Goal: Task Accomplishment & Management: Manage account settings

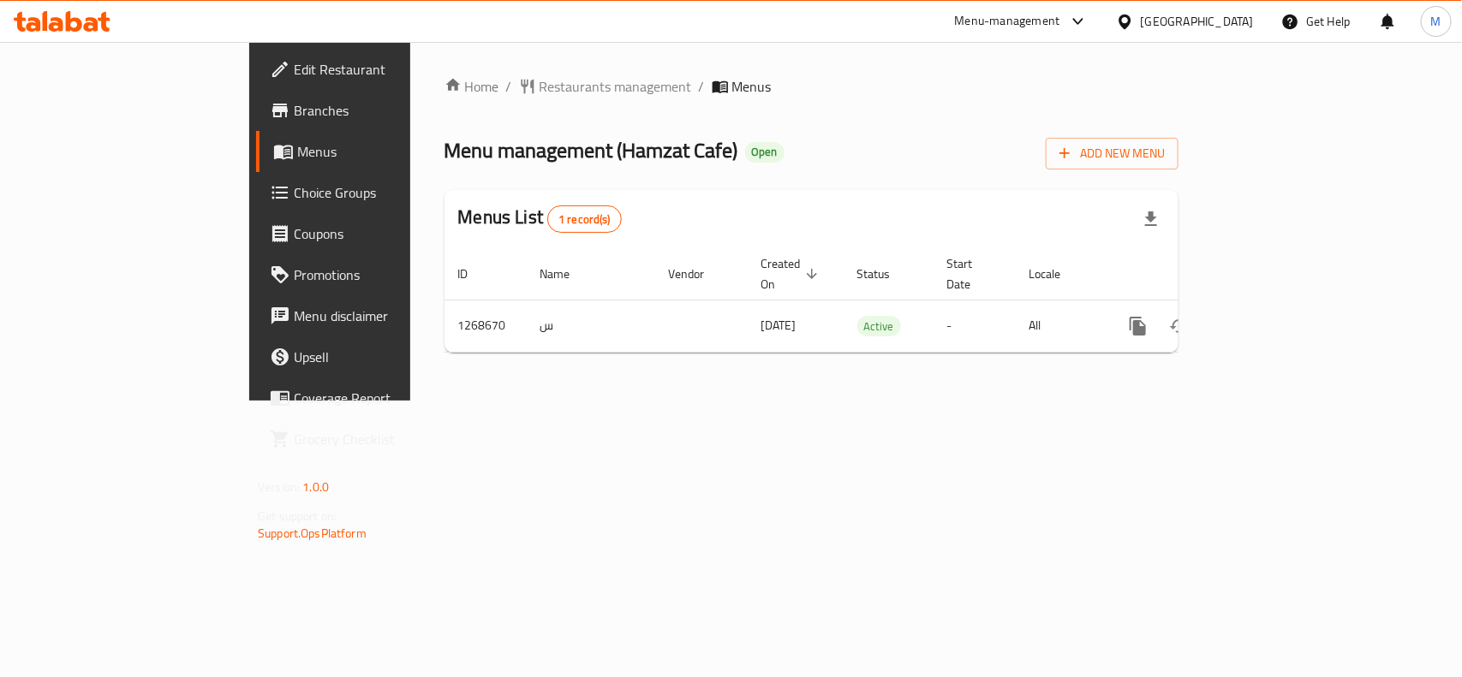
click at [835, 401] on div "Home / Restaurants management / Menus Menu management ( Hamzat Cafe ) Open Add …" at bounding box center [811, 221] width 802 height 359
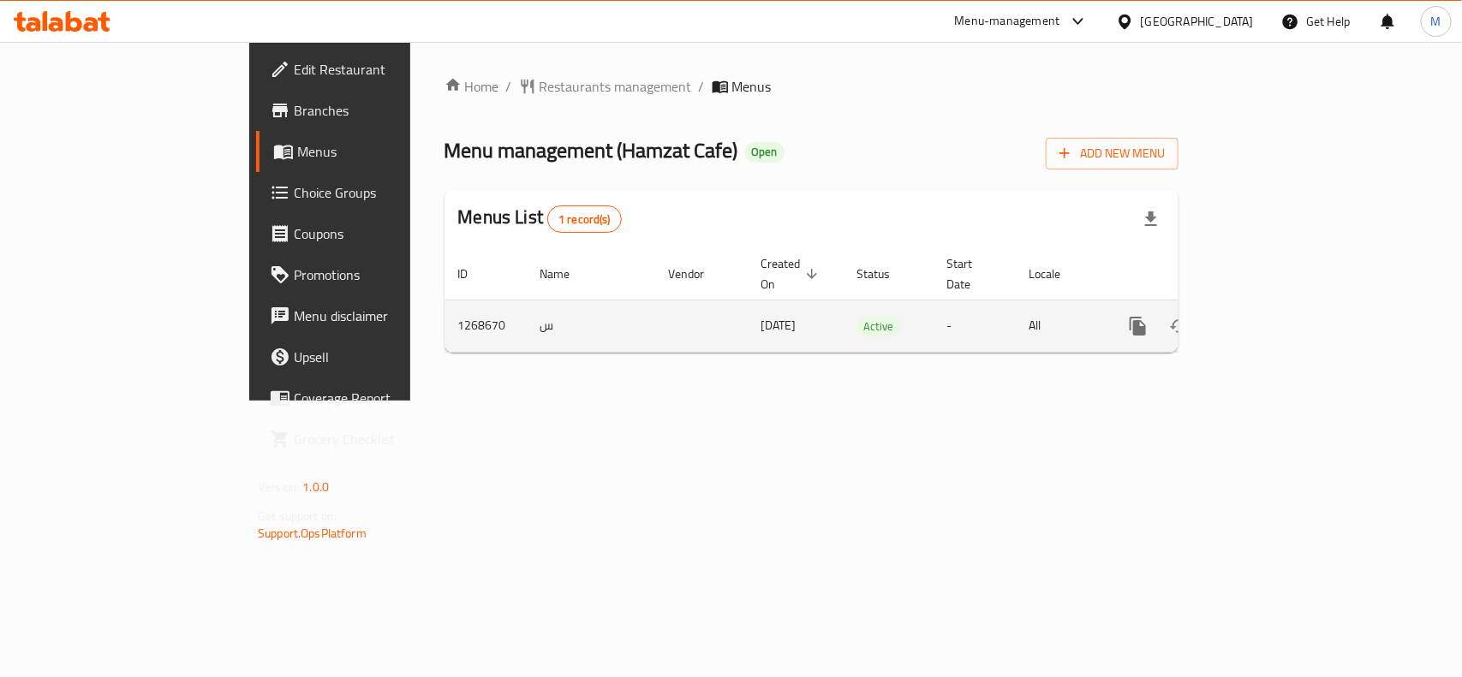
click at [761, 314] on span "15/12/2024" at bounding box center [778, 325] width 35 height 22
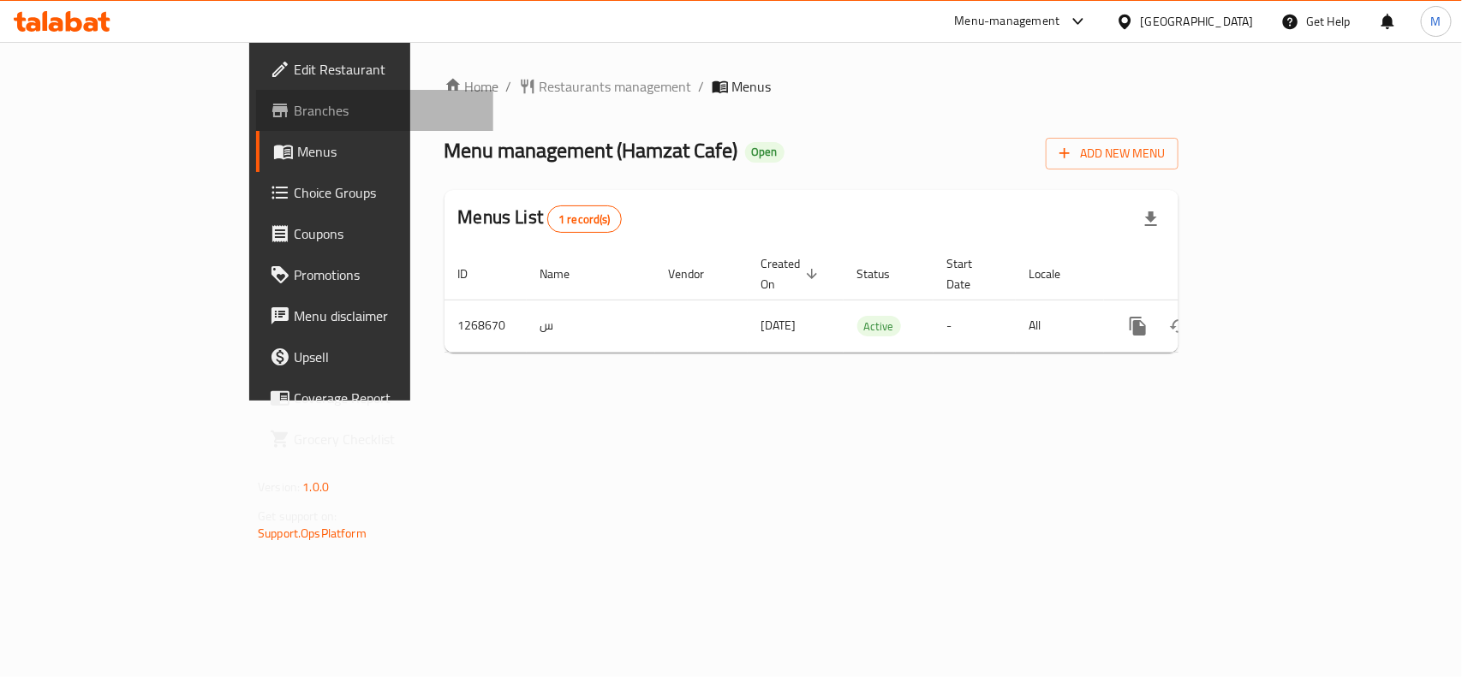
click at [294, 104] on span "Branches" at bounding box center [387, 110] width 186 height 21
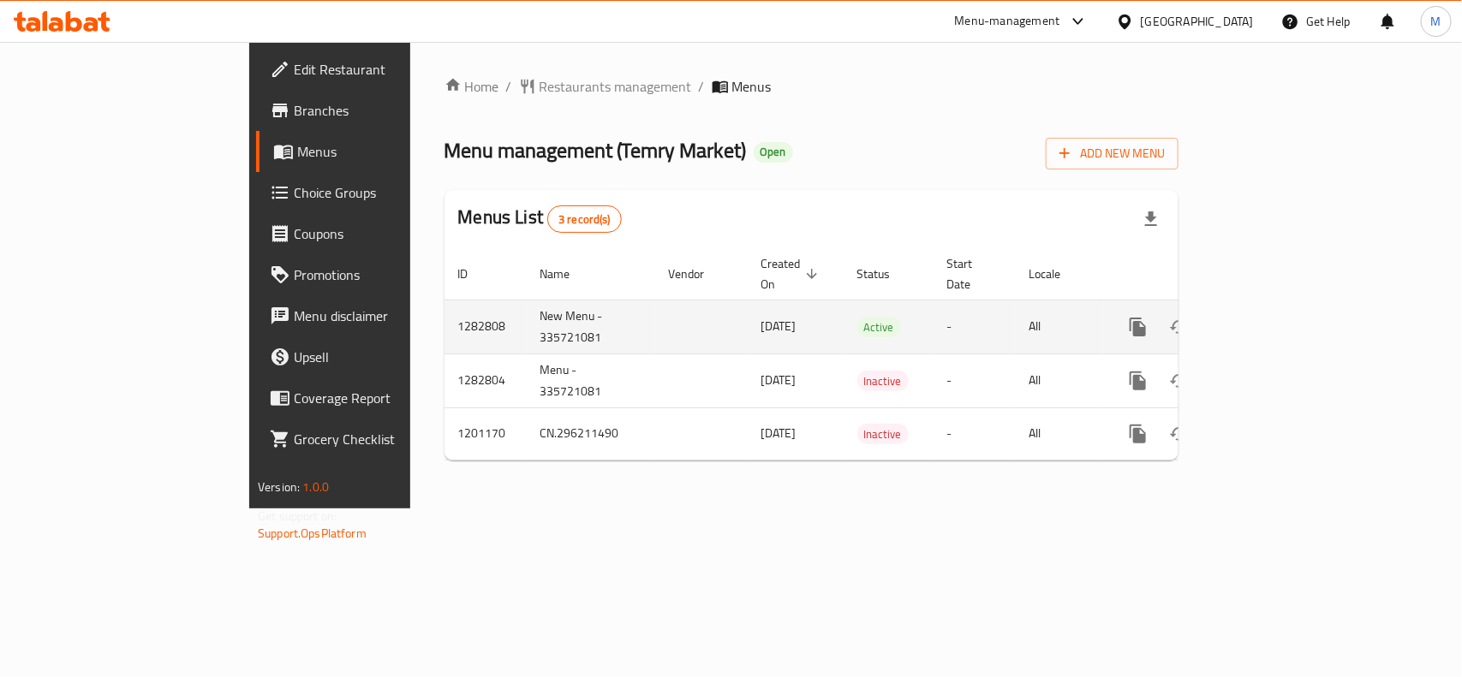
click at [761, 315] on span "[DATE]" at bounding box center [778, 326] width 35 height 22
click at [1272, 317] on icon "enhanced table" at bounding box center [1261, 327] width 21 height 21
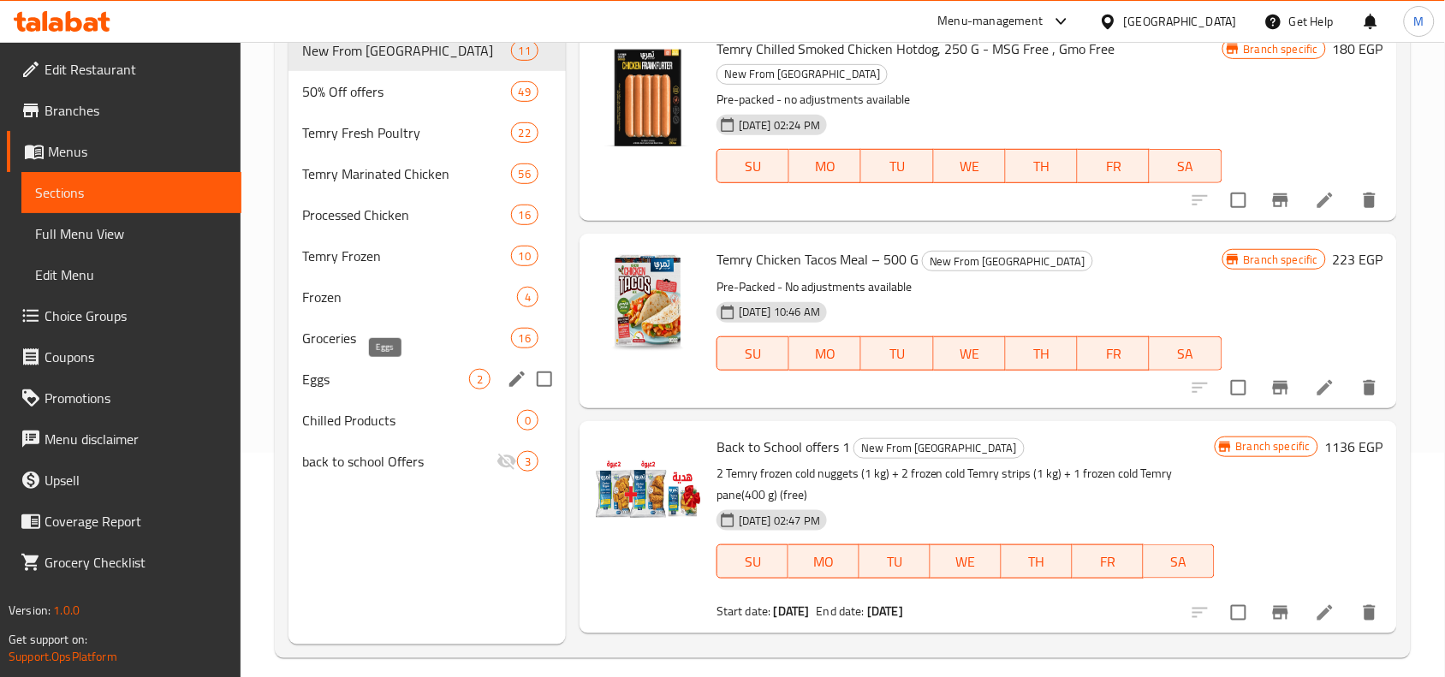
scroll to position [241, 0]
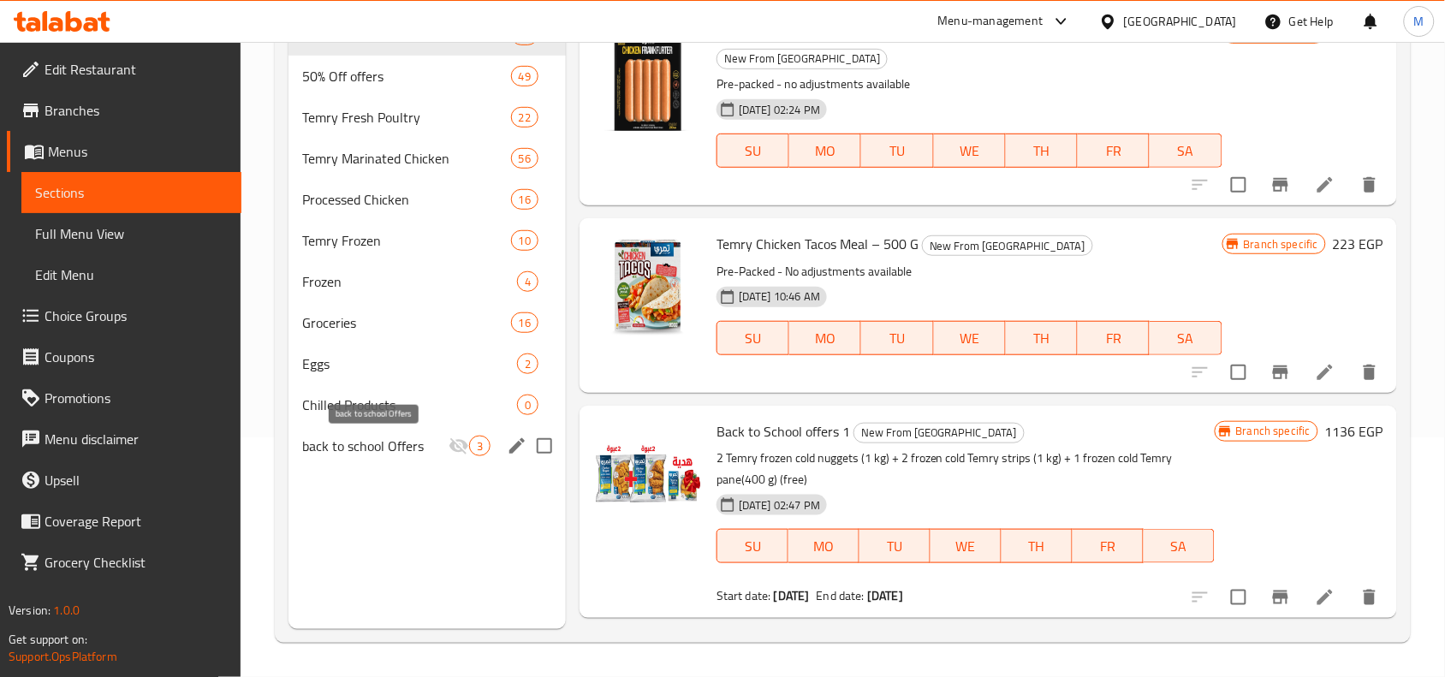
click at [390, 429] on div "back to school Offers 3" at bounding box center [427, 446] width 277 height 41
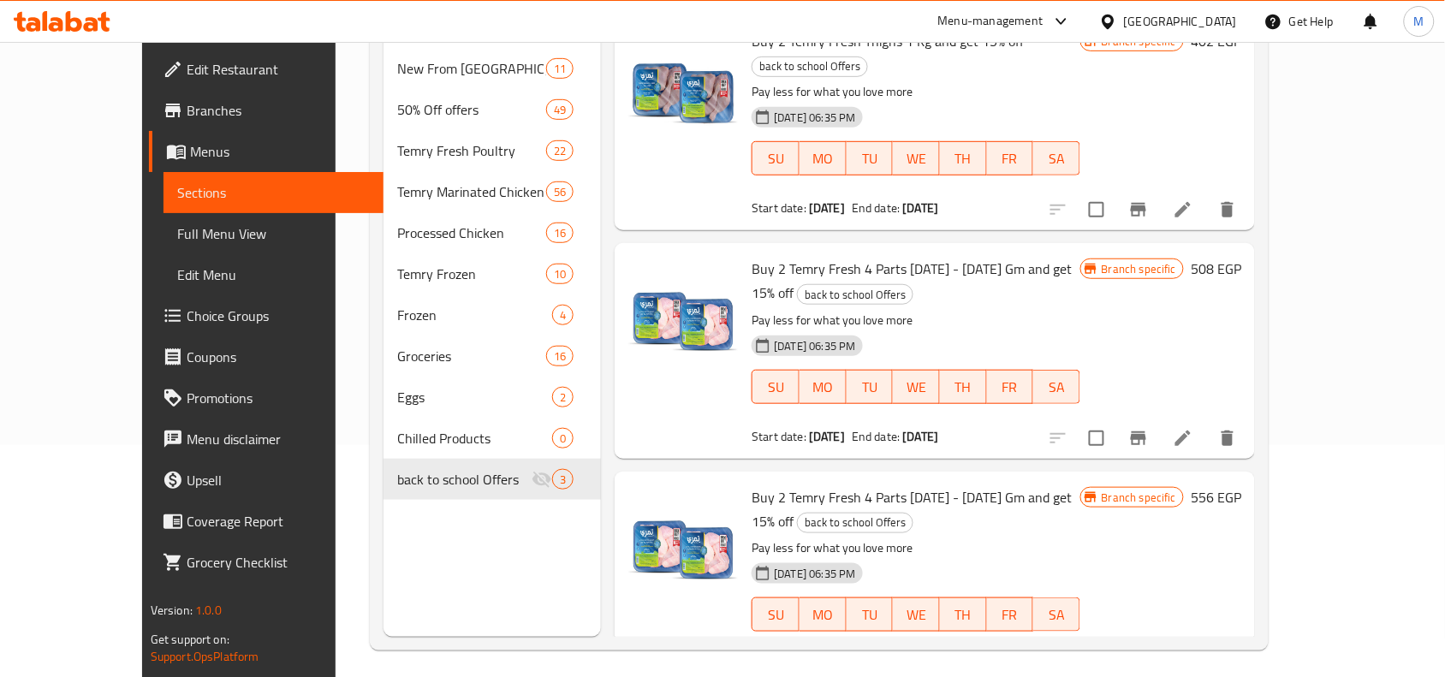
scroll to position [241, 0]
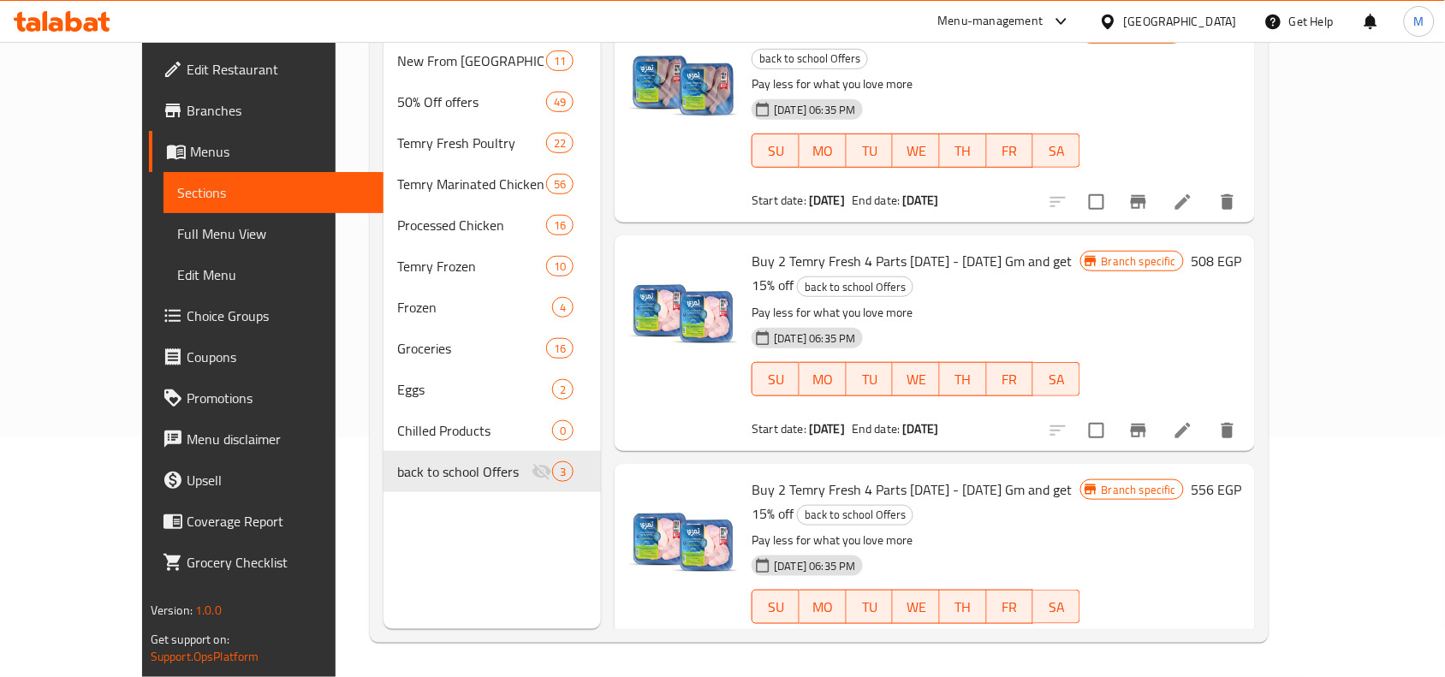
click at [960, 477] on span "Buy 2 Temry Fresh 4 Parts [DATE] - [DATE] Gm and get 15% off" at bounding box center [912, 502] width 320 height 50
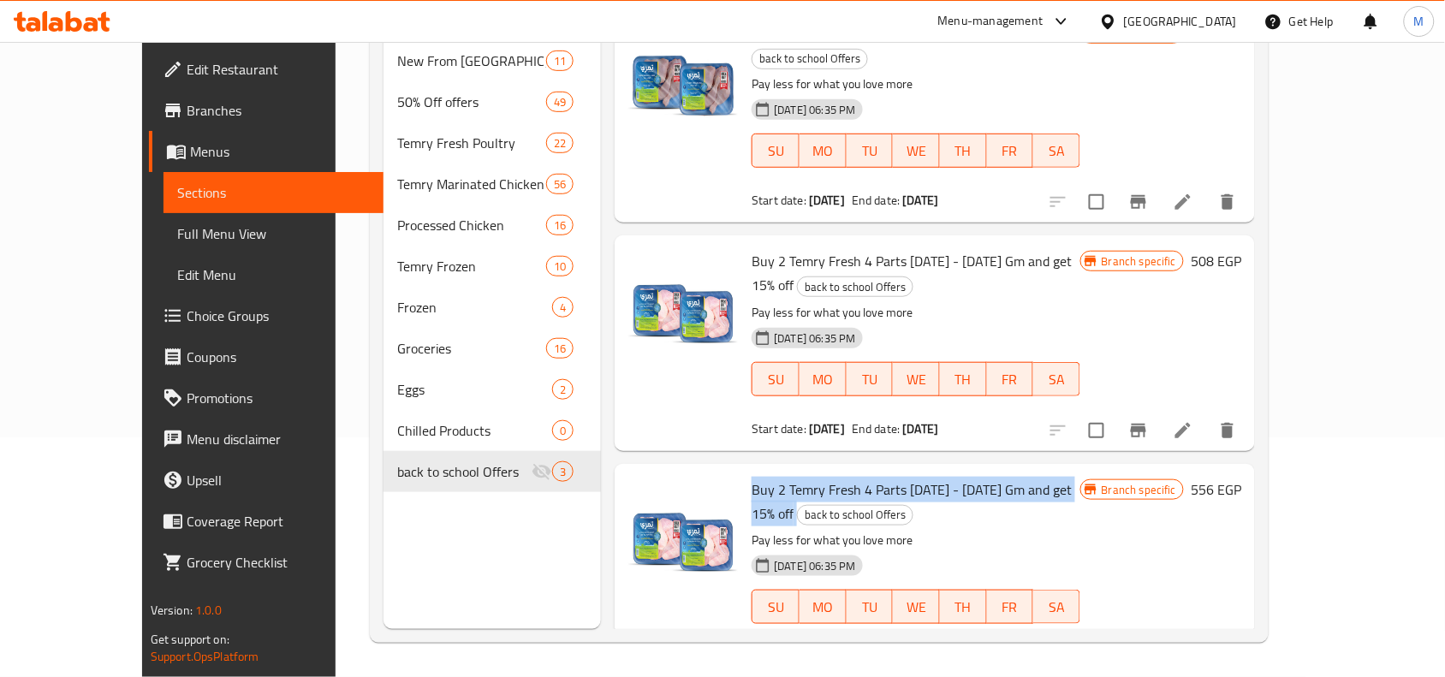
click at [960, 477] on span "Buy 2 Temry Fresh 4 Parts [DATE] - [DATE] Gm and get 15% off" at bounding box center [912, 502] width 320 height 50
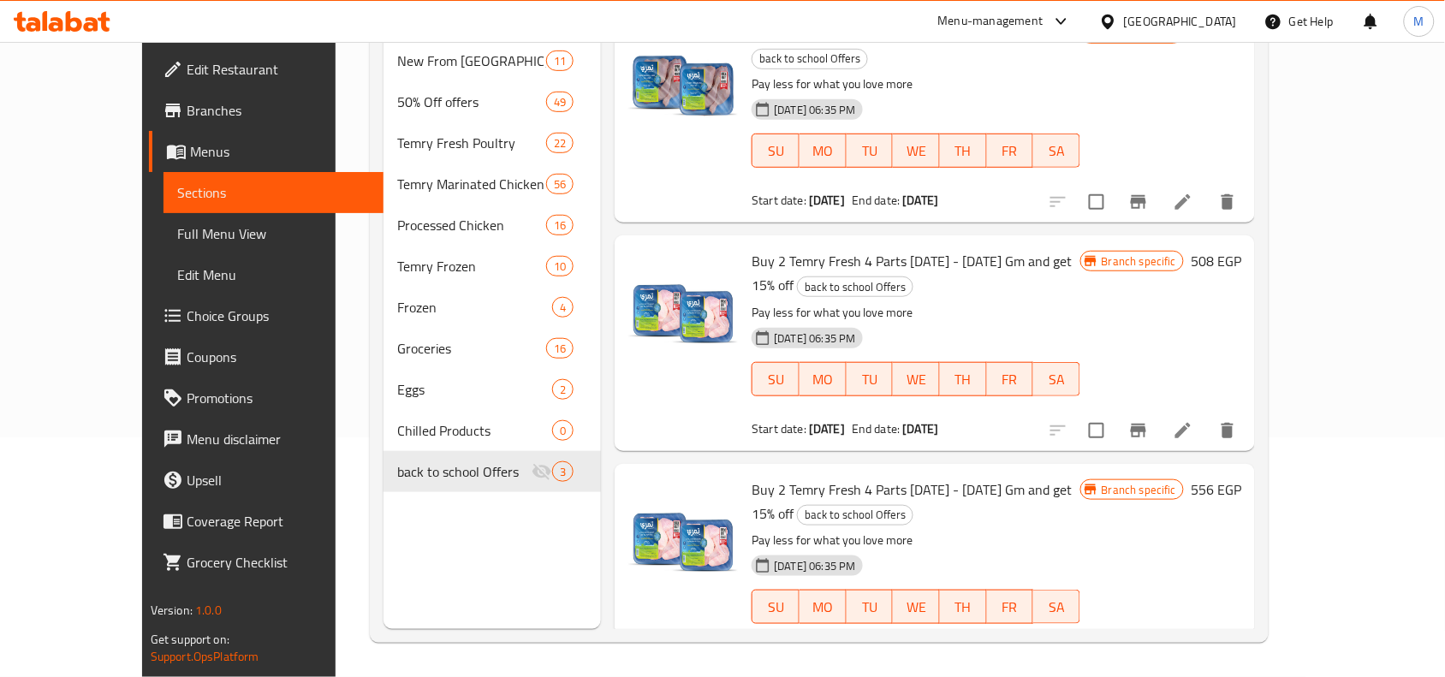
click at [955, 477] on span "Buy 2 Temry Fresh 4 Parts [DATE] - [DATE] Gm and get 15% off" at bounding box center [912, 502] width 320 height 50
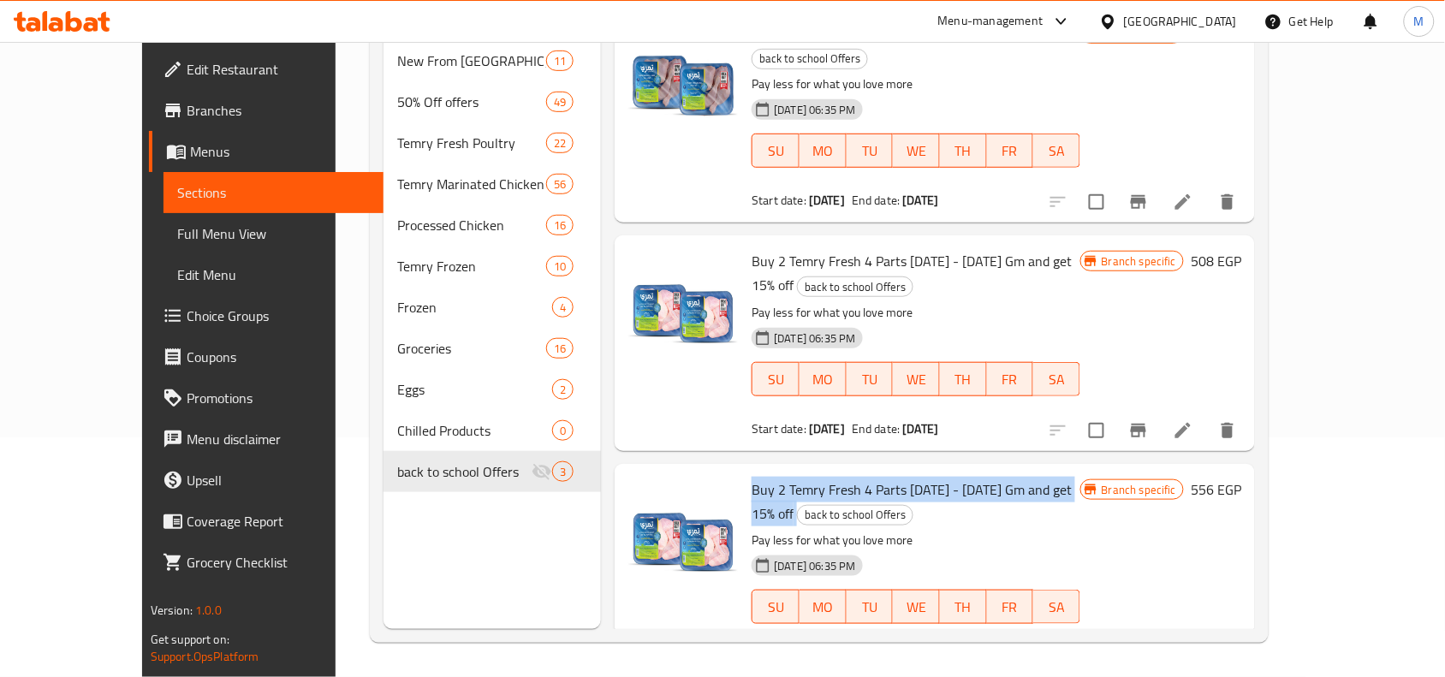
click at [955, 477] on span "Buy 2 Temry Fresh 4 Parts [DATE] - [DATE] Gm and get 15% off" at bounding box center [912, 502] width 320 height 50
click at [980, 477] on span "Buy 2 Temry Fresh 4 Parts [DATE] - [DATE] Gm and get 15% off" at bounding box center [912, 502] width 320 height 50
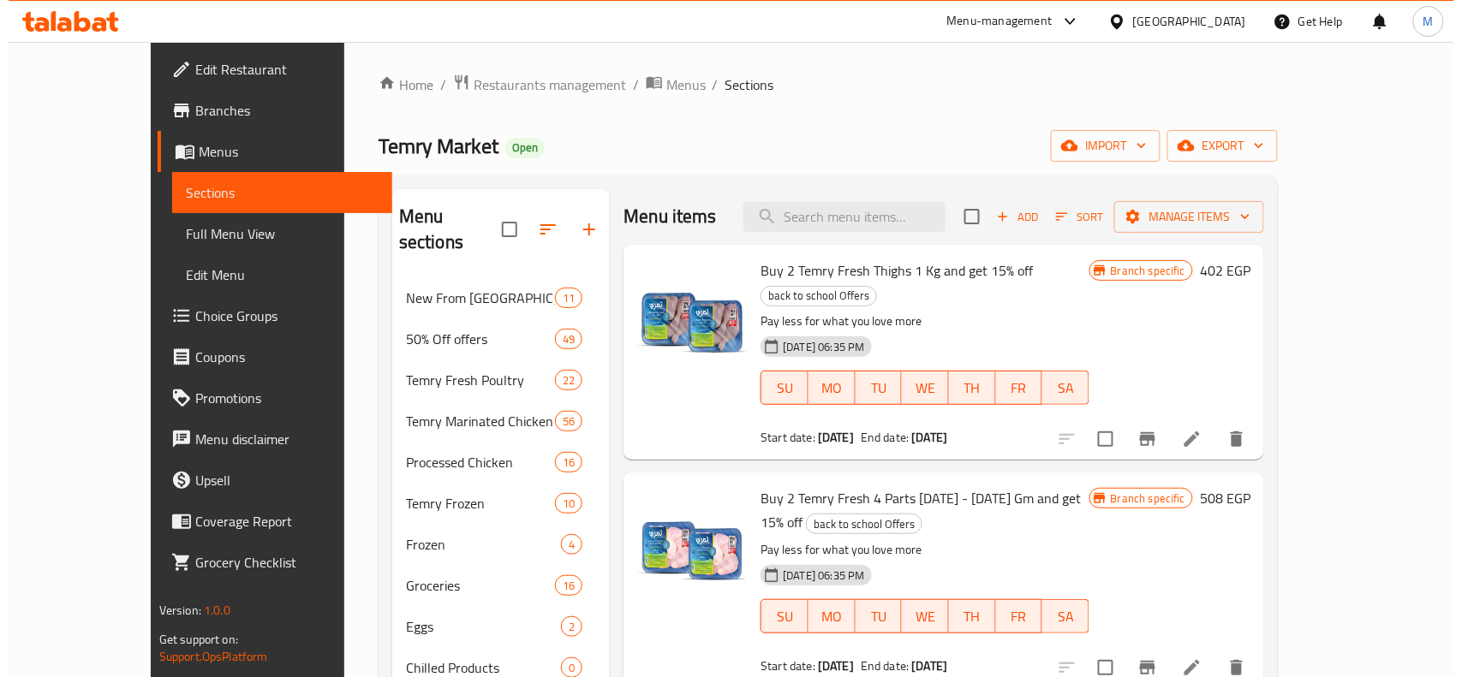
scroll to position [0, 0]
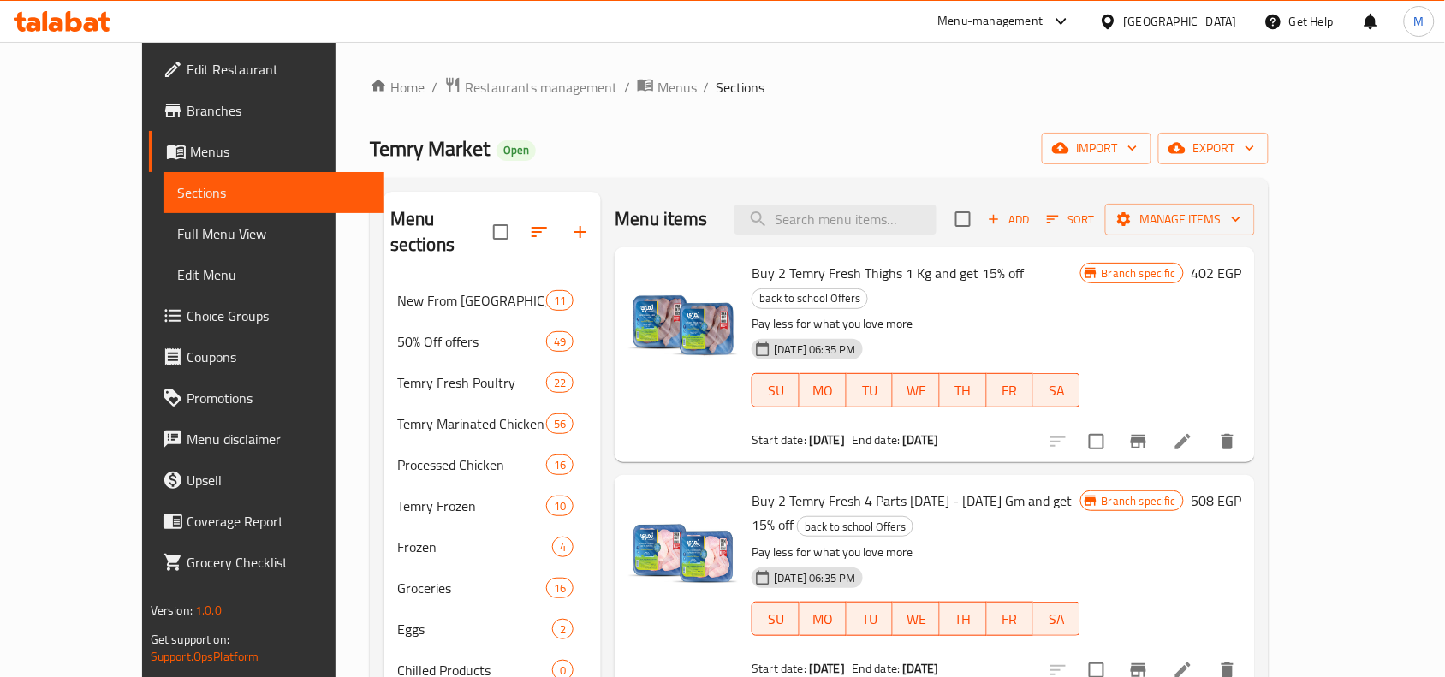
click at [935, 272] on span "Buy 2 Temry Fresh Thighs 1 Kg and get 15% off" at bounding box center [888, 273] width 272 height 26
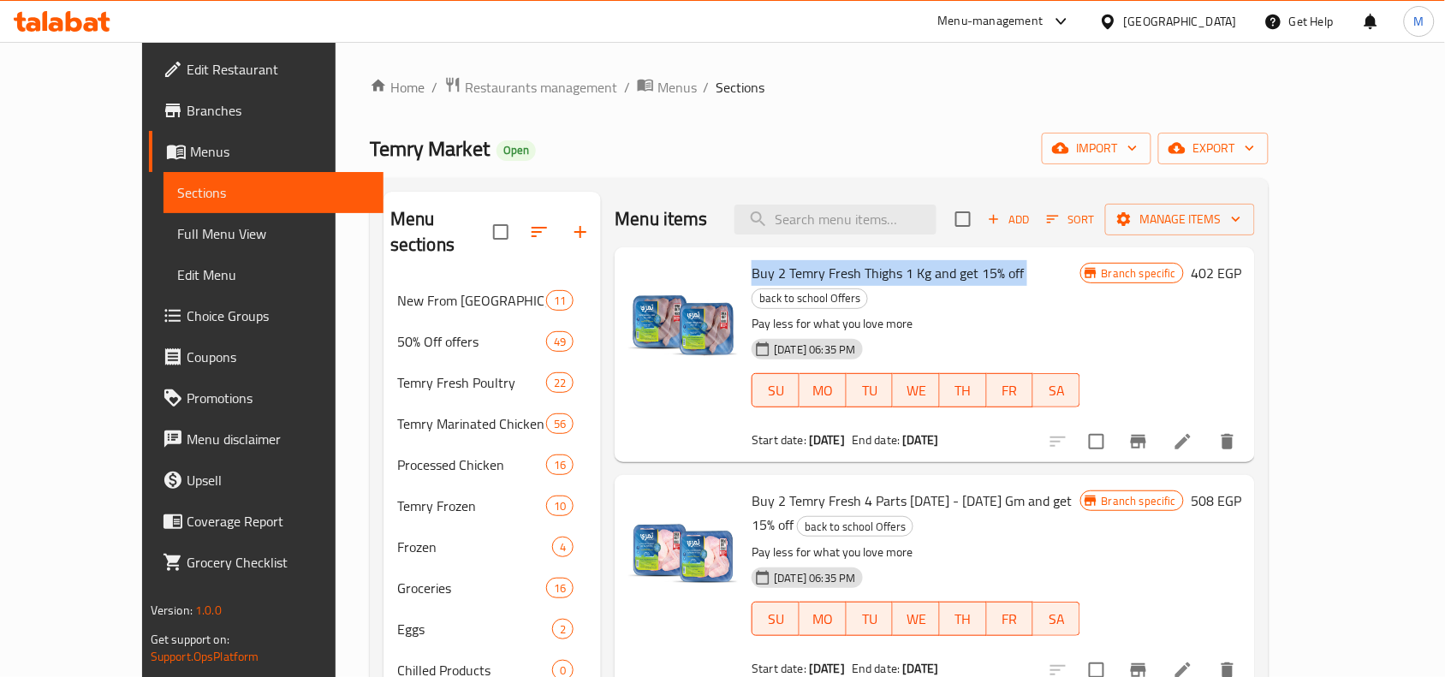
click at [935, 272] on span "Buy 2 Temry Fresh Thighs 1 Kg and get 15% off" at bounding box center [888, 273] width 272 height 26
click at [861, 313] on p "Pay less for what you love more" at bounding box center [916, 323] width 328 height 21
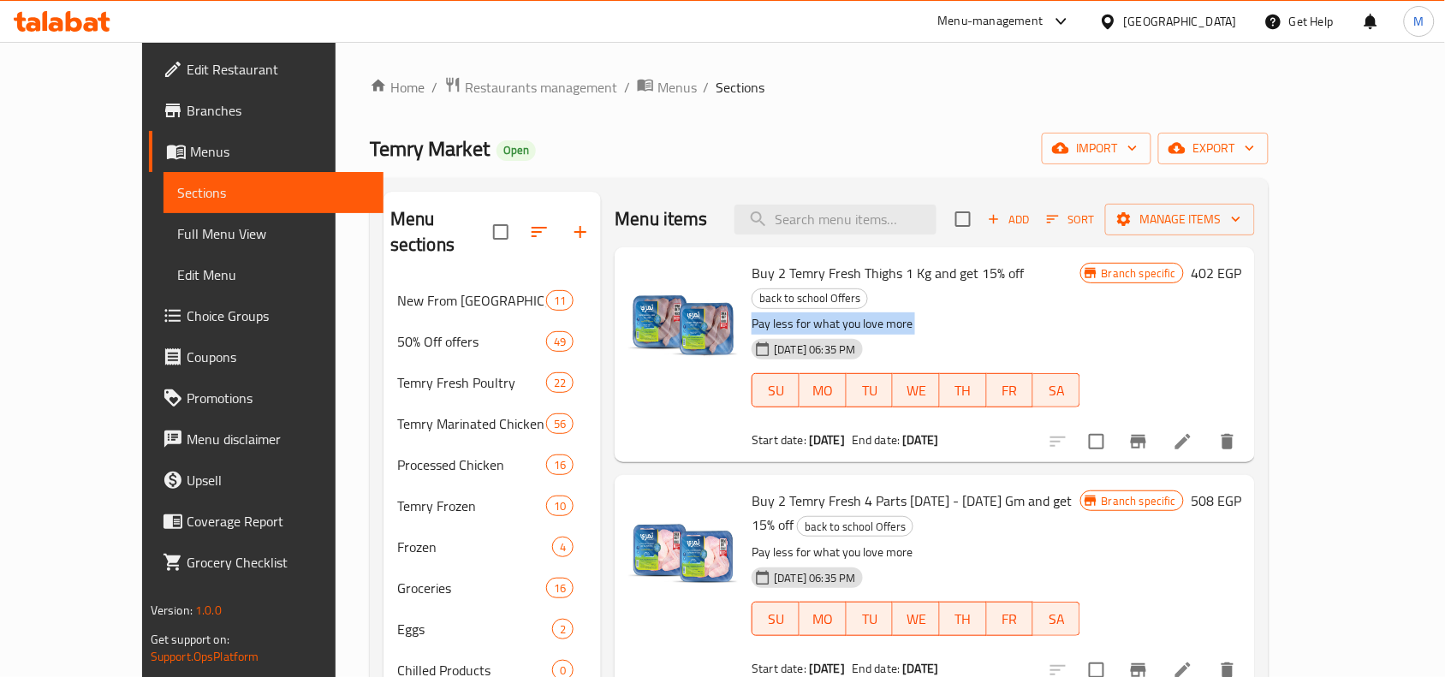
click at [861, 313] on p "Pay less for what you love more" at bounding box center [916, 323] width 328 height 21
click at [823, 283] on span "Buy 2 Temry Fresh Thighs 1 Kg and get 15% off" at bounding box center [888, 273] width 272 height 26
click at [842, 274] on span "Buy 2 Temry Fresh Thighs 1 Kg and get 15% off" at bounding box center [888, 273] width 272 height 26
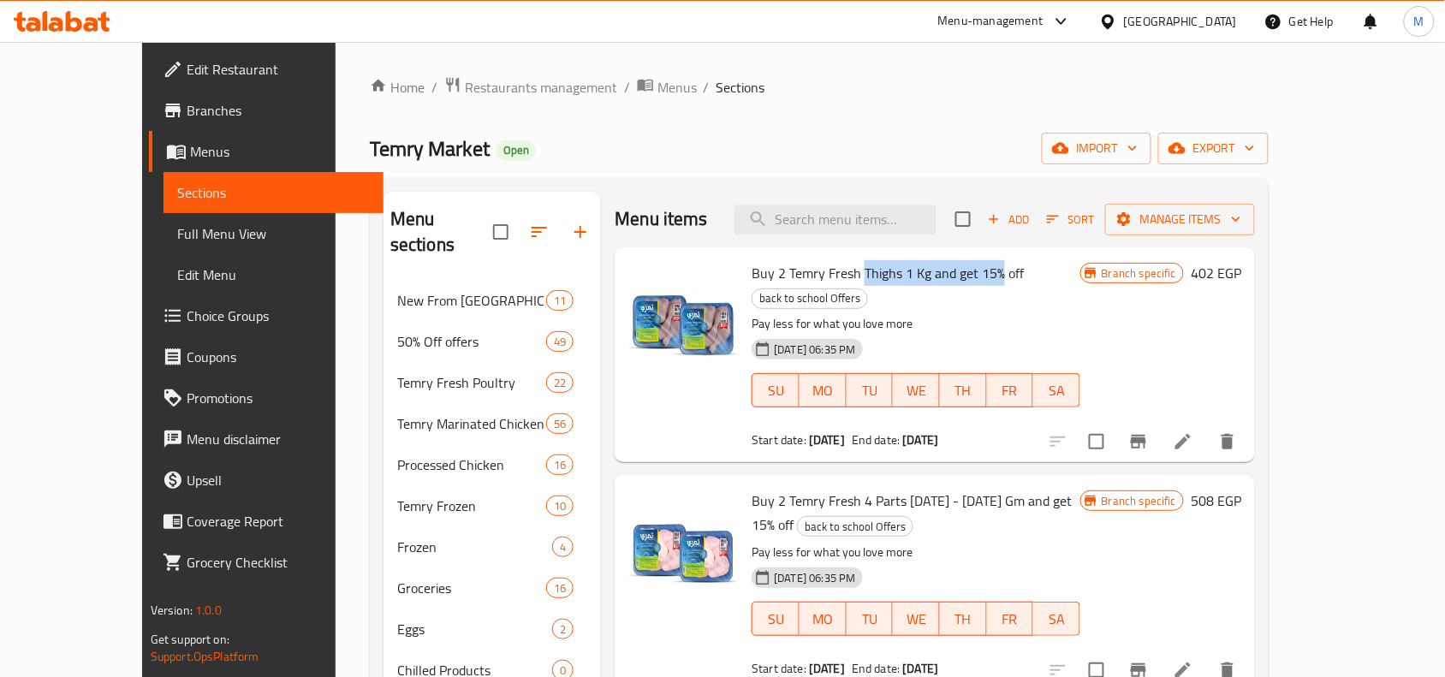
drag, startPoint x: 842, startPoint y: 274, endPoint x: 955, endPoint y: 268, distance: 113.2
click at [955, 268] on span "Buy 2 Temry Fresh Thighs 1 Kg and get 15% off" at bounding box center [888, 273] width 272 height 26
click at [1147, 435] on icon "Branch-specific-item" at bounding box center [1138, 442] width 15 height 14
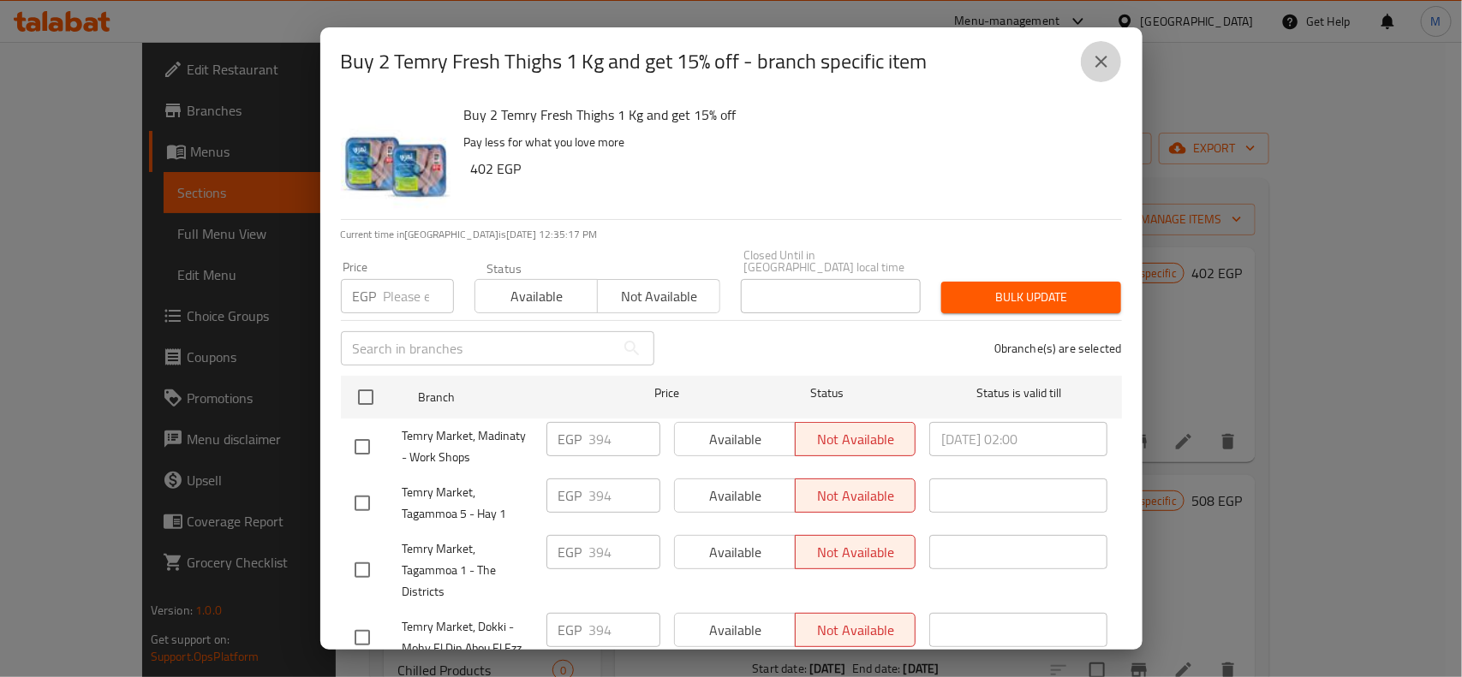
click at [1093, 51] on icon "close" at bounding box center [1101, 61] width 21 height 21
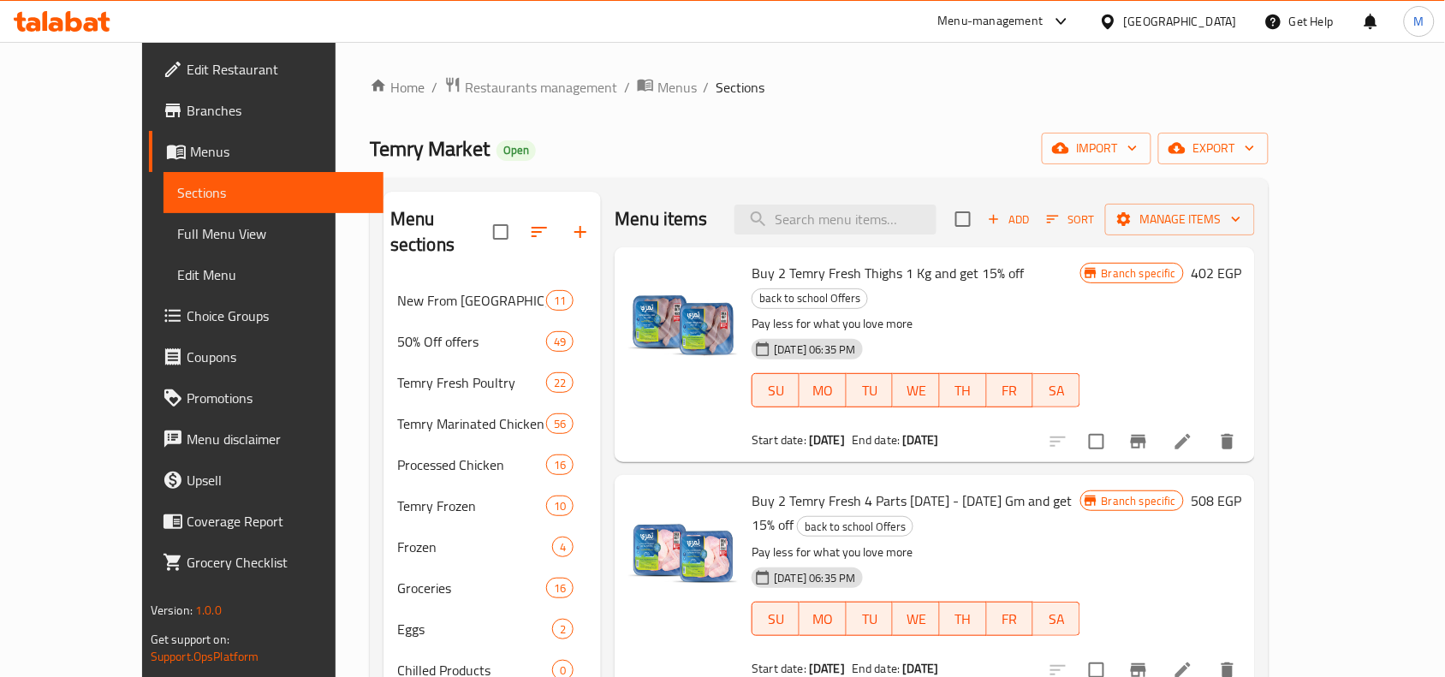
click at [917, 429] on b "[DATE]" at bounding box center [921, 440] width 36 height 22
click at [920, 429] on b "[DATE]" at bounding box center [921, 440] width 36 height 22
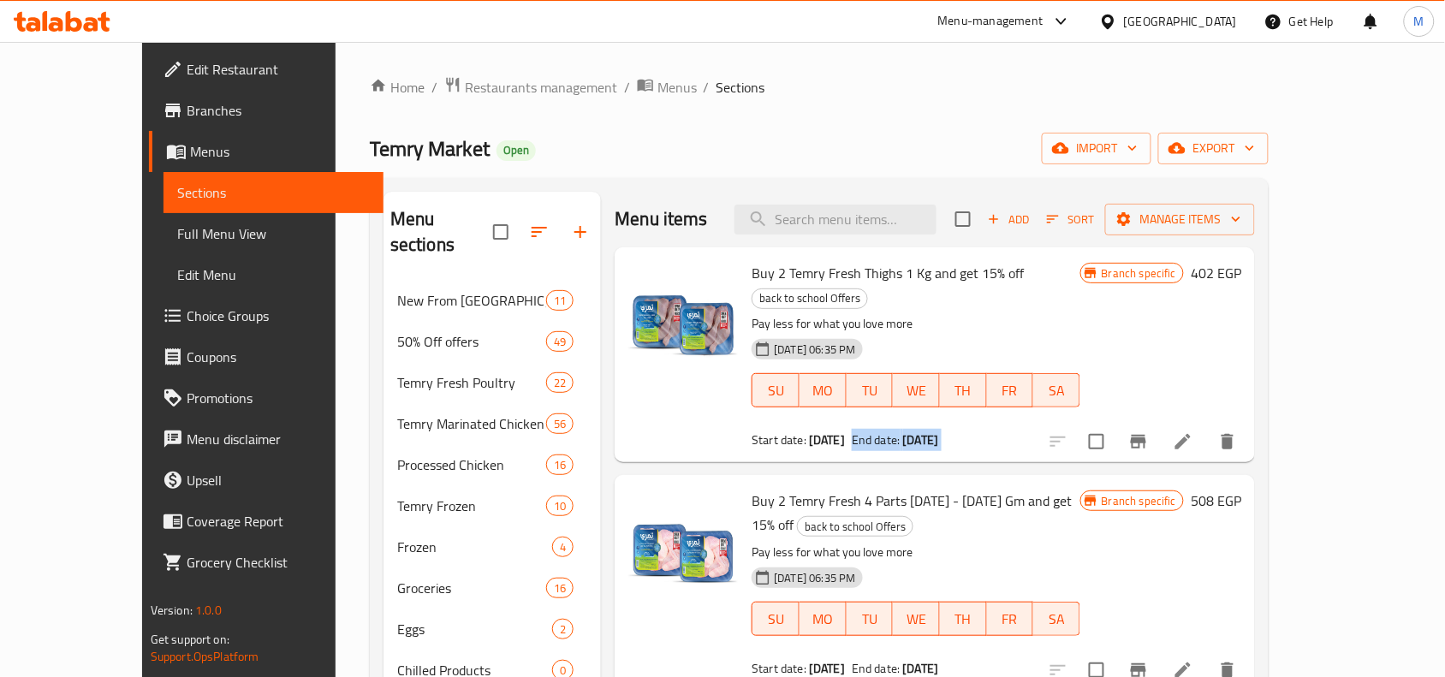
click at [920, 429] on b "[DATE]" at bounding box center [921, 440] width 36 height 22
click at [973, 432] on div "Start date: [DATE] End date: [DATE]" at bounding box center [916, 440] width 328 height 17
click at [752, 277] on span "Buy 2 Temry Fresh Thighs 1 Kg and get 15% off" at bounding box center [888, 273] width 272 height 26
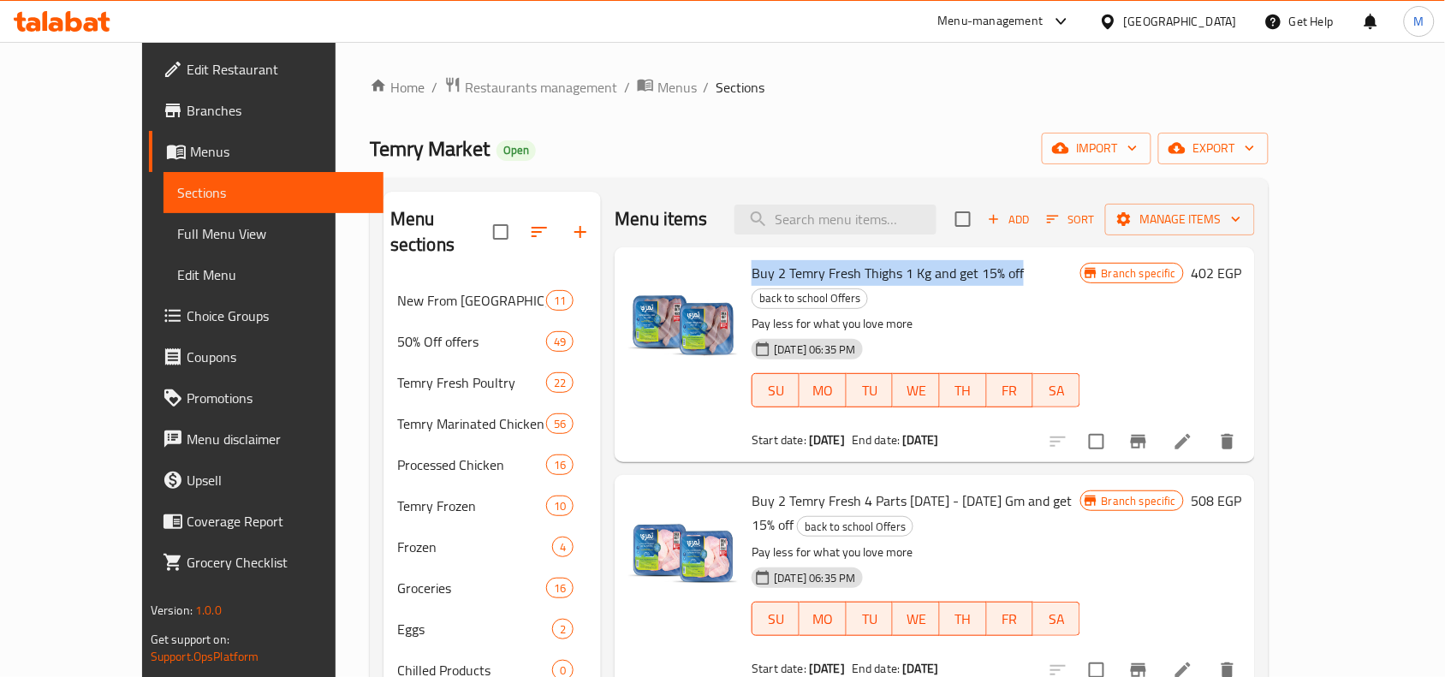
drag, startPoint x: 724, startPoint y: 277, endPoint x: 979, endPoint y: 274, distance: 254.3
click at [979, 274] on span "Buy 2 Temry Fresh Thighs 1 Kg and get 15% off" at bounding box center [888, 273] width 272 height 26
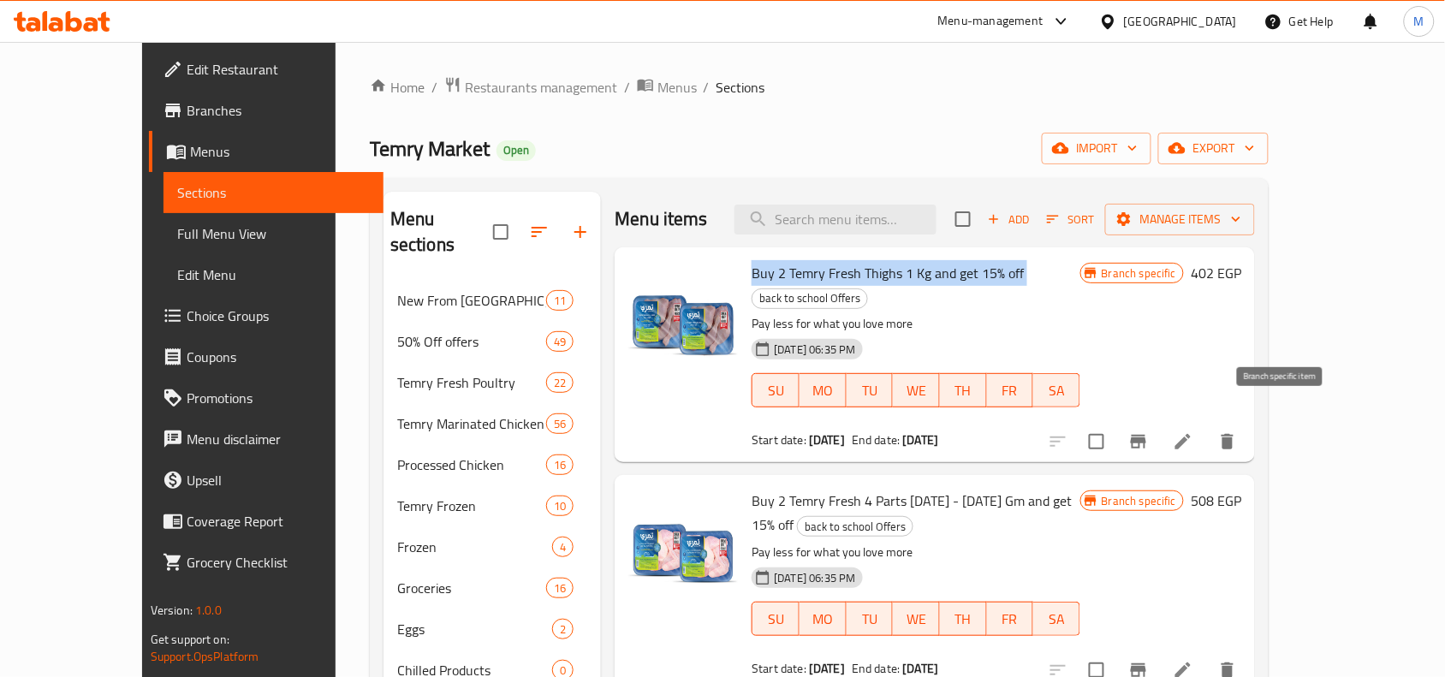
click at [1149, 432] on icon "Branch-specific-item" at bounding box center [1139, 442] width 21 height 21
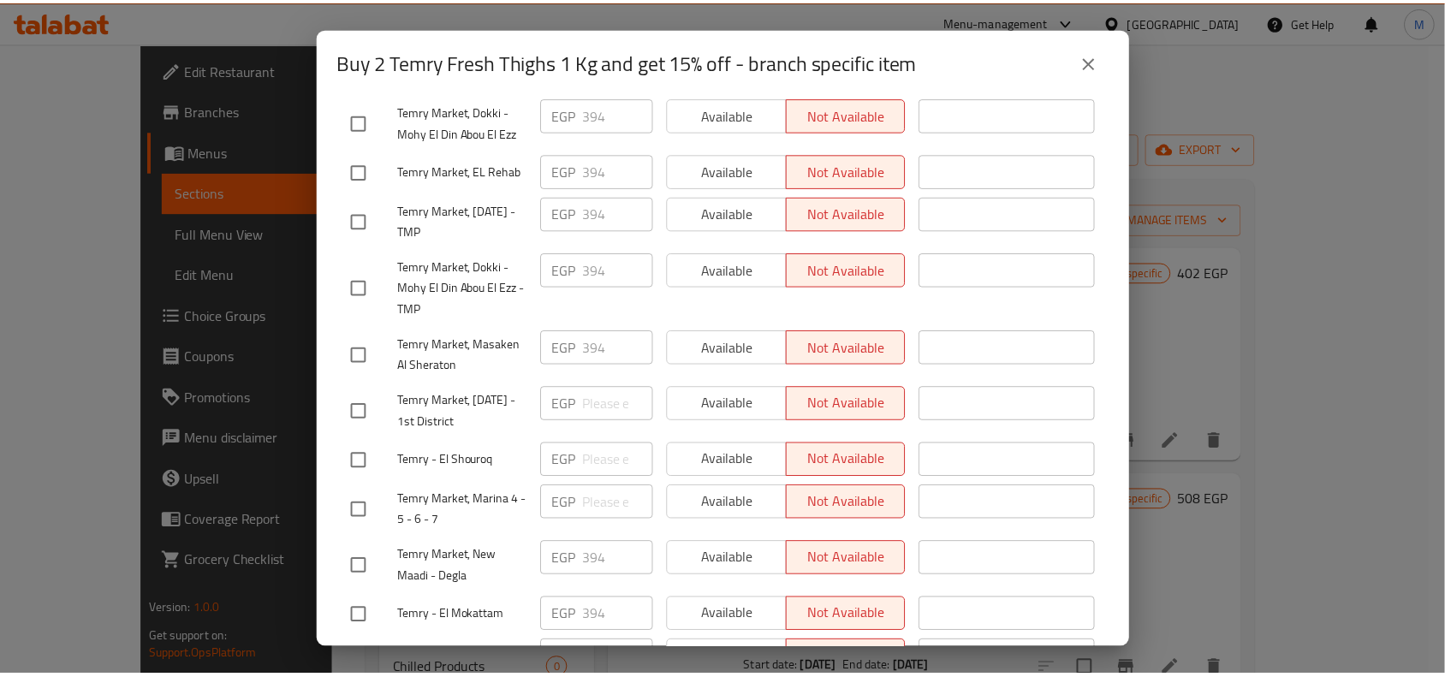
scroll to position [593, 0]
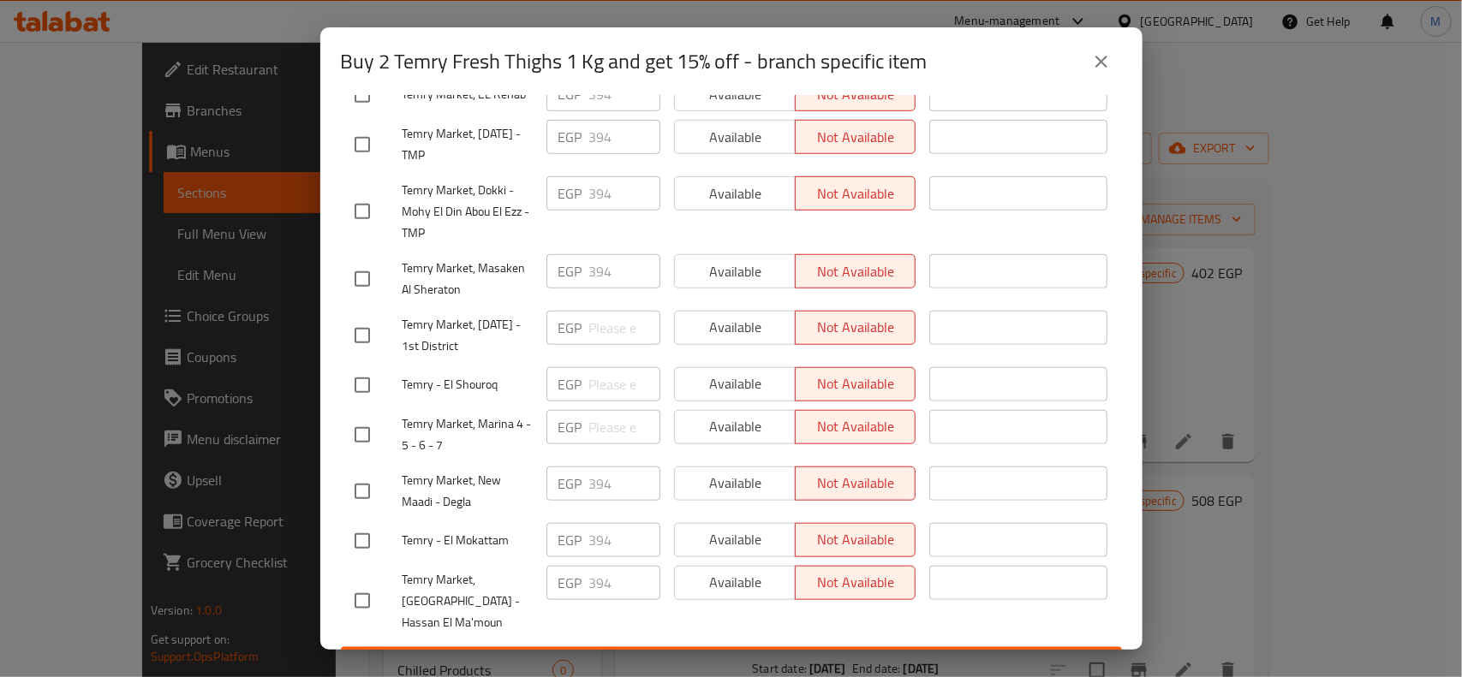
click at [450, 319] on span "Temry Market, [DATE] - 1st District" at bounding box center [467, 335] width 130 height 43
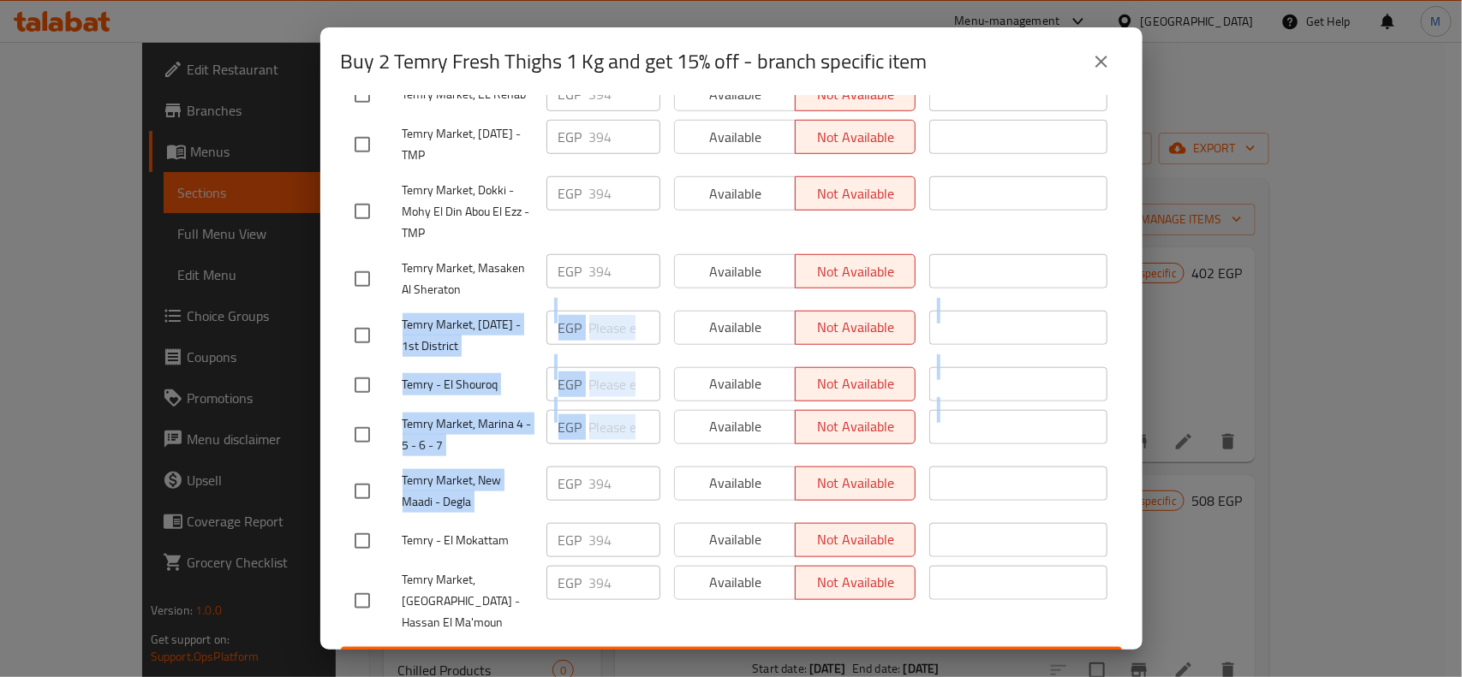
drag, startPoint x: 450, startPoint y: 319, endPoint x: 467, endPoint y: 471, distance: 153.3
click at [467, 471] on ul "Branch Price Status Status is valid till Temry Market, Madinaty - Work Shops EG…" at bounding box center [731, 212] width 781 height 871
click at [467, 471] on span "Temry Market, New Maadi - Degla" at bounding box center [467, 491] width 130 height 43
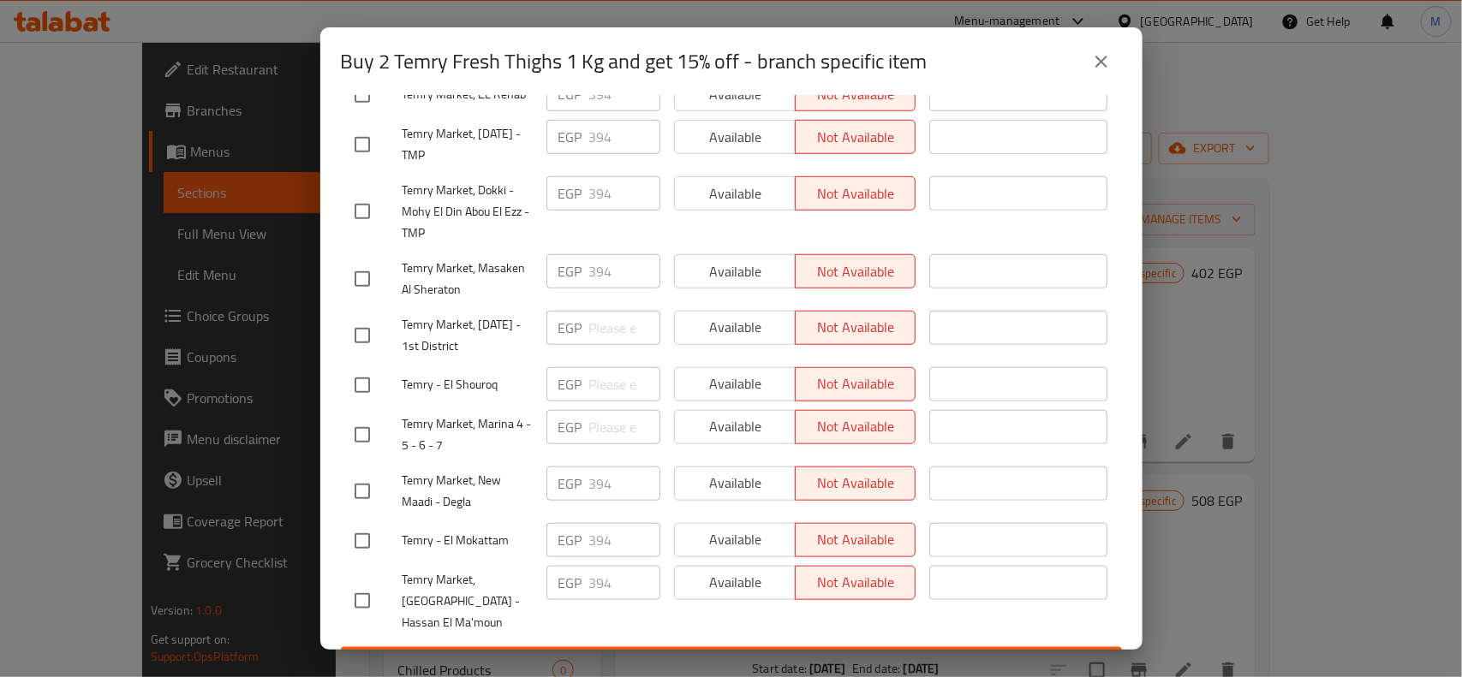
click at [1103, 53] on icon "close" at bounding box center [1101, 61] width 21 height 21
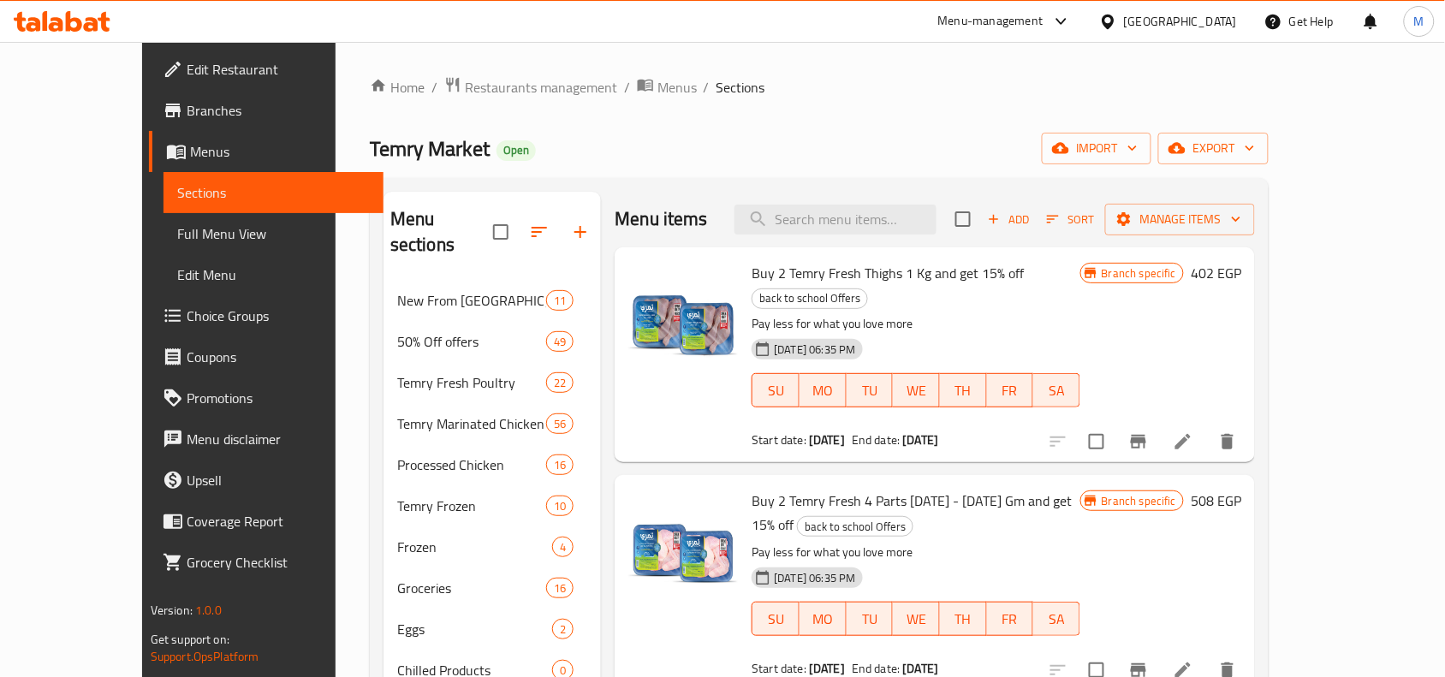
click at [953, 271] on span "Buy 2 Temry Fresh Thighs 1 Kg and get 15% off" at bounding box center [888, 273] width 272 height 26
click at [947, 271] on span "Buy 2 Temry Fresh Thighs 1 Kg and get 15% off" at bounding box center [888, 273] width 272 height 26
drag, startPoint x: 947, startPoint y: 271, endPoint x: 976, endPoint y: 274, distance: 29.2
click at [976, 274] on span "Buy 2 Temry Fresh Thighs 1 Kg and get 15% off" at bounding box center [888, 273] width 272 height 26
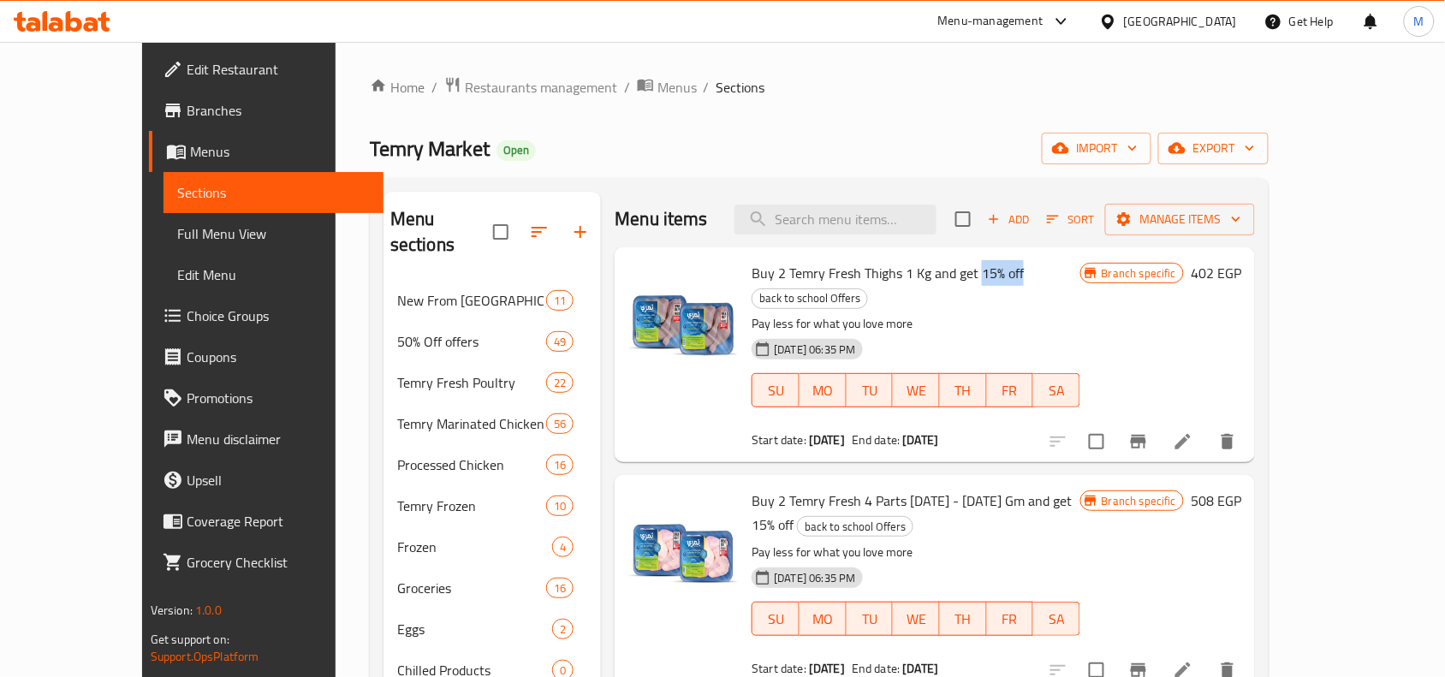
click at [976, 274] on span "Buy 2 Temry Fresh Thighs 1 Kg and get 15% off" at bounding box center [888, 273] width 272 height 26
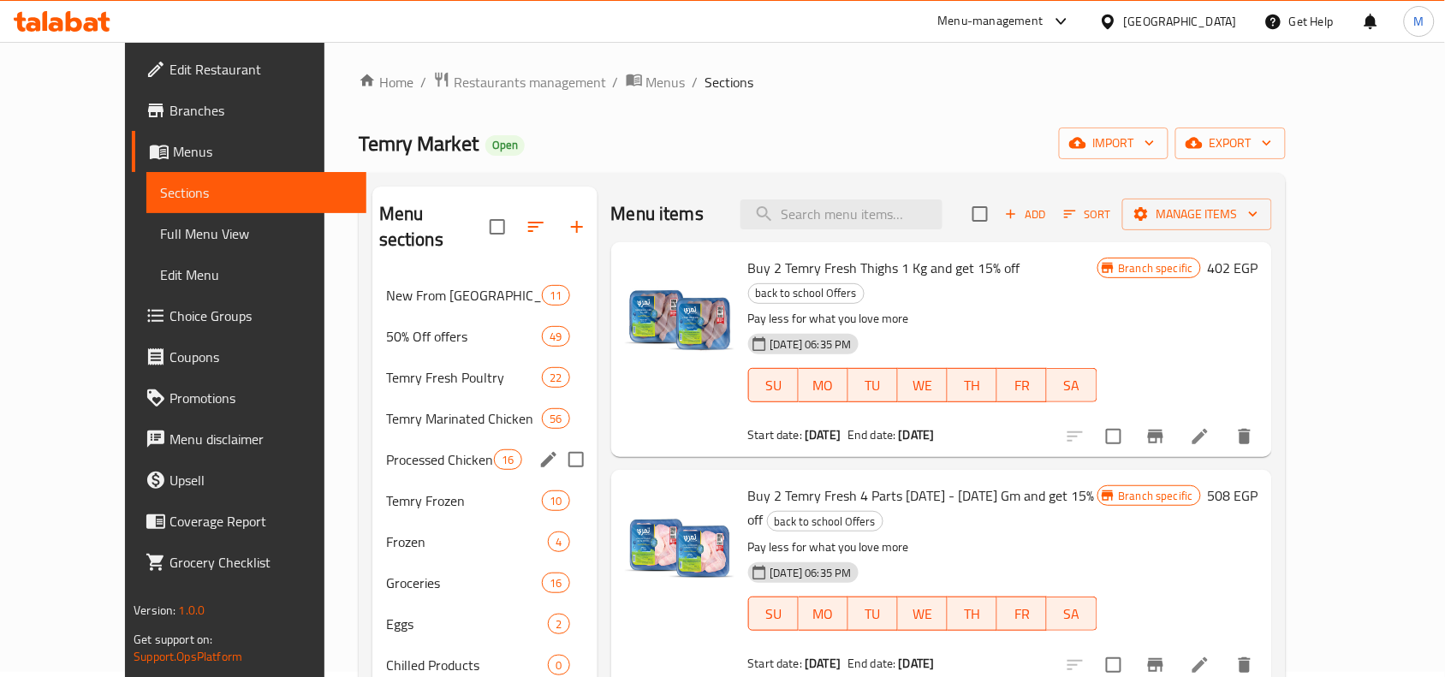
scroll to position [0, 0]
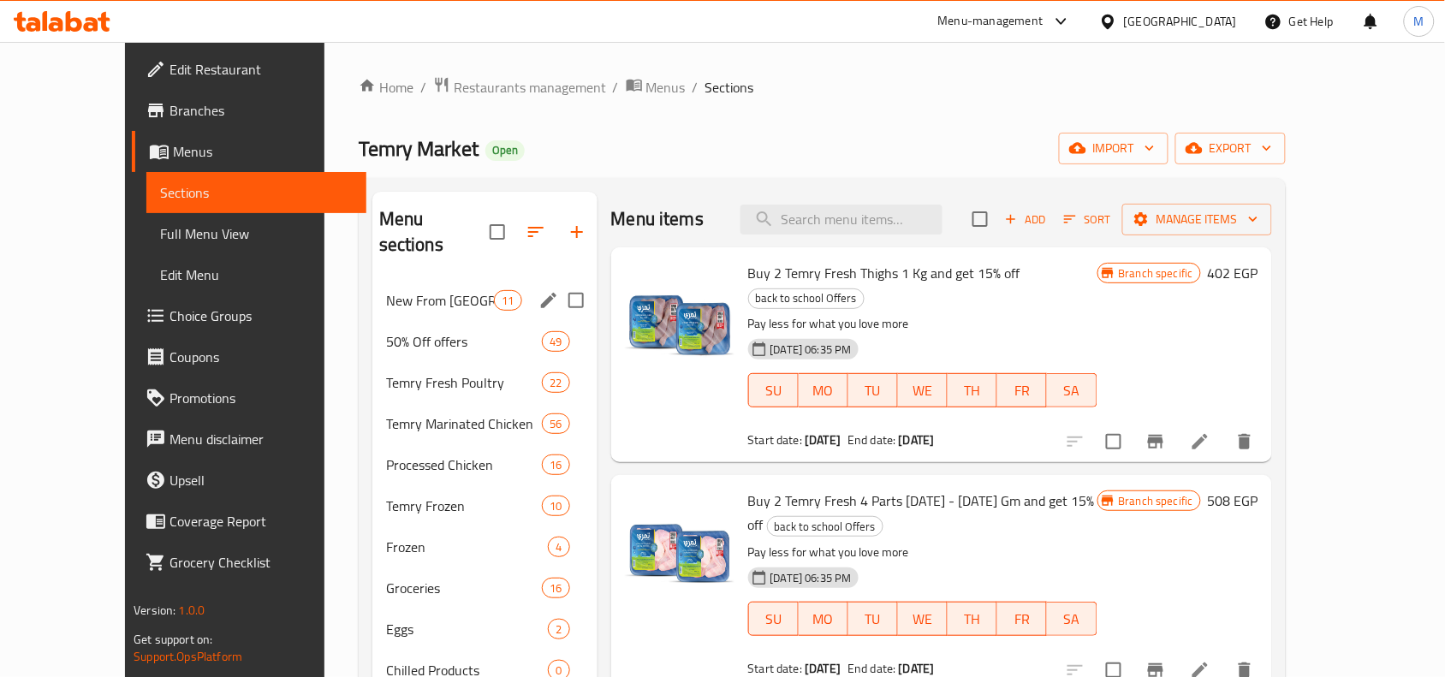
click at [386, 290] on span "New From [GEOGRAPHIC_DATA]" at bounding box center [440, 300] width 108 height 21
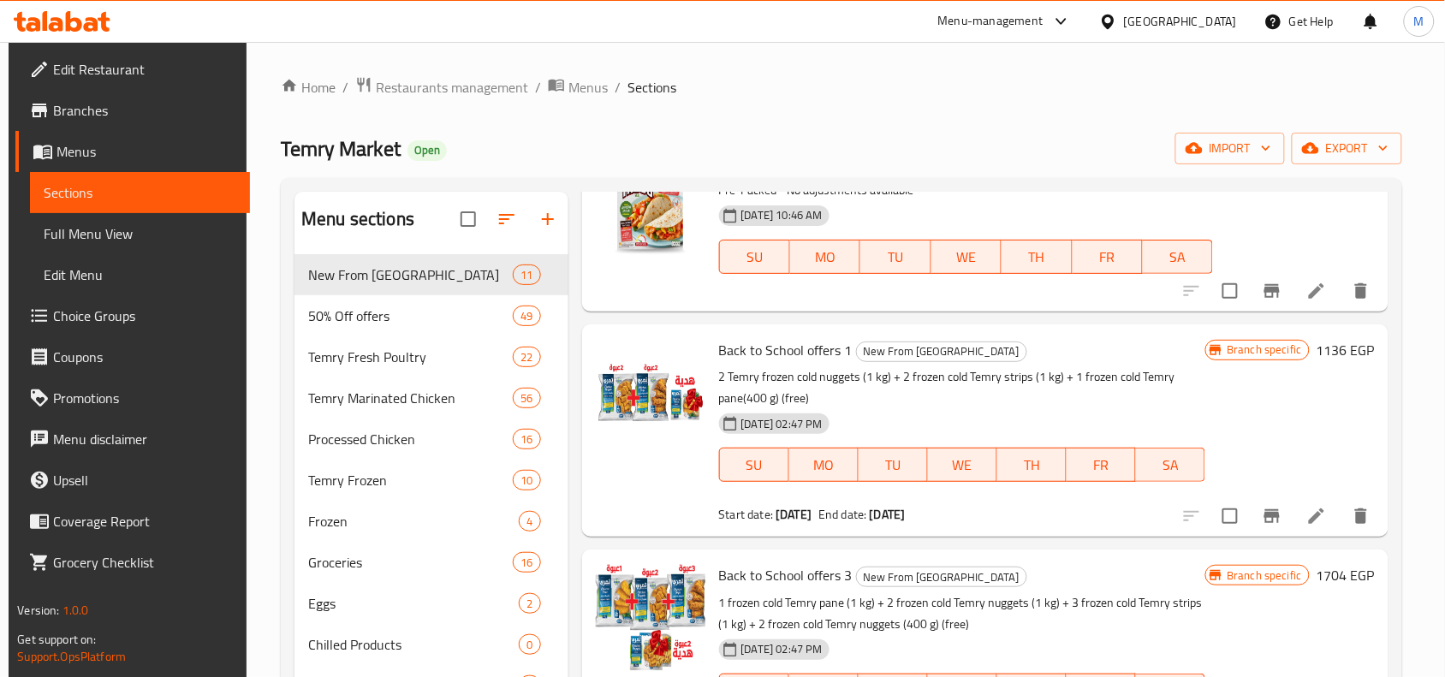
scroll to position [535, 0]
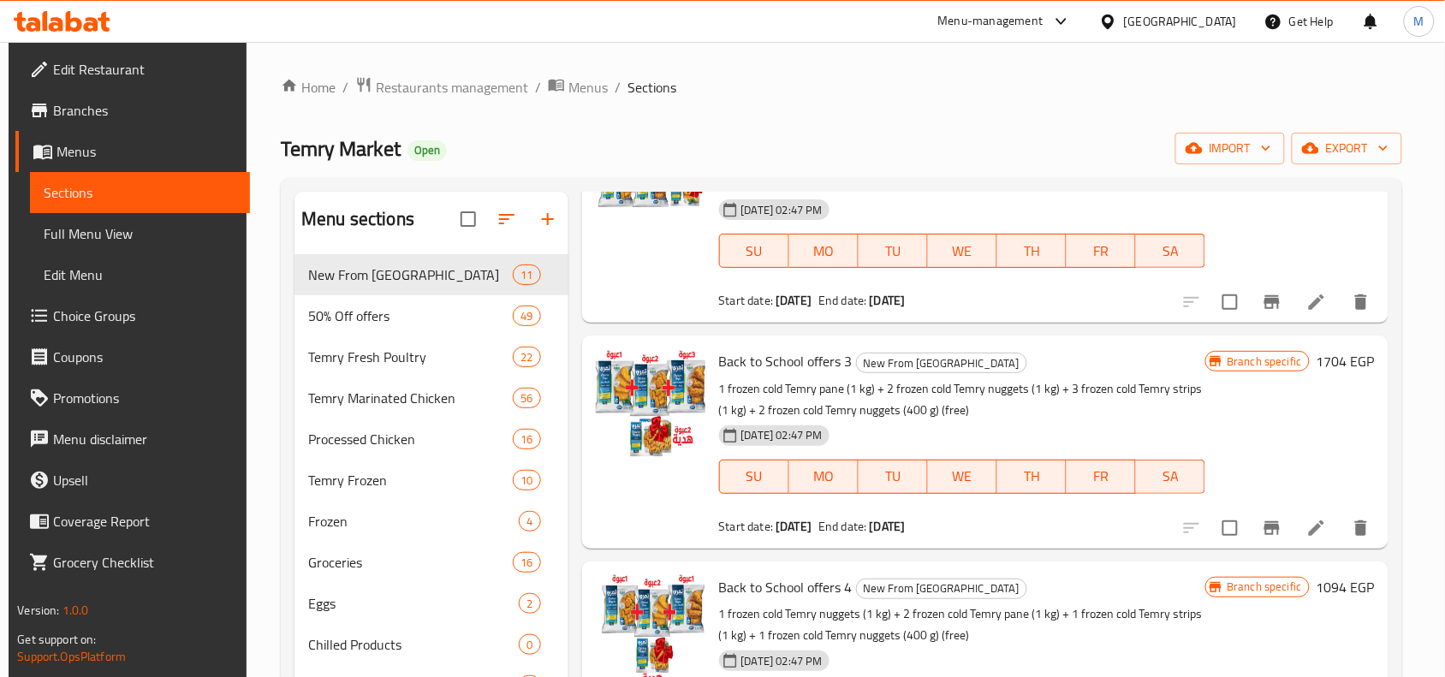
click at [906, 289] on b "[DATE]" at bounding box center [888, 300] width 36 height 22
click at [1016, 419] on div "[DATE] 02:47 PM SU MO TU WE TH FR SA" at bounding box center [962, 465] width 501 height 92
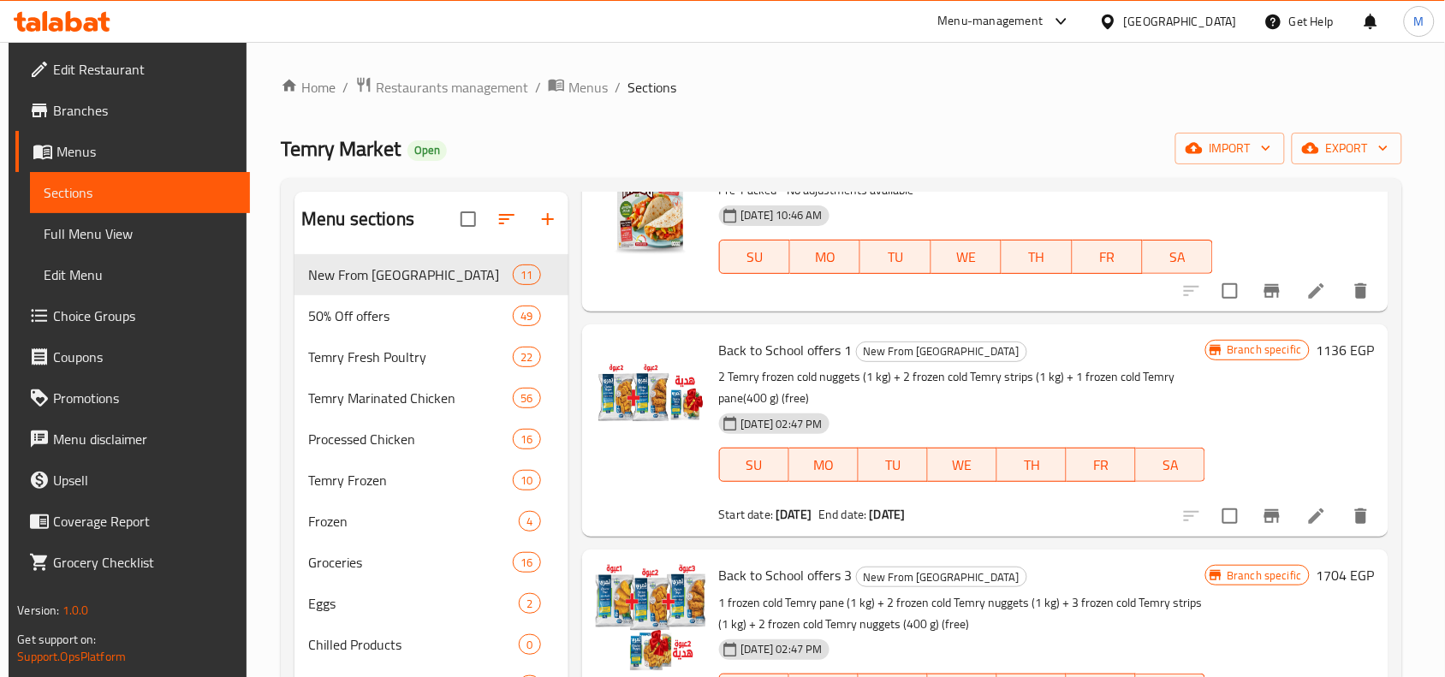
scroll to position [214, 0]
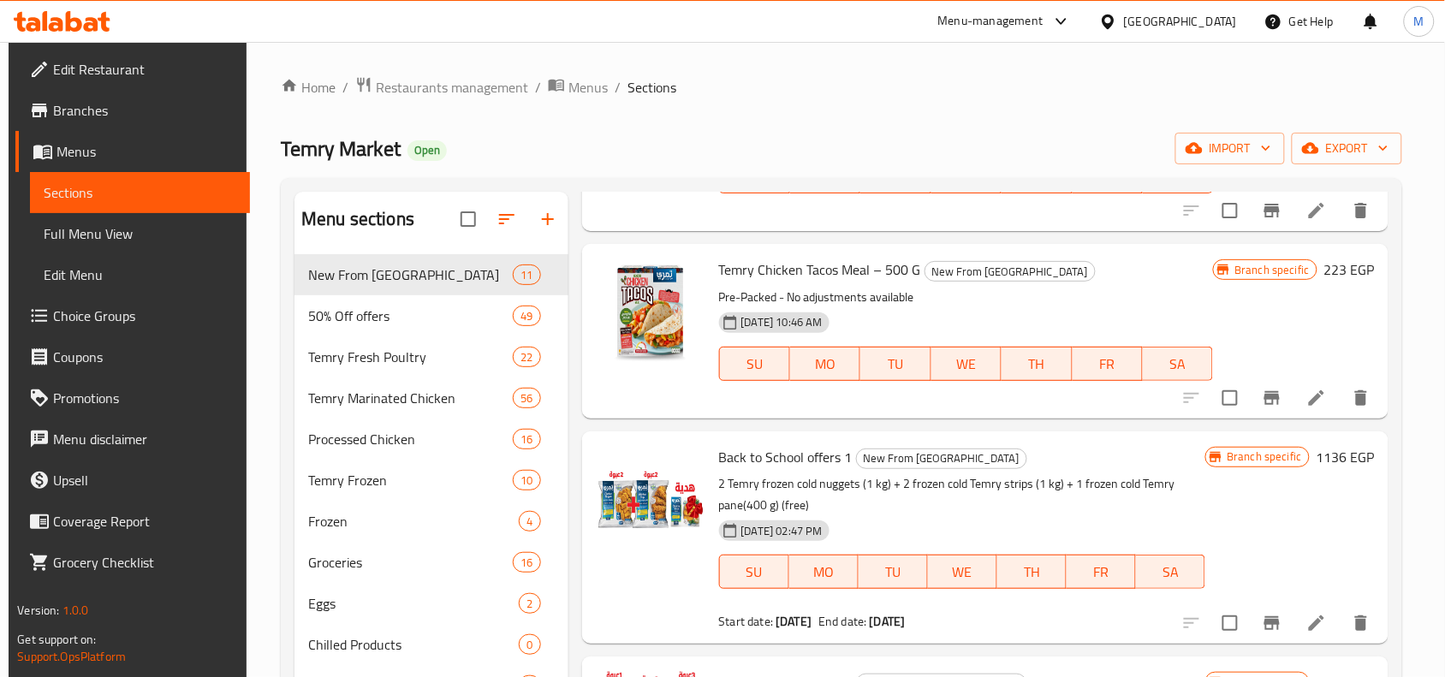
click at [1141, 474] on p "2 Temry frozen cold nuggets (1 kg) + 2 frozen cold Temry strips (1 kg) + 1 froz…" at bounding box center [962, 495] width 487 height 43
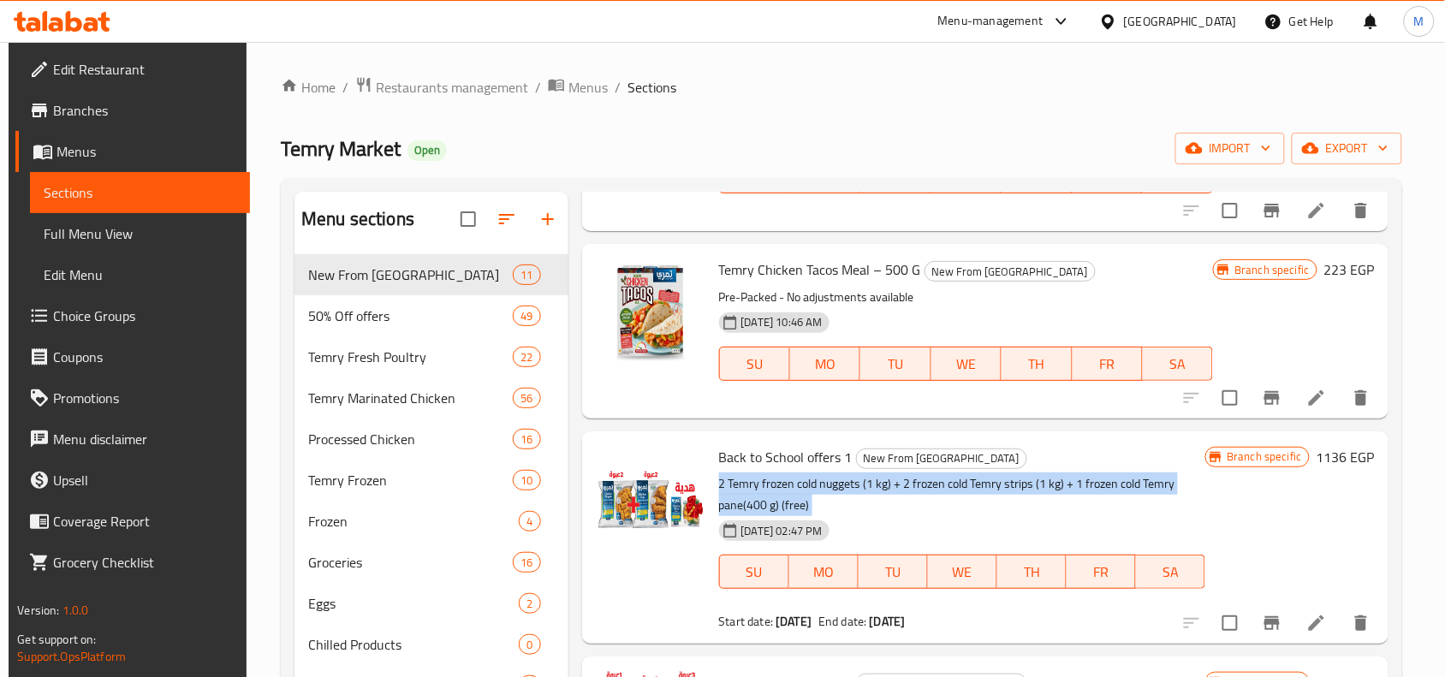
click at [1141, 474] on p "2 Temry frozen cold nuggets (1 kg) + 2 frozen cold Temry strips (1 kg) + 1 froz…" at bounding box center [962, 495] width 487 height 43
click at [1153, 474] on p "2 Temry frozen cold nuggets (1 kg) + 2 frozen cold Temry strips (1 kg) + 1 froz…" at bounding box center [962, 495] width 487 height 43
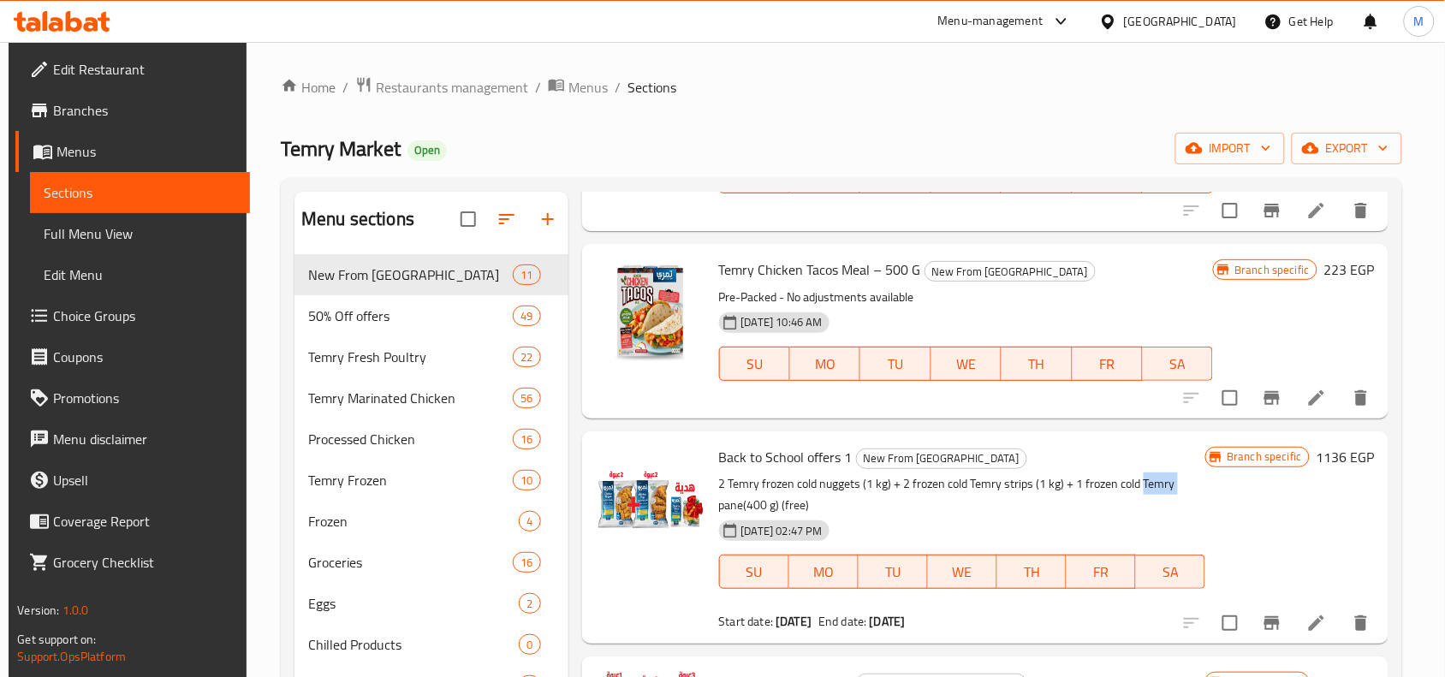
click at [1153, 474] on p "2 Temry frozen cold nuggets (1 kg) + 2 frozen cold Temry strips (1 kg) + 1 froz…" at bounding box center [962, 495] width 487 height 43
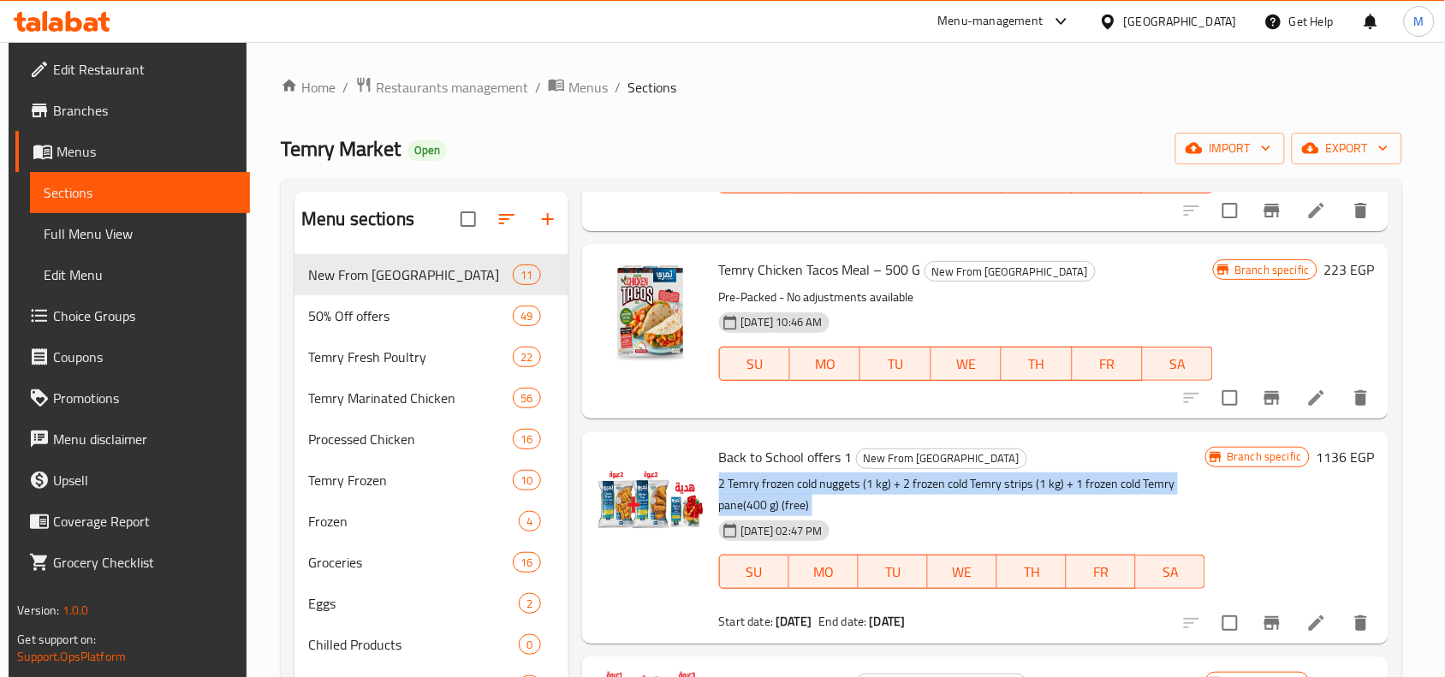
click at [1153, 474] on p "2 Temry frozen cold nuggets (1 kg) + 2 frozen cold Temry strips (1 kg) + 1 froz…" at bounding box center [962, 495] width 487 height 43
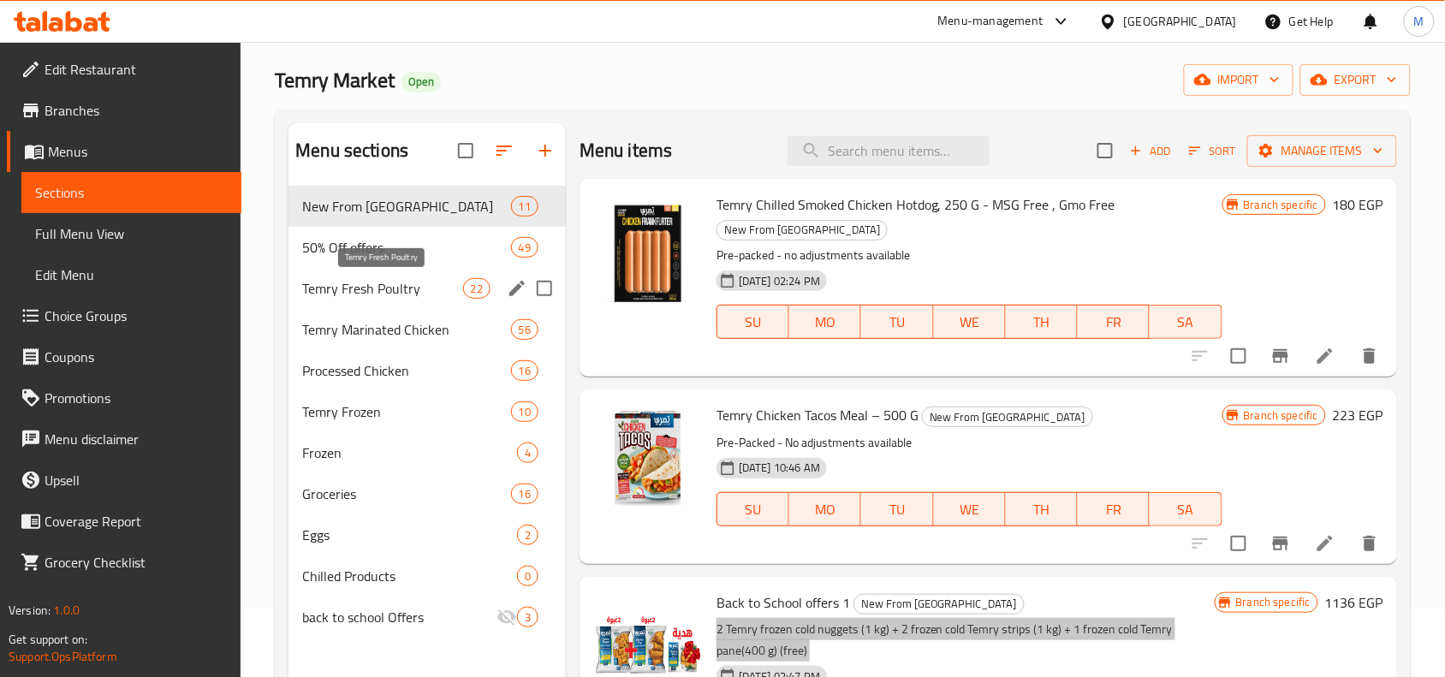
scroll to position [0, 0]
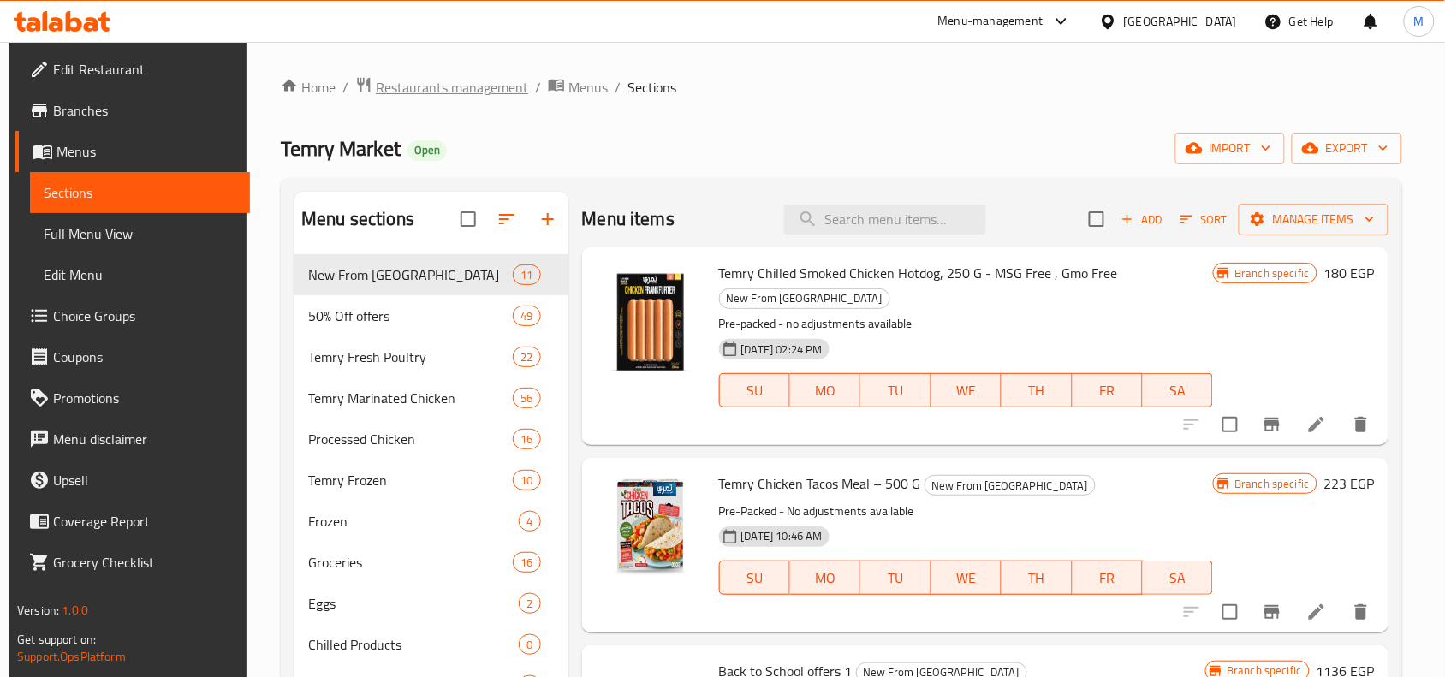
click at [465, 91] on span "Restaurants management" at bounding box center [452, 87] width 152 height 21
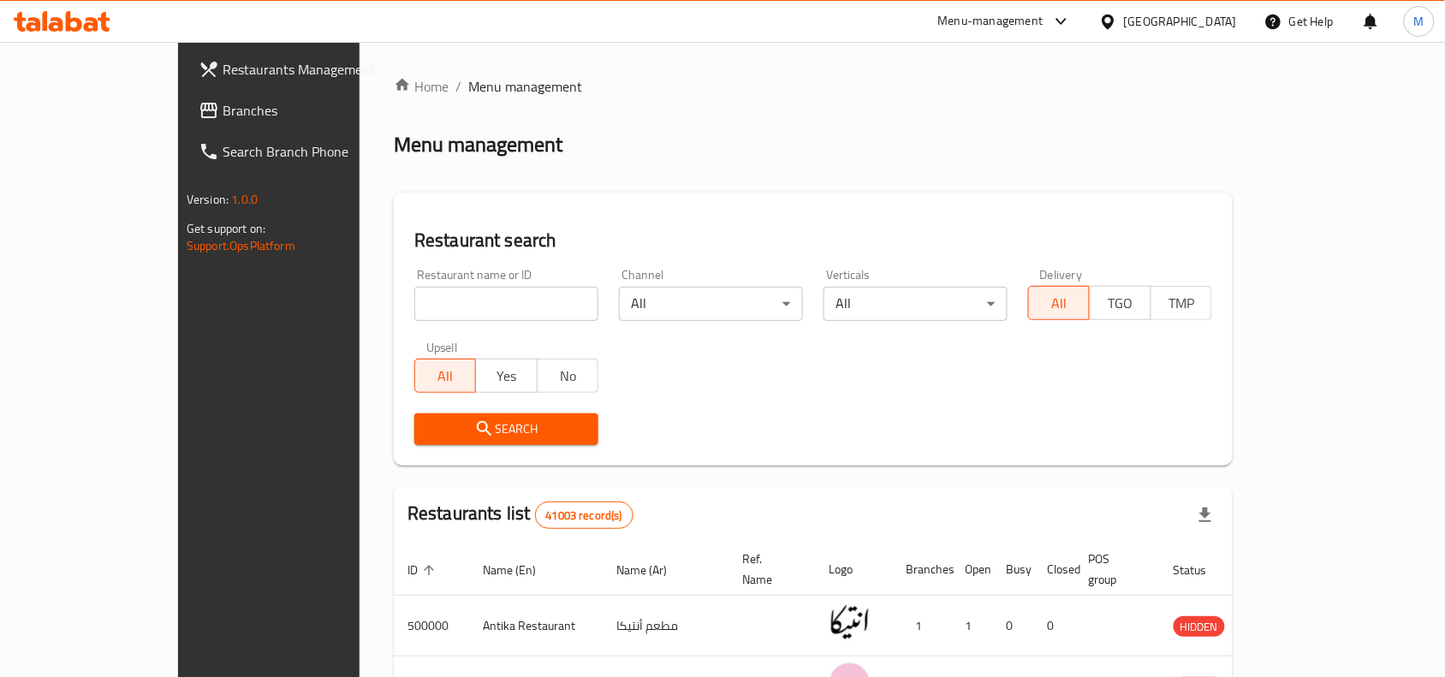
click at [414, 297] on input "search" at bounding box center [506, 304] width 184 height 34
paste input "[PERSON_NAME]"
type input "[PERSON_NAME]"
click button "Search" at bounding box center [506, 430] width 184 height 32
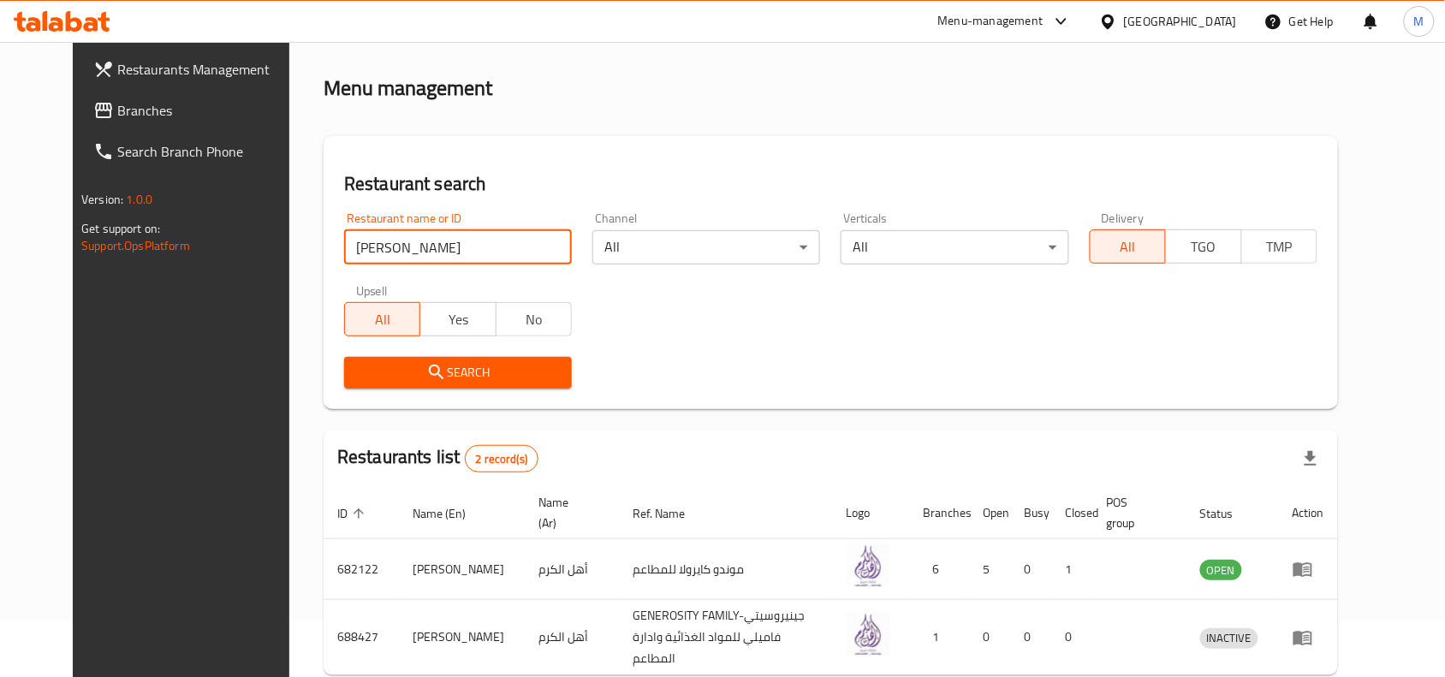
scroll to position [133, 0]
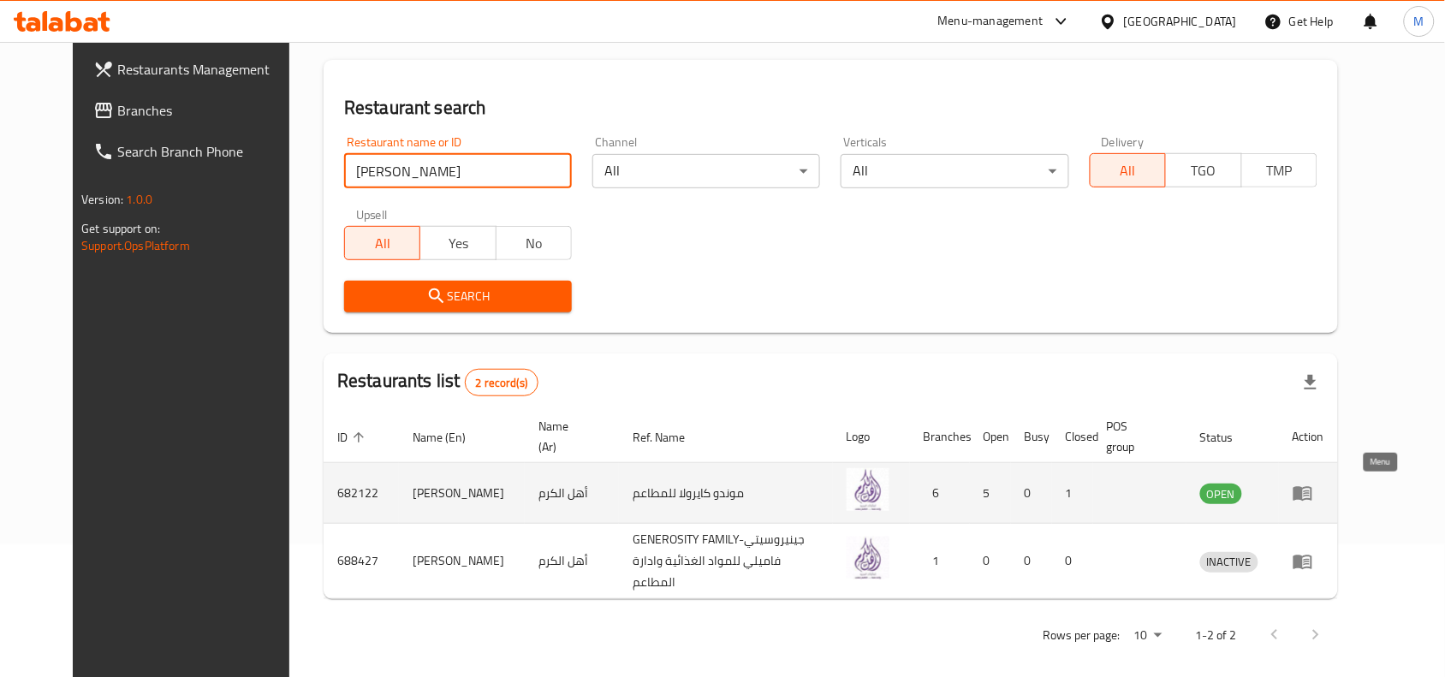
click at [1313, 493] on icon "enhanced table" at bounding box center [1303, 493] width 21 height 21
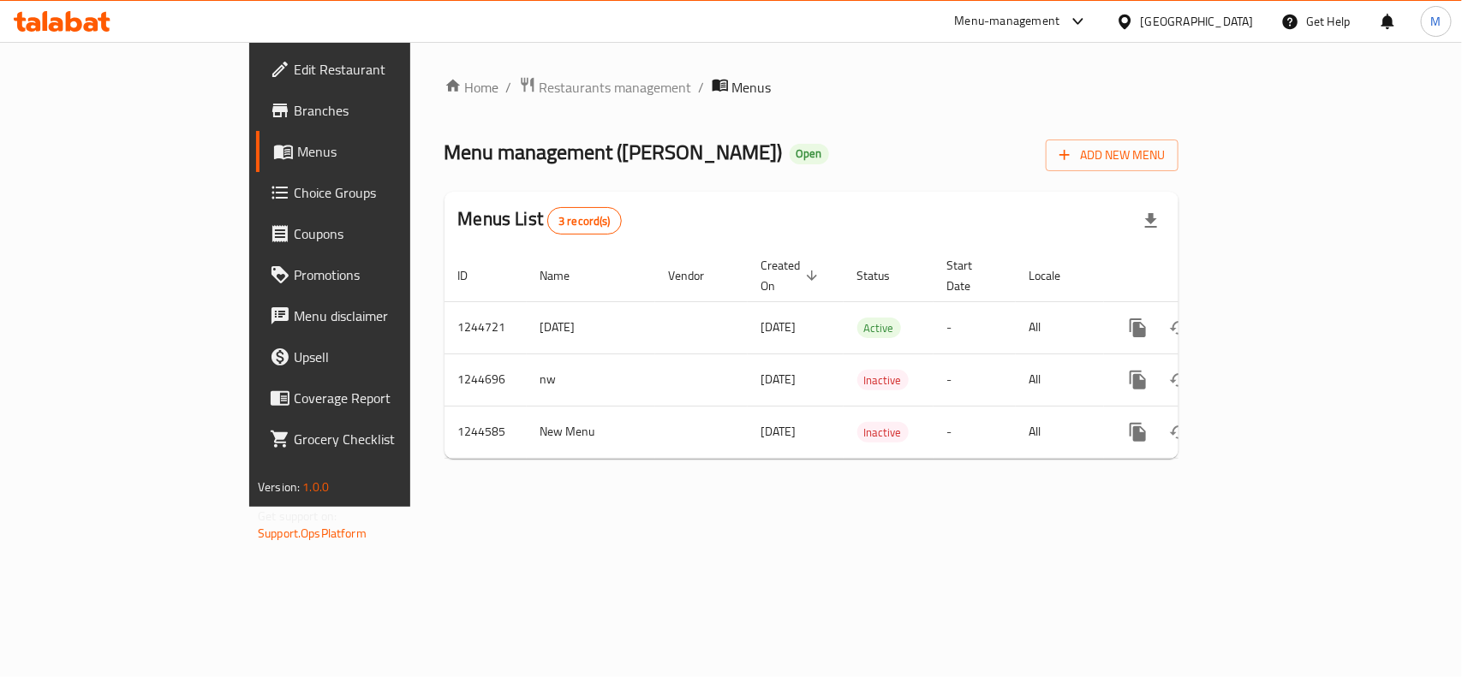
click at [294, 114] on span "Branches" at bounding box center [387, 110] width 186 height 21
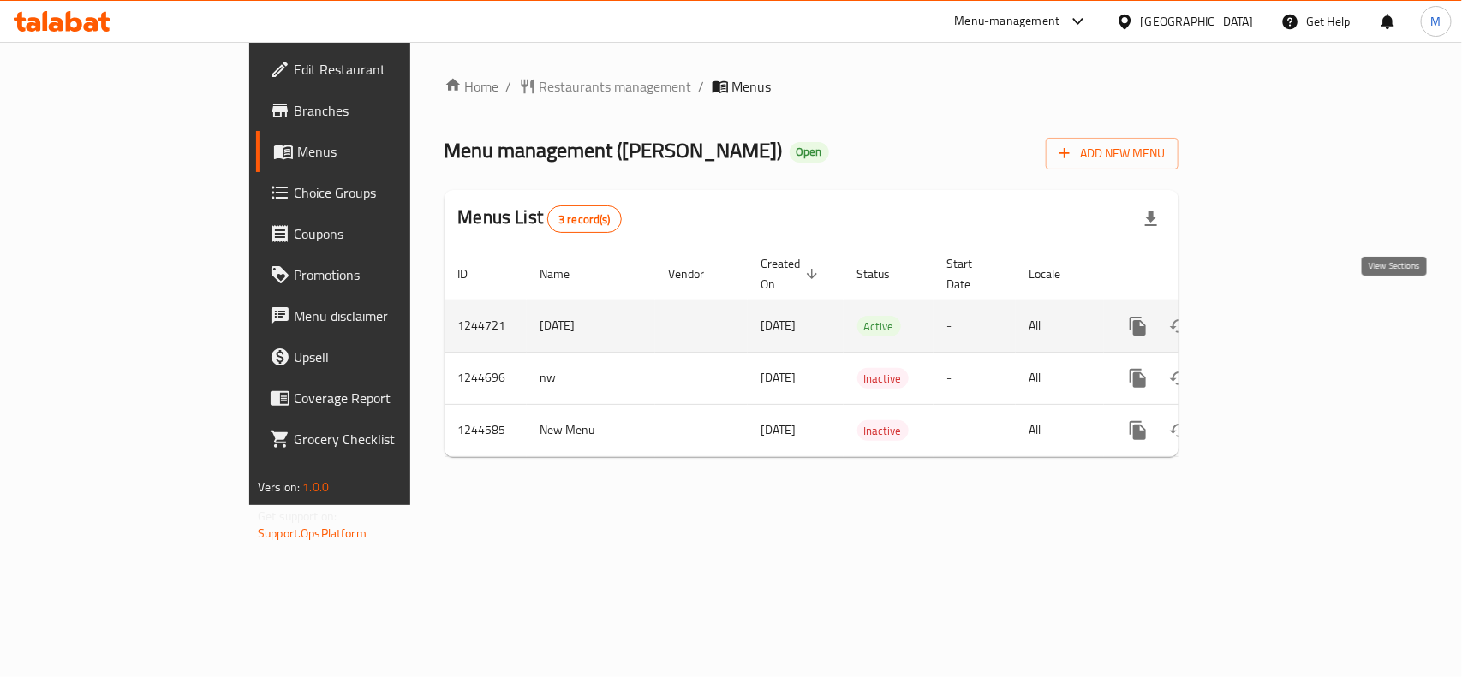
click at [1272, 316] on icon "enhanced table" at bounding box center [1261, 326] width 21 height 21
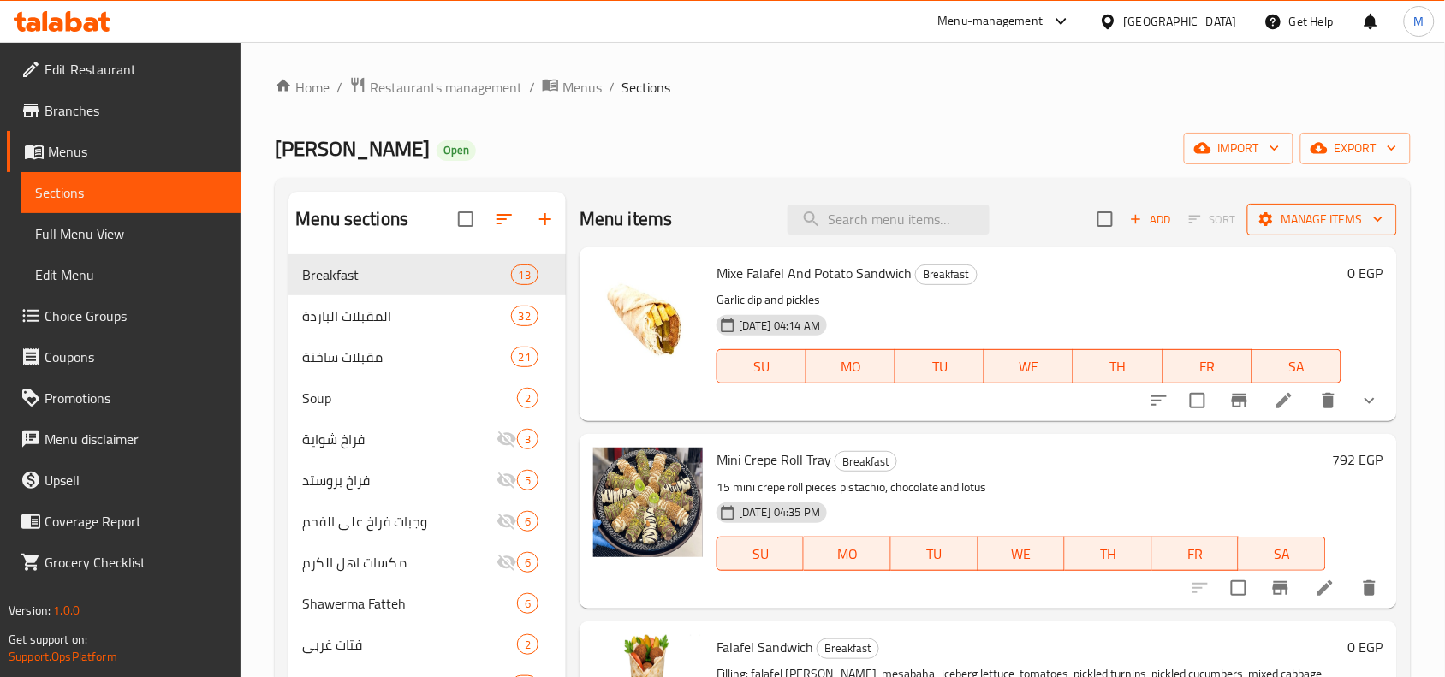
click at [1324, 228] on span "Manage items" at bounding box center [1322, 219] width 122 height 21
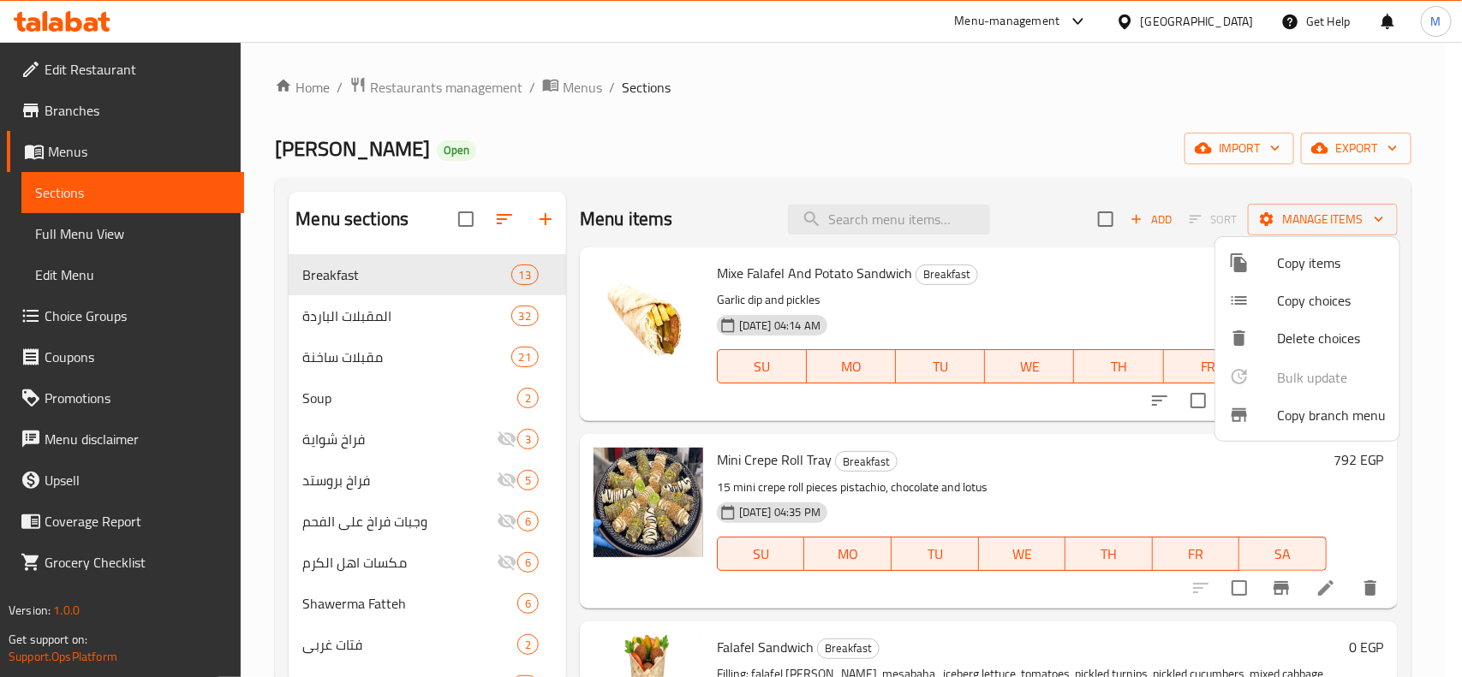
click at [919, 137] on div at bounding box center [731, 338] width 1462 height 677
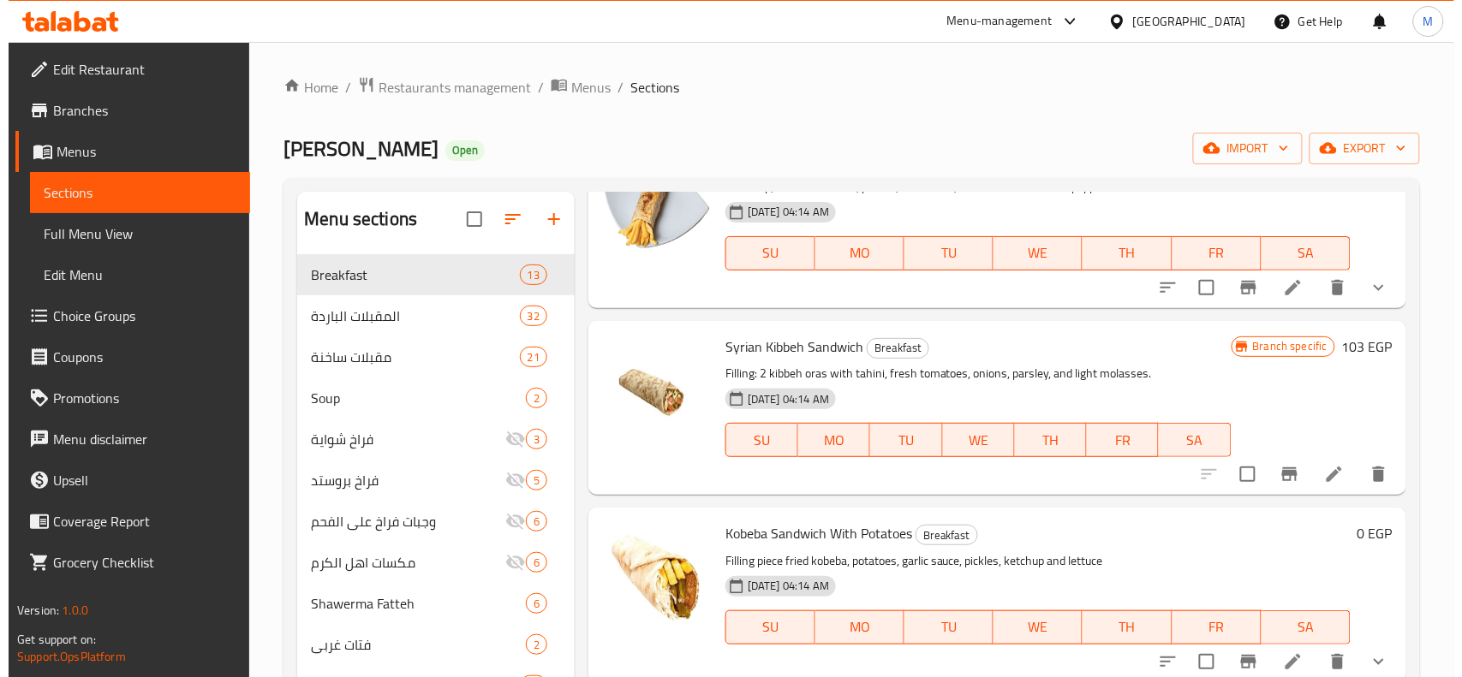
scroll to position [1133, 0]
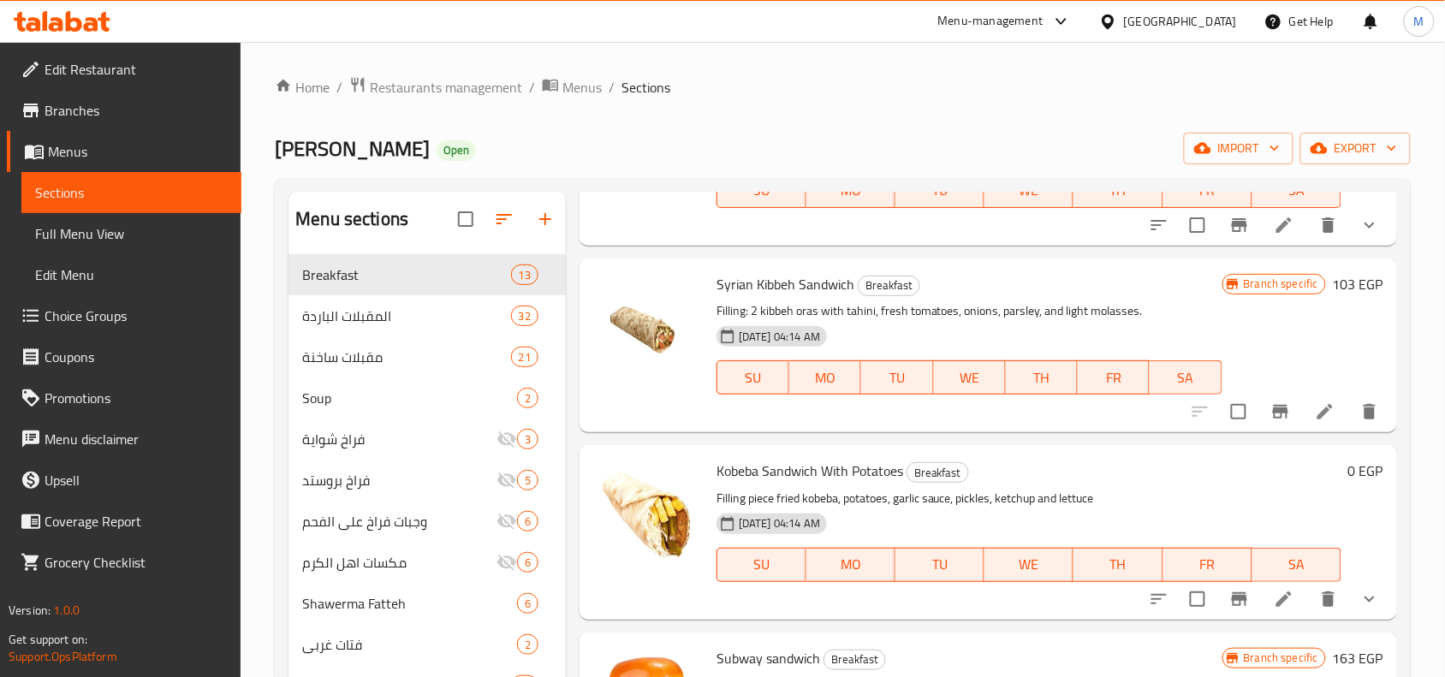
click at [1276, 399] on button "Branch-specific-item" at bounding box center [1280, 411] width 41 height 41
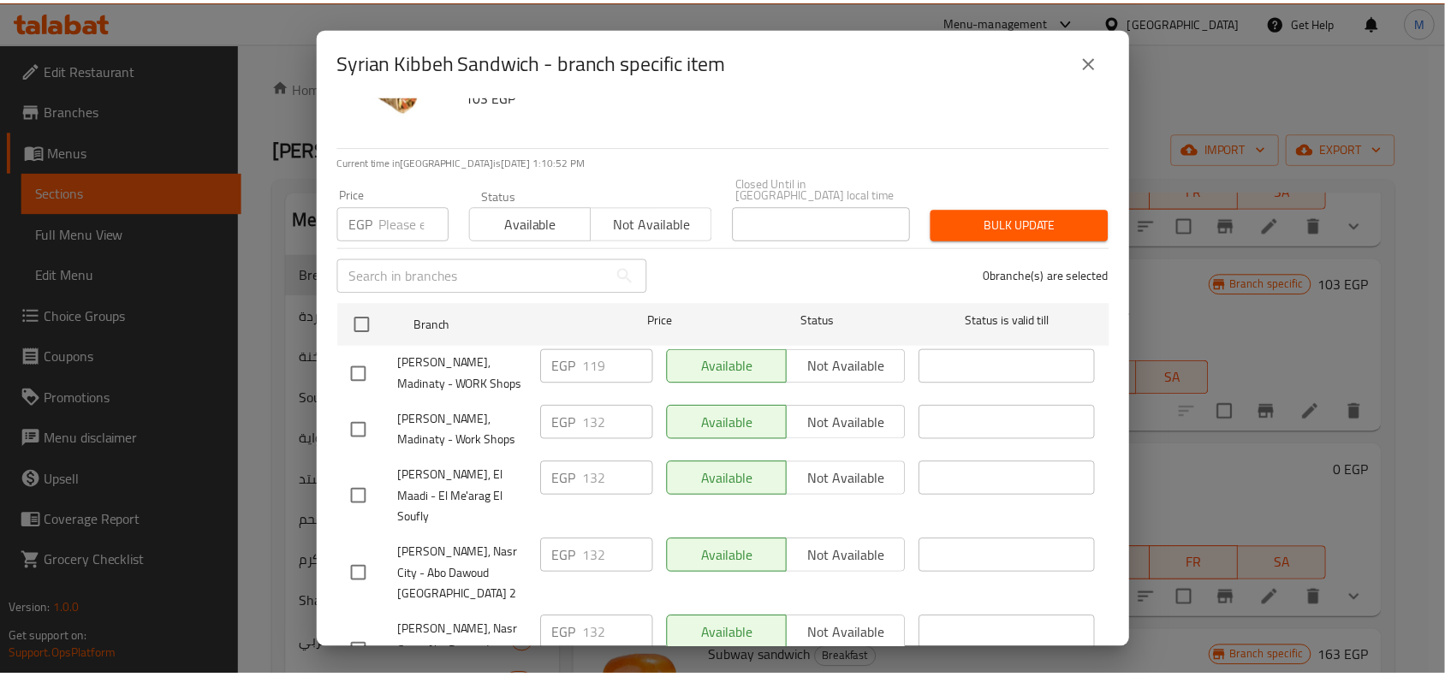
scroll to position [140, 0]
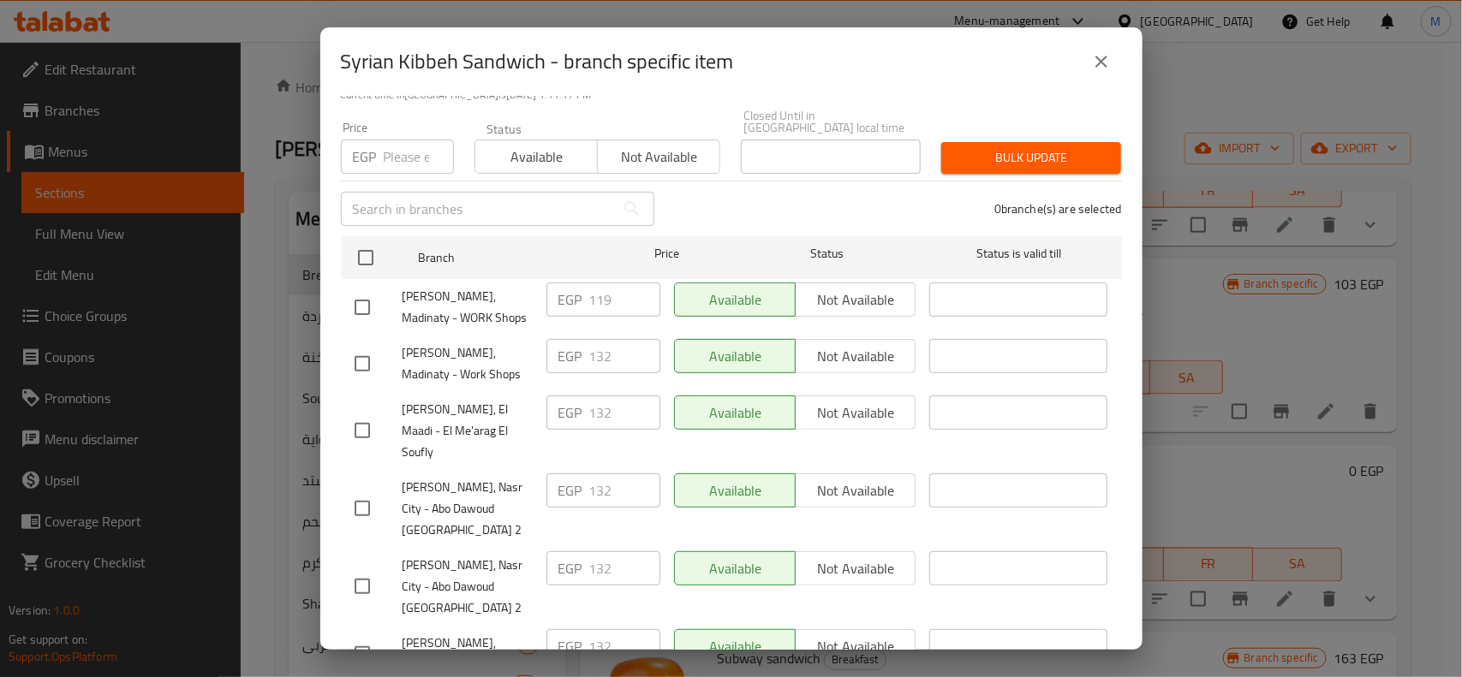
click at [1105, 53] on icon "close" at bounding box center [1101, 61] width 21 height 21
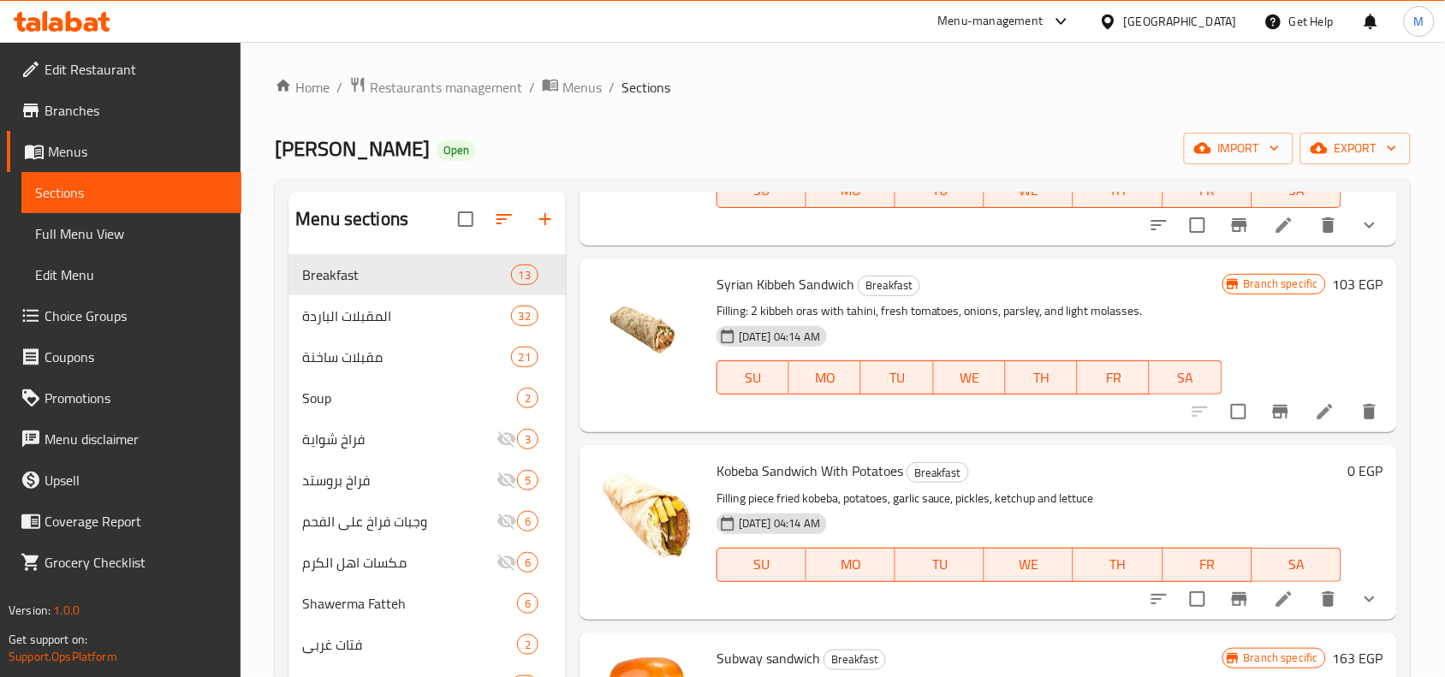
click at [921, 133] on div "Ahl Alkaram Open import export" at bounding box center [843, 149] width 1136 height 32
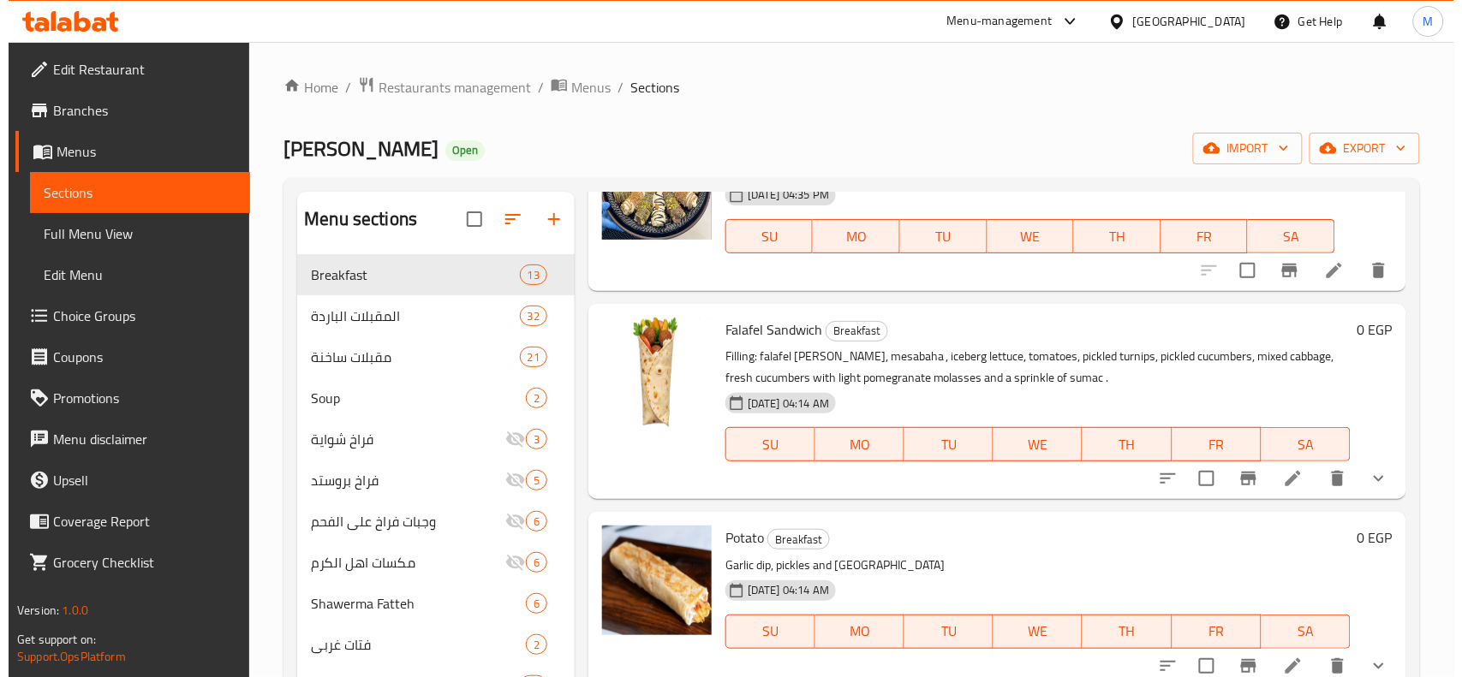
scroll to position [0, 0]
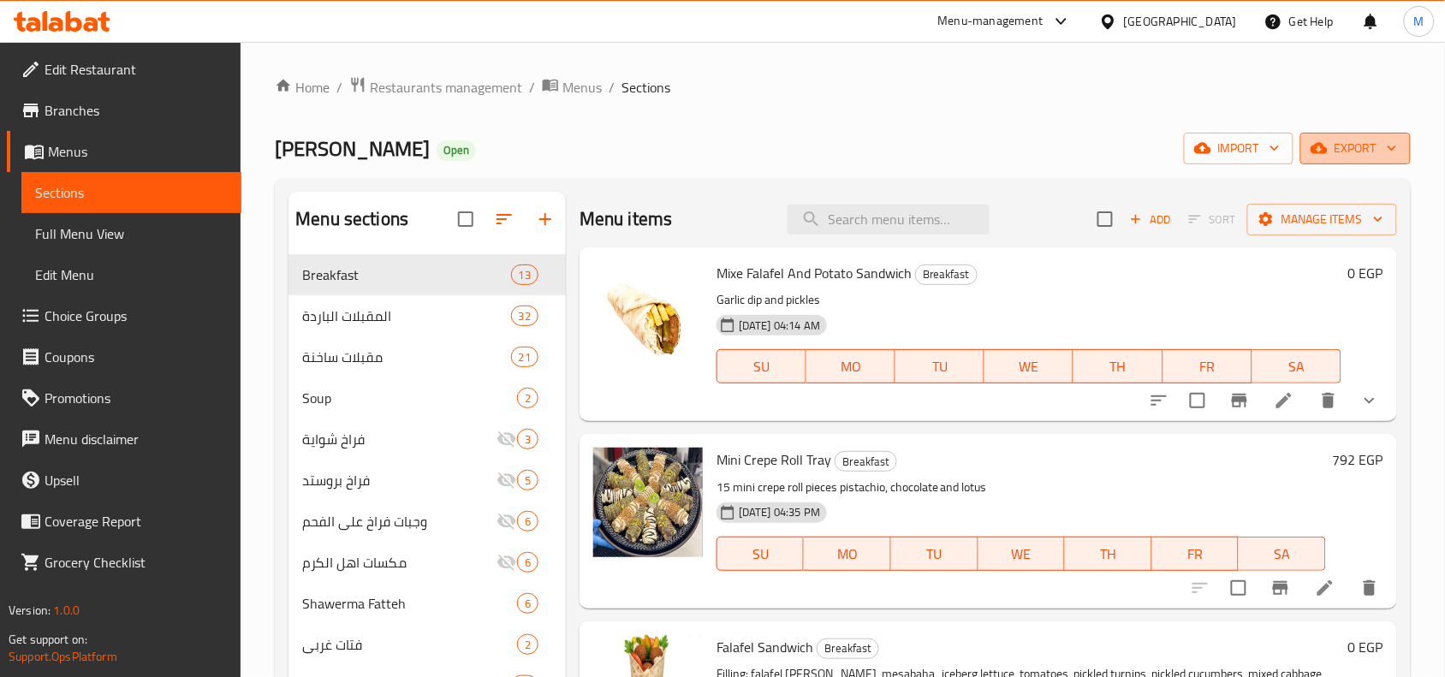
click at [1397, 134] on button "export" at bounding box center [1356, 149] width 110 height 32
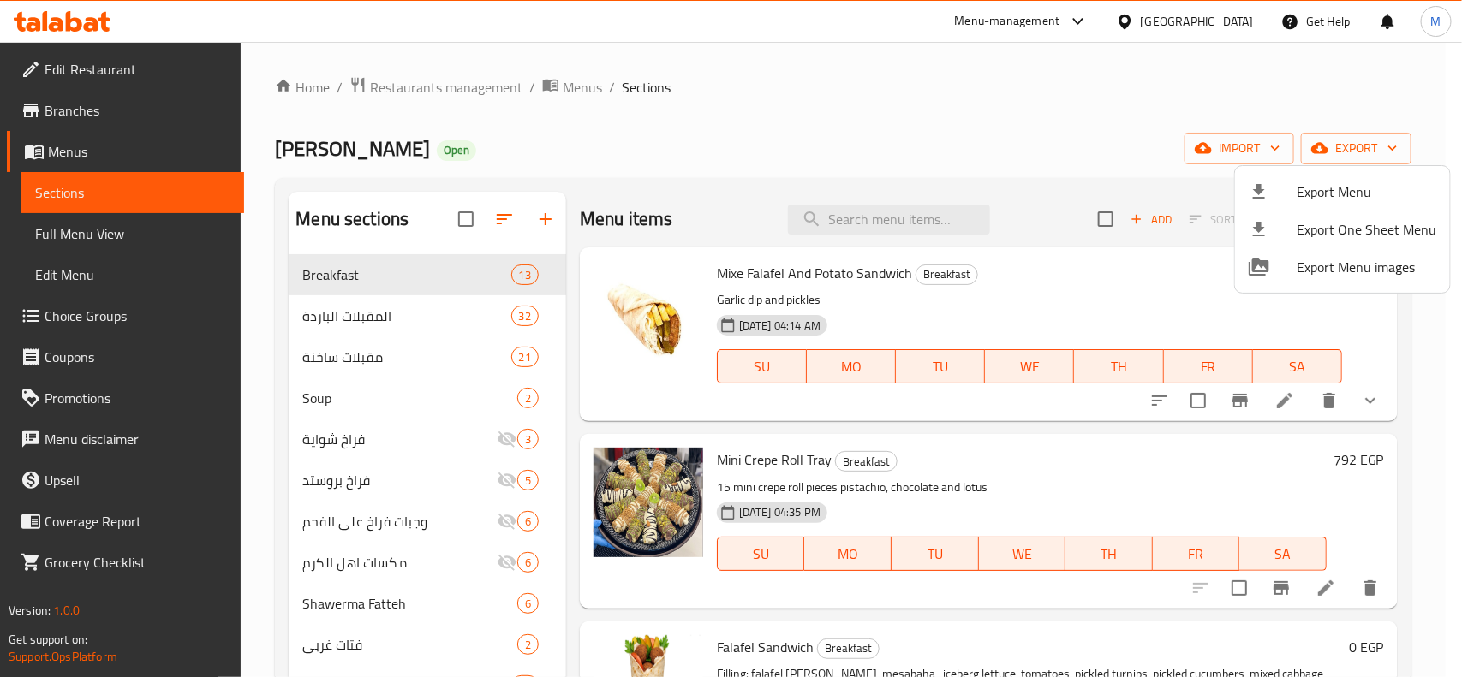
click at [1338, 188] on span "Export Menu" at bounding box center [1366, 192] width 140 height 21
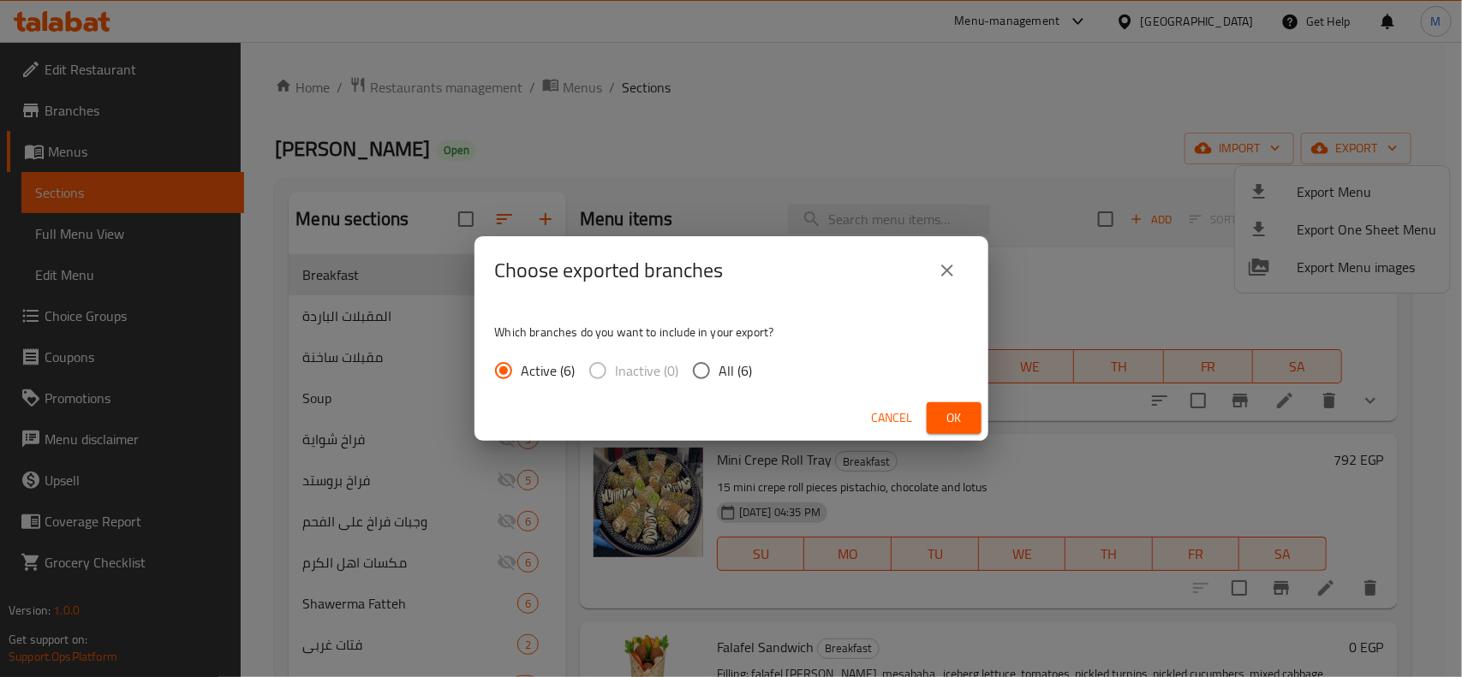
click at [699, 373] on input "All (6)" at bounding box center [701, 371] width 36 height 36
radio input "true"
click at [899, 417] on span "Cancel" at bounding box center [892, 418] width 41 height 21
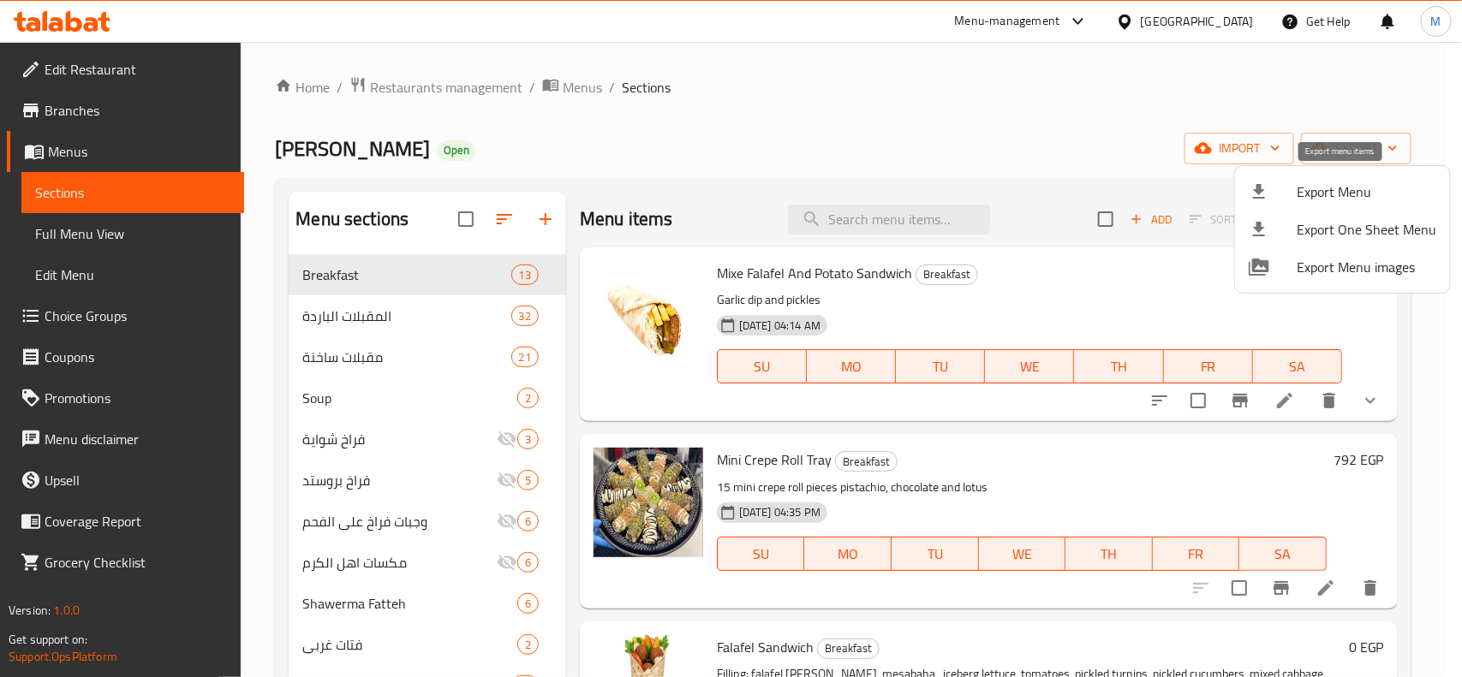
click at [1355, 194] on span "Export Menu" at bounding box center [1366, 192] width 140 height 21
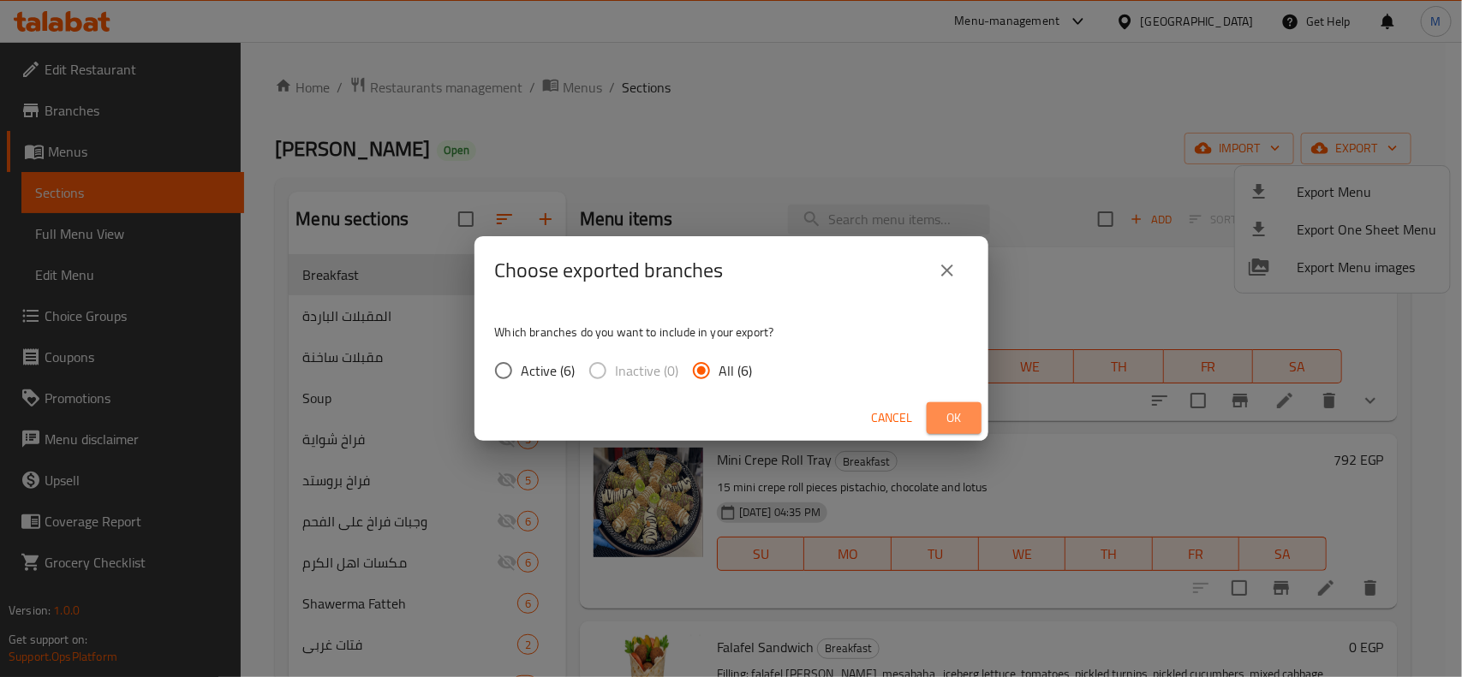
click at [968, 416] on button "Ok" at bounding box center [953, 418] width 55 height 32
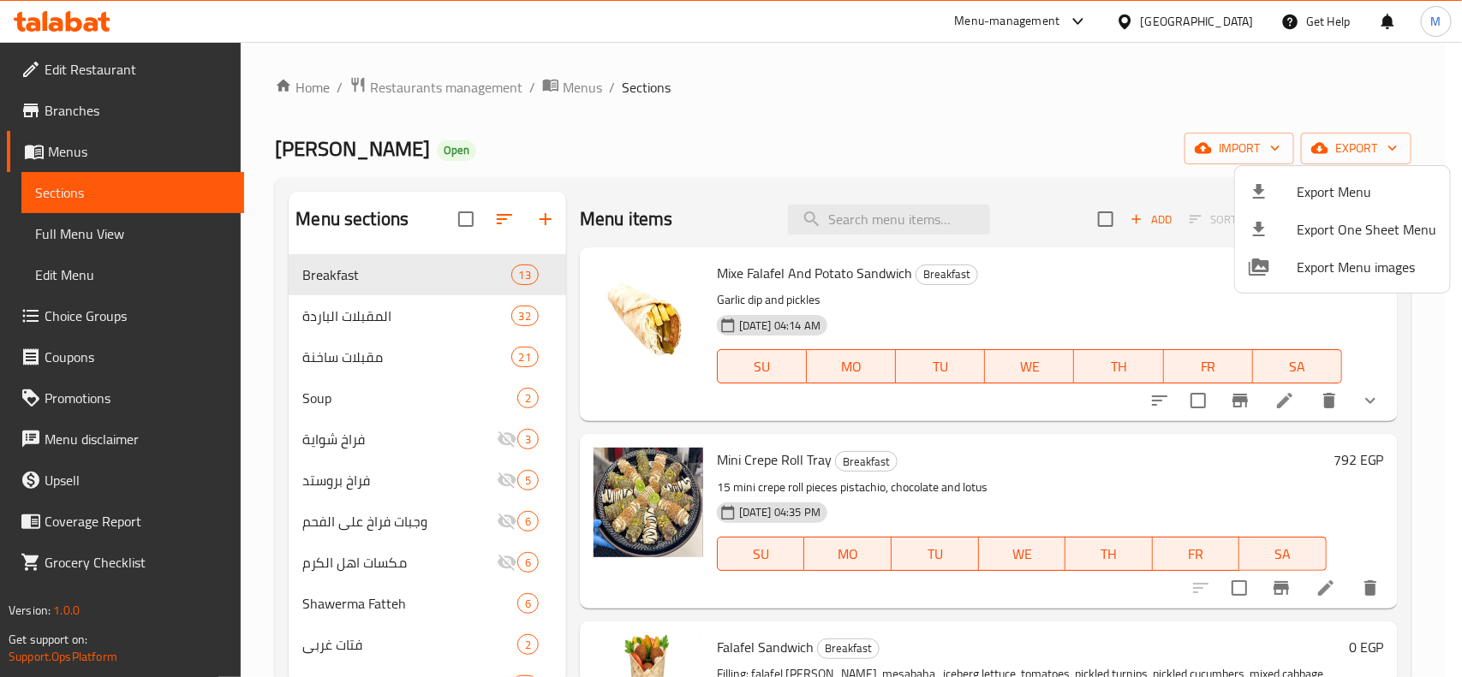
click at [570, 79] on div at bounding box center [731, 338] width 1462 height 677
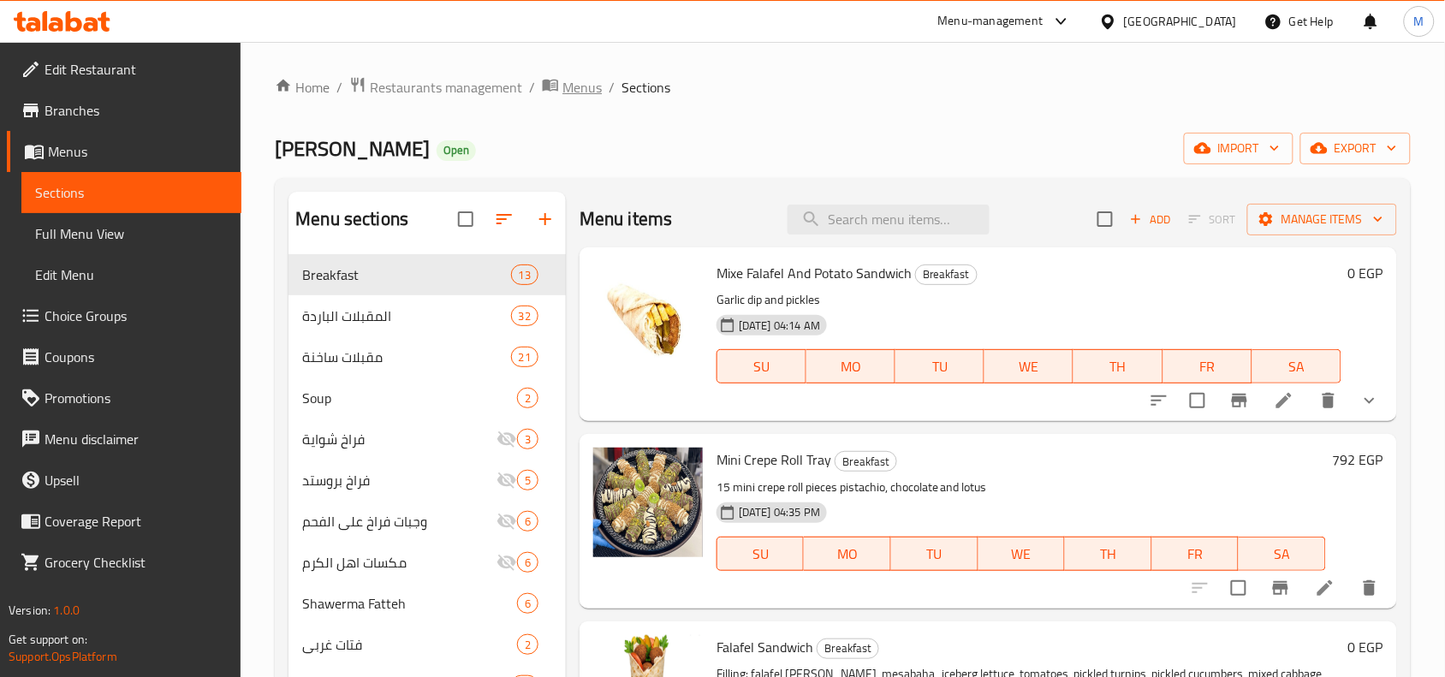
click at [570, 79] on span "Menus" at bounding box center [582, 87] width 39 height 21
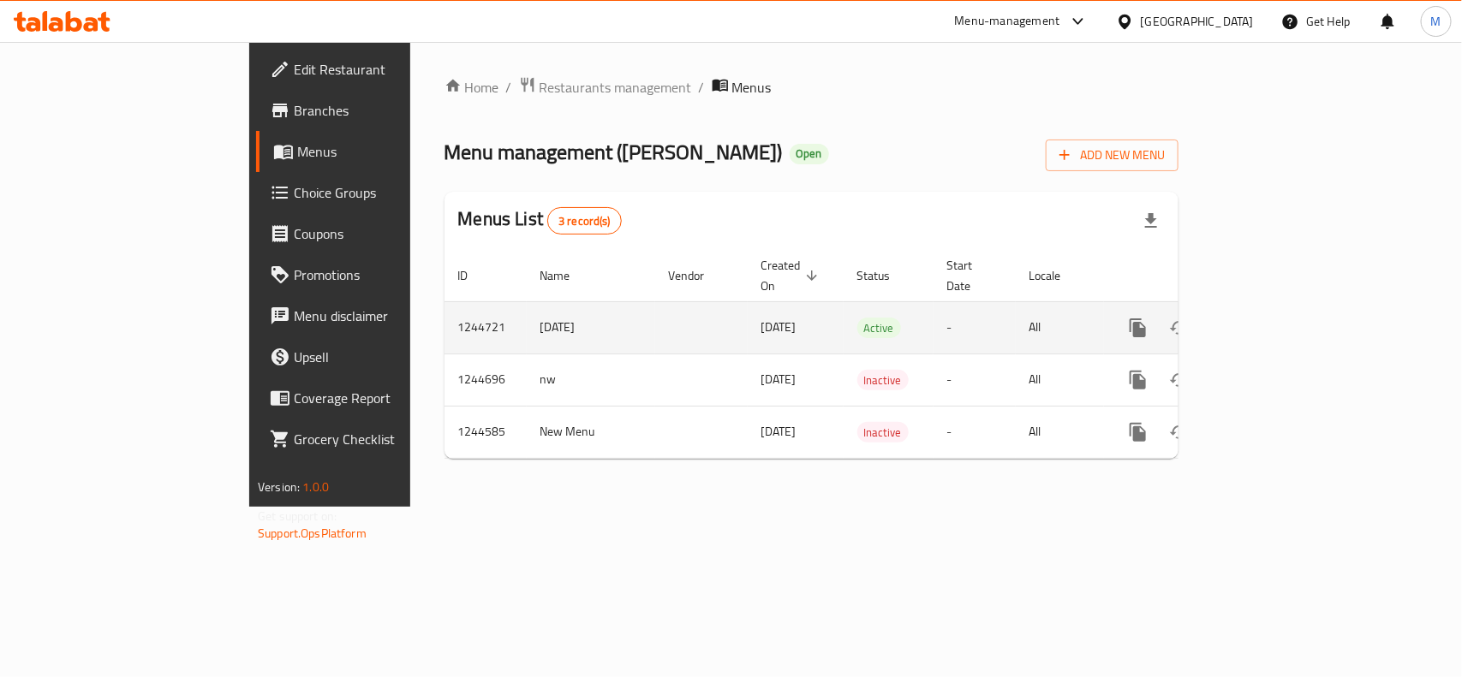
click at [761, 316] on span "[DATE]" at bounding box center [778, 327] width 35 height 22
click at [1272, 318] on icon "enhanced table" at bounding box center [1261, 328] width 21 height 21
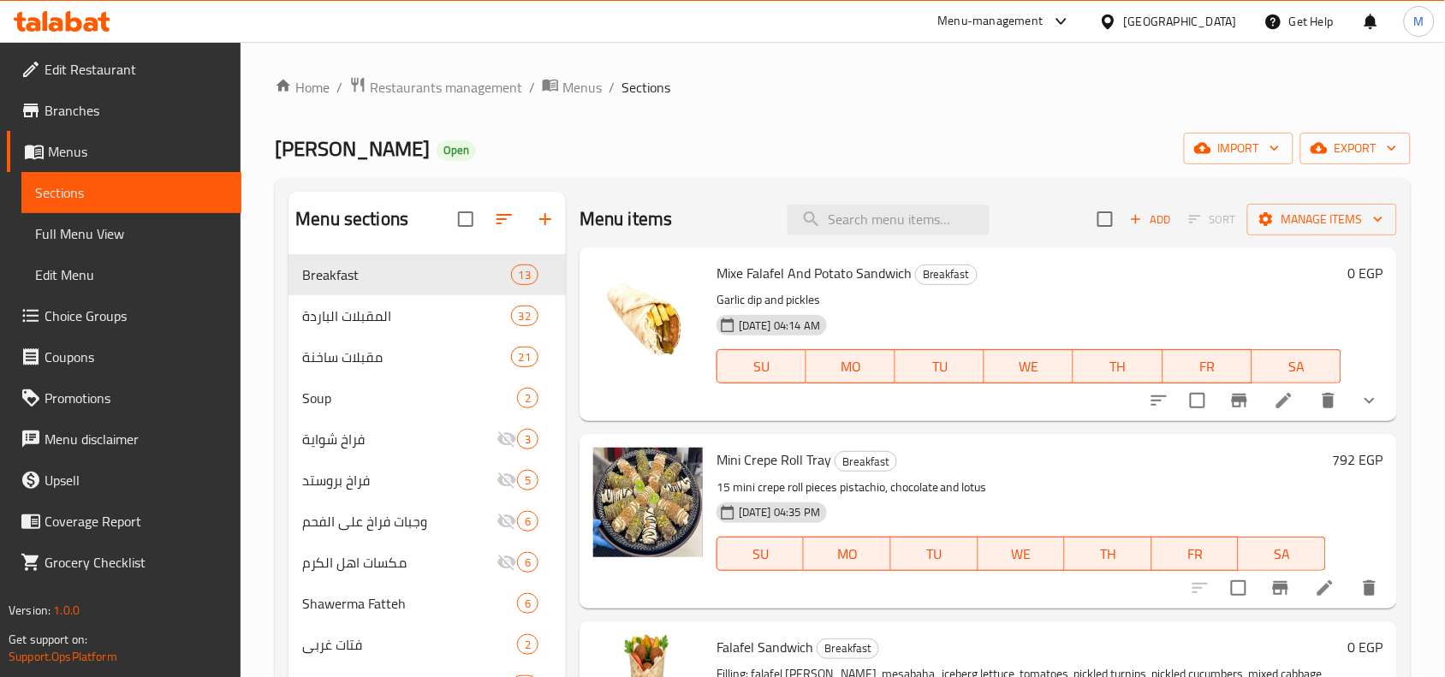
click at [1004, 139] on div "Ahl Alkaram Open import export" at bounding box center [843, 149] width 1136 height 32
click at [1370, 219] on icon "button" at bounding box center [1378, 219] width 17 height 17
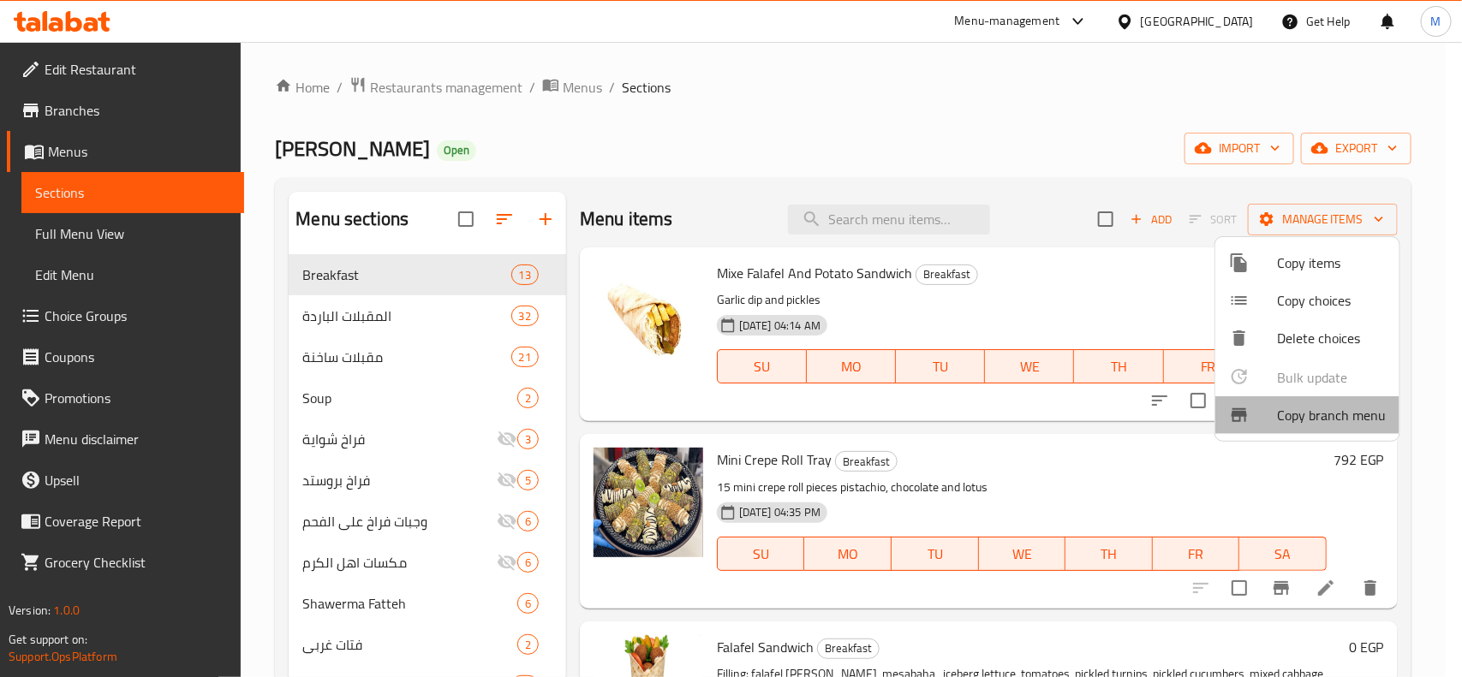
click at [1321, 412] on span "Copy branch menu" at bounding box center [1331, 415] width 109 height 21
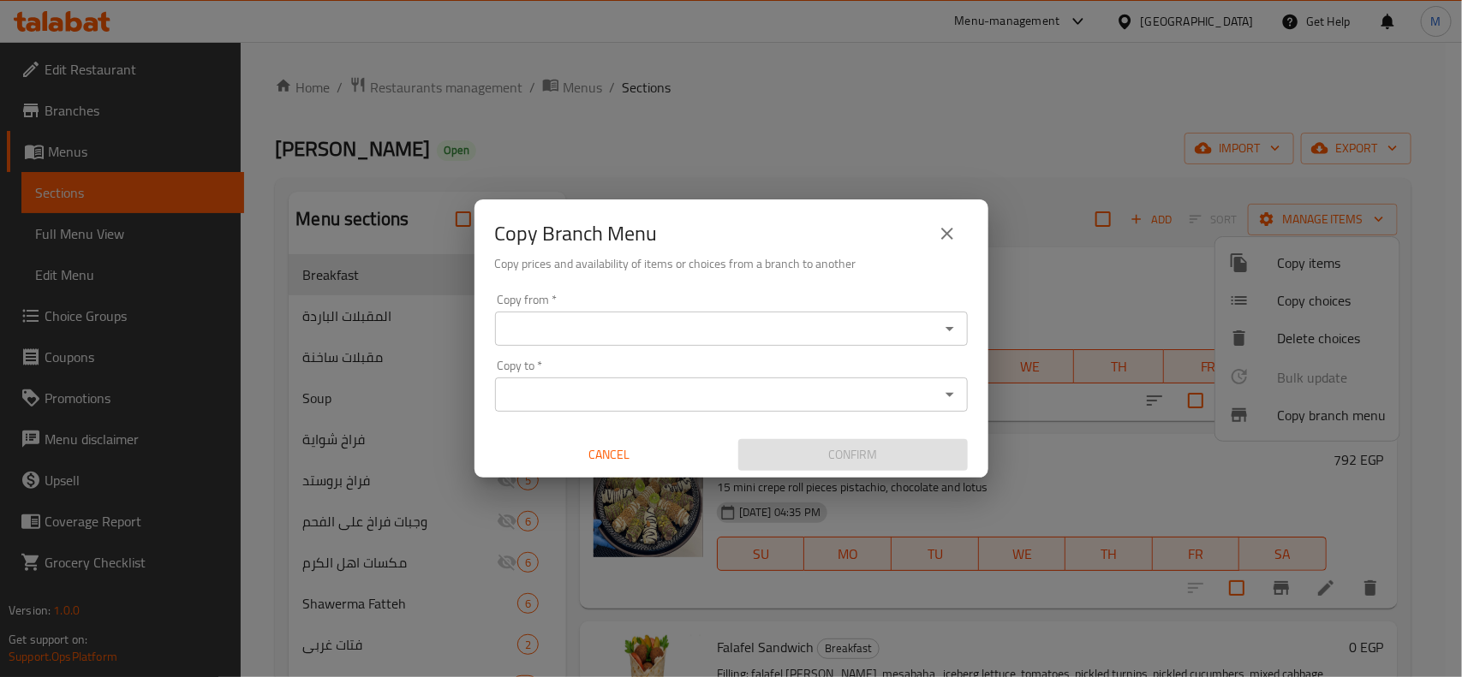
click at [919, 319] on input "Copy from   *" at bounding box center [717, 329] width 434 height 24
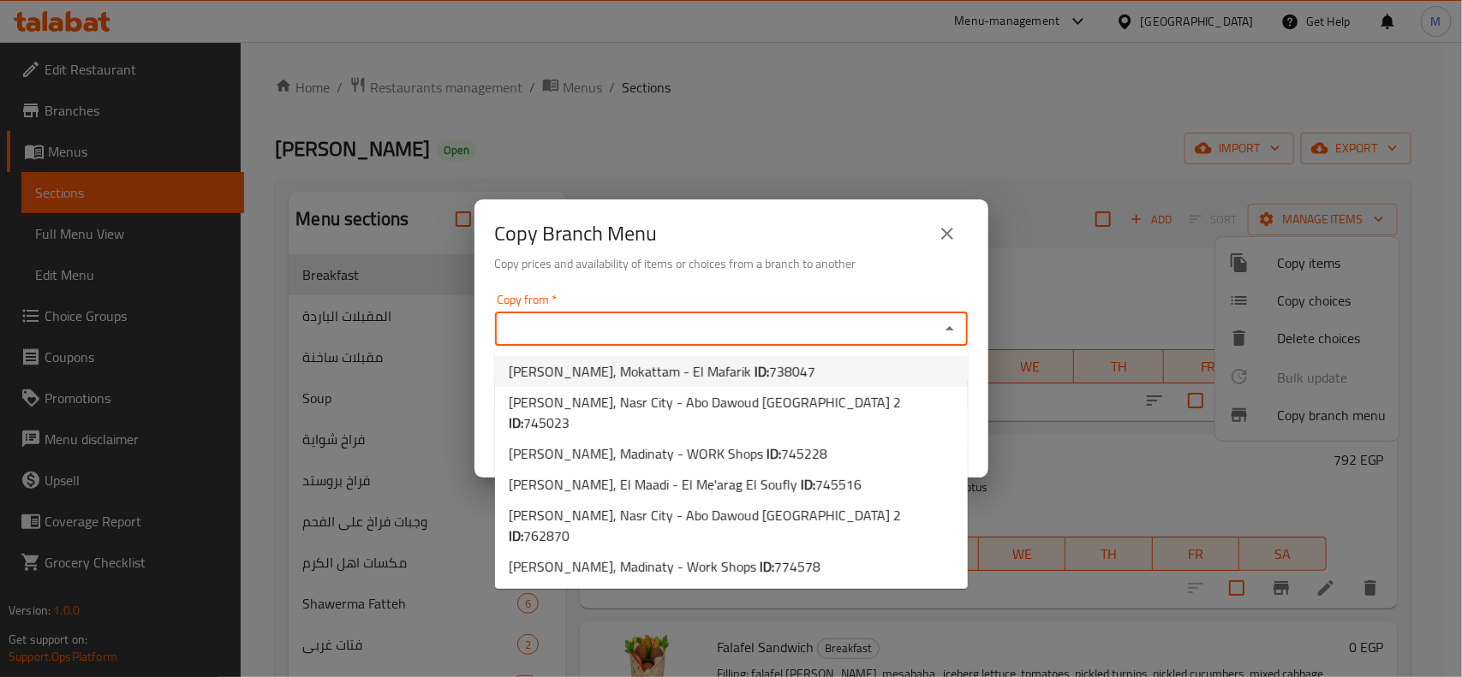
click at [783, 377] on li "Ahl Alkaram, Mokattam - El Mafarik ID: 738047" at bounding box center [731, 371] width 473 height 31
type input "Ahl Alkaram, Mokattam - El Mafarik"
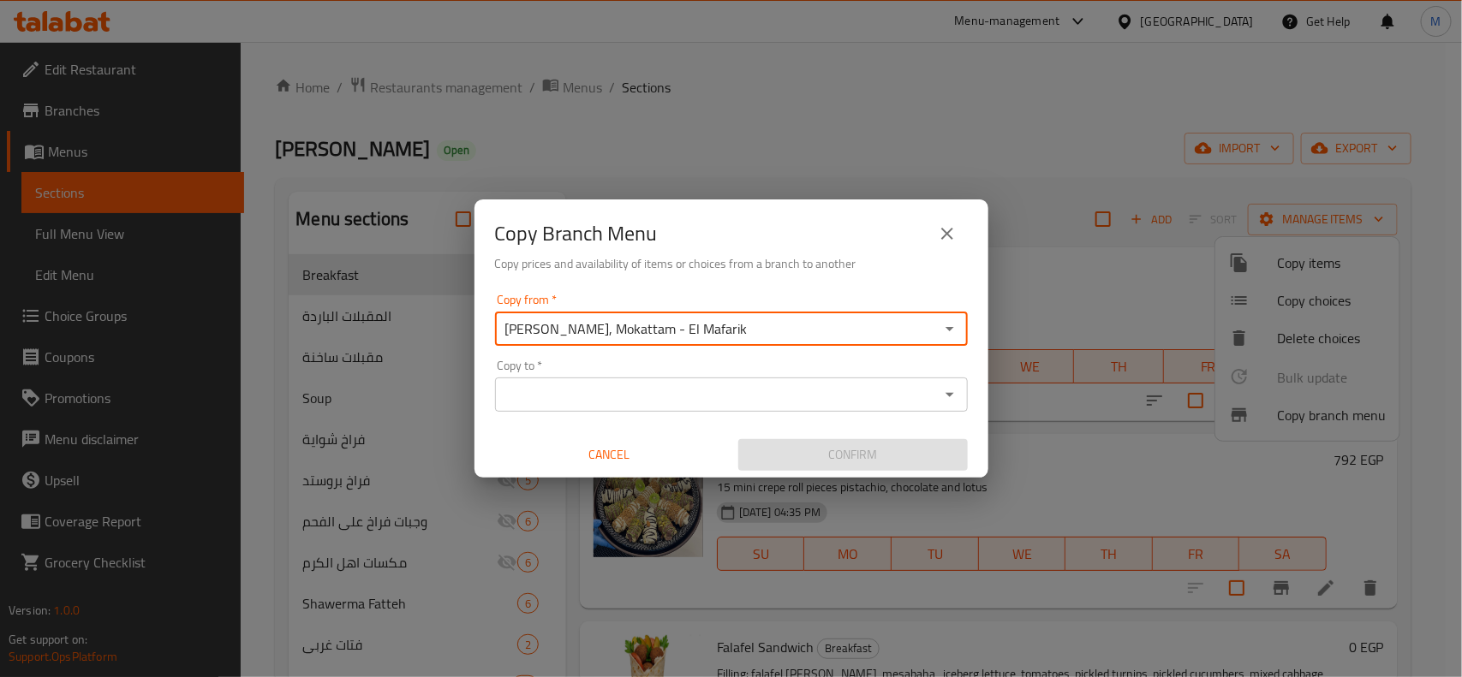
click at [803, 415] on div "Copy from   * Ahl Alkaram, Mokattam - El Mafarik Copy from * Copy to   * Copy t…" at bounding box center [731, 382] width 514 height 191
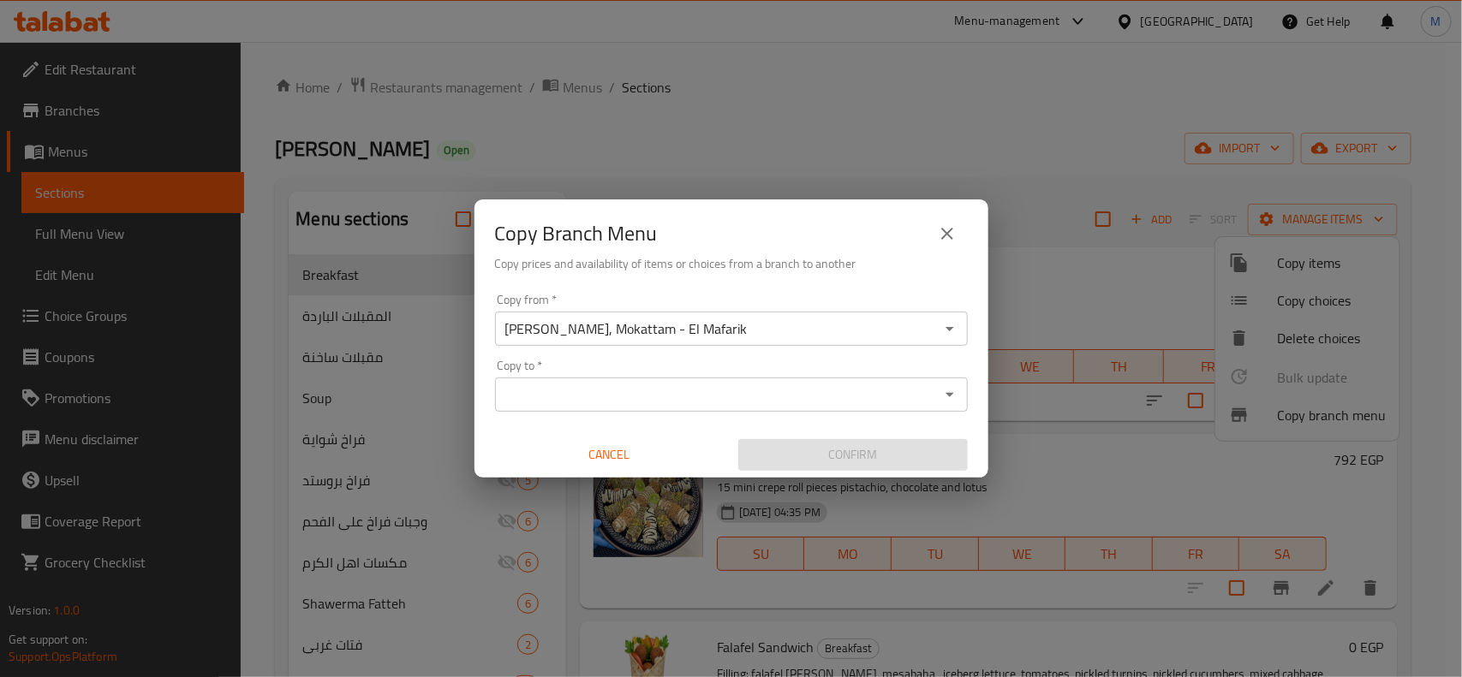
click at [819, 373] on div "Copy to   * Copy to *" at bounding box center [731, 386] width 473 height 52
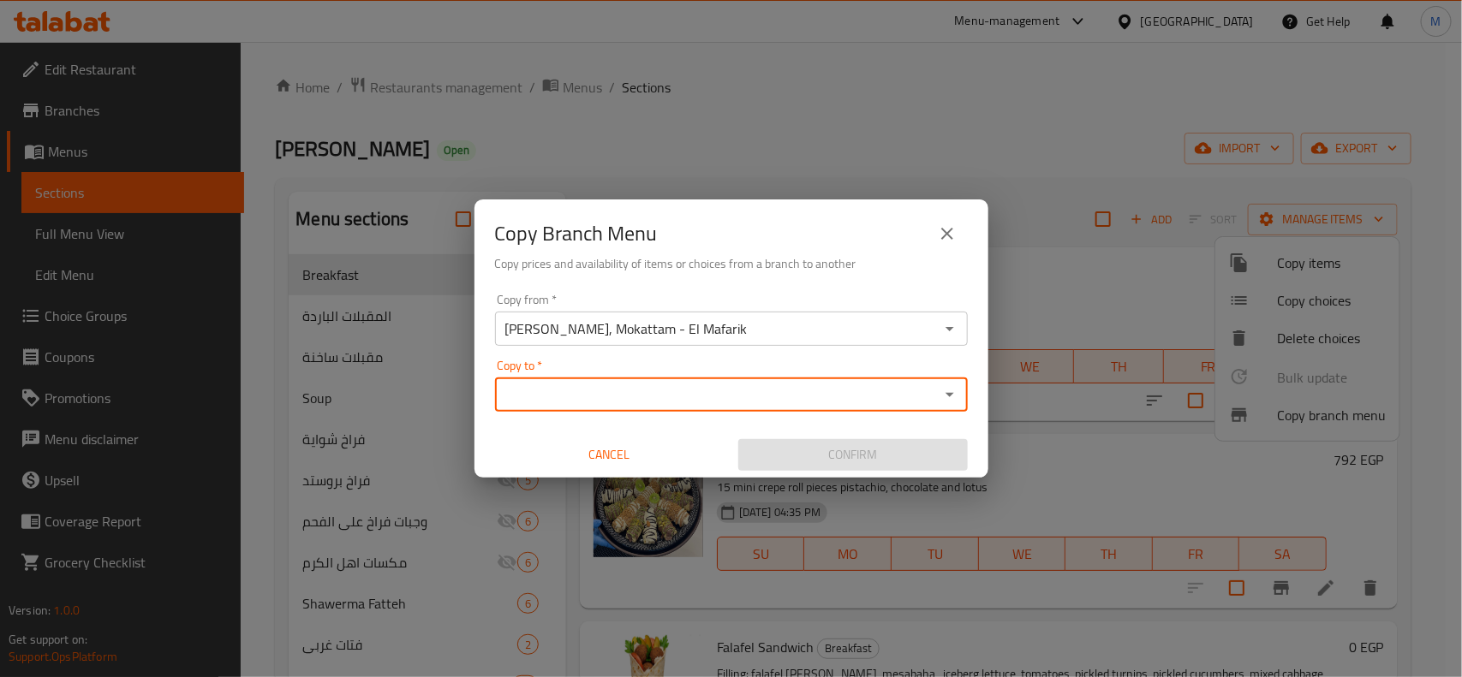
click at [832, 398] on input "Copy to   *" at bounding box center [717, 395] width 434 height 24
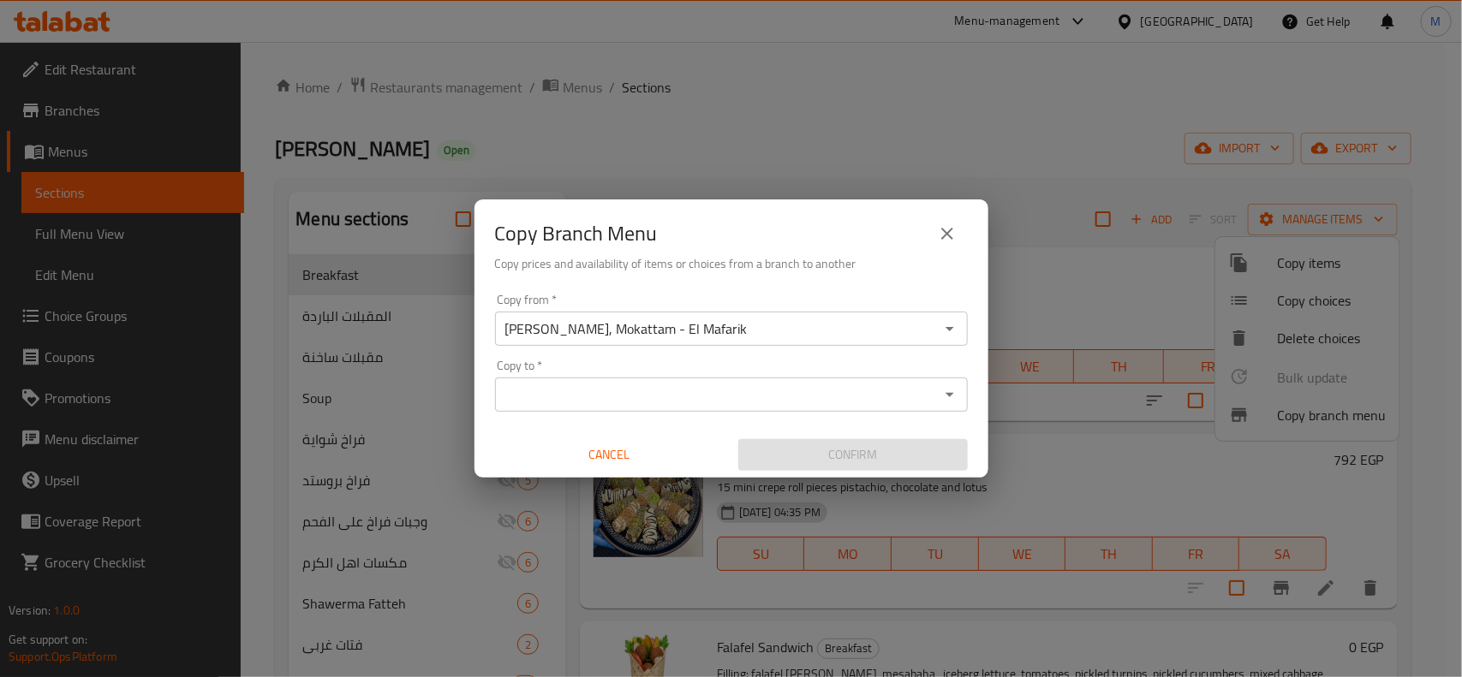
click at [1137, 108] on div "Copy Branch Menu Copy prices and availability of items or choices from a branch…" at bounding box center [731, 338] width 1462 height 677
click at [944, 387] on icon "Open" at bounding box center [949, 394] width 21 height 21
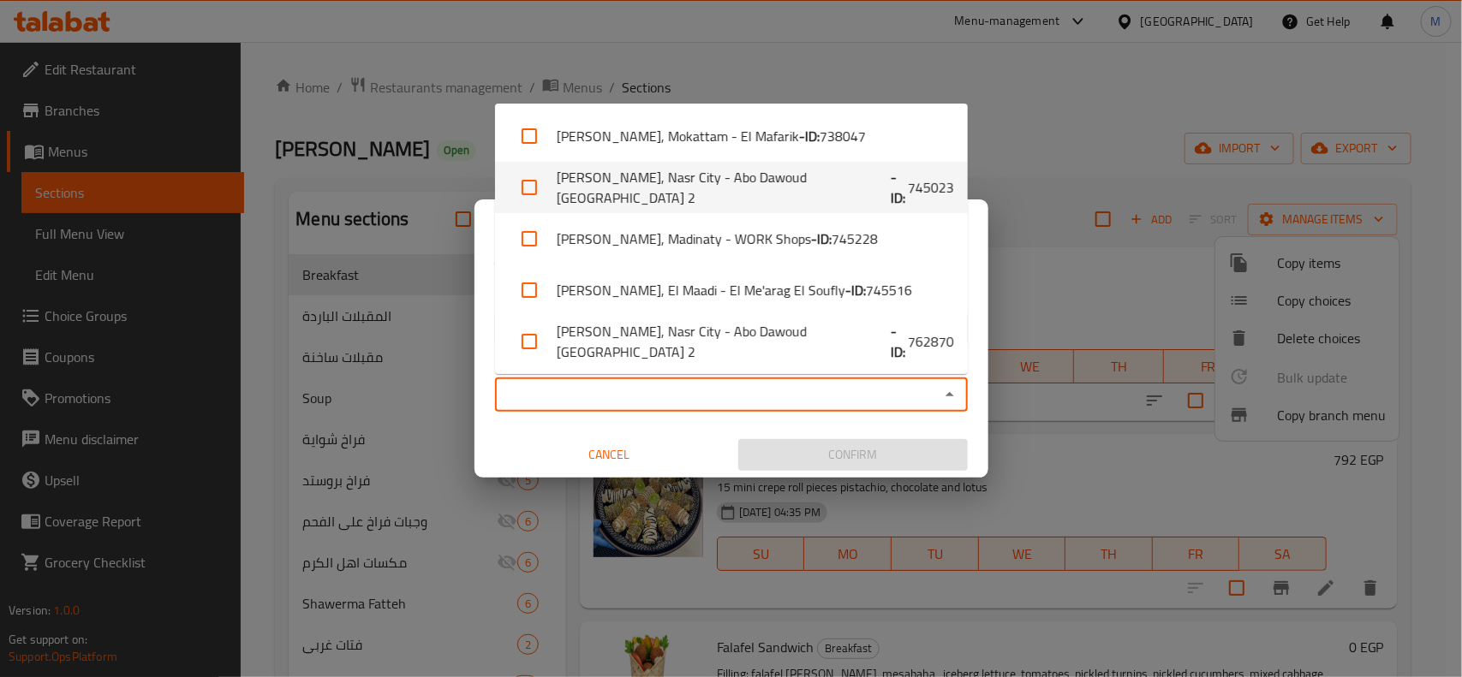
click at [1039, 95] on div "Copy Branch Menu Copy prices and availability of items or choices from a branch…" at bounding box center [731, 338] width 1462 height 677
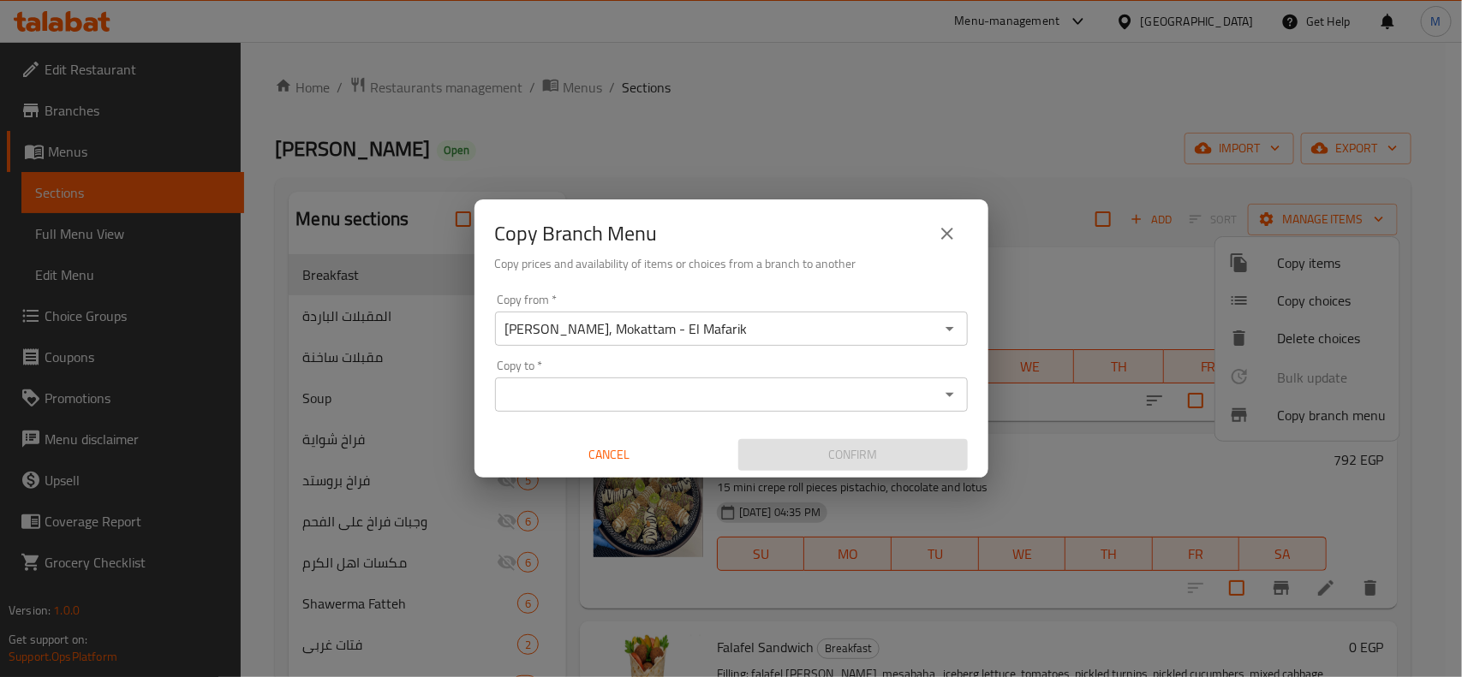
click at [605, 447] on span "Cancel" at bounding box center [610, 454] width 216 height 21
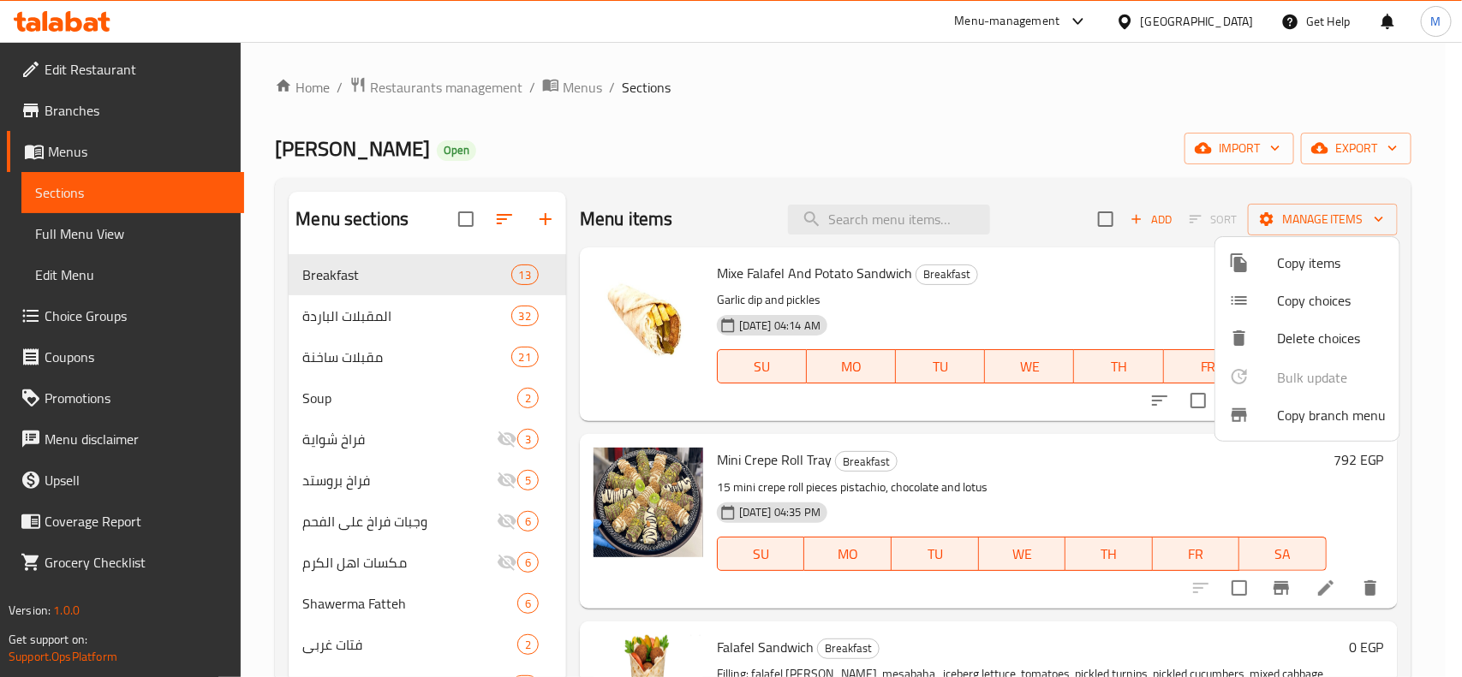
click at [901, 173] on div at bounding box center [731, 338] width 1462 height 677
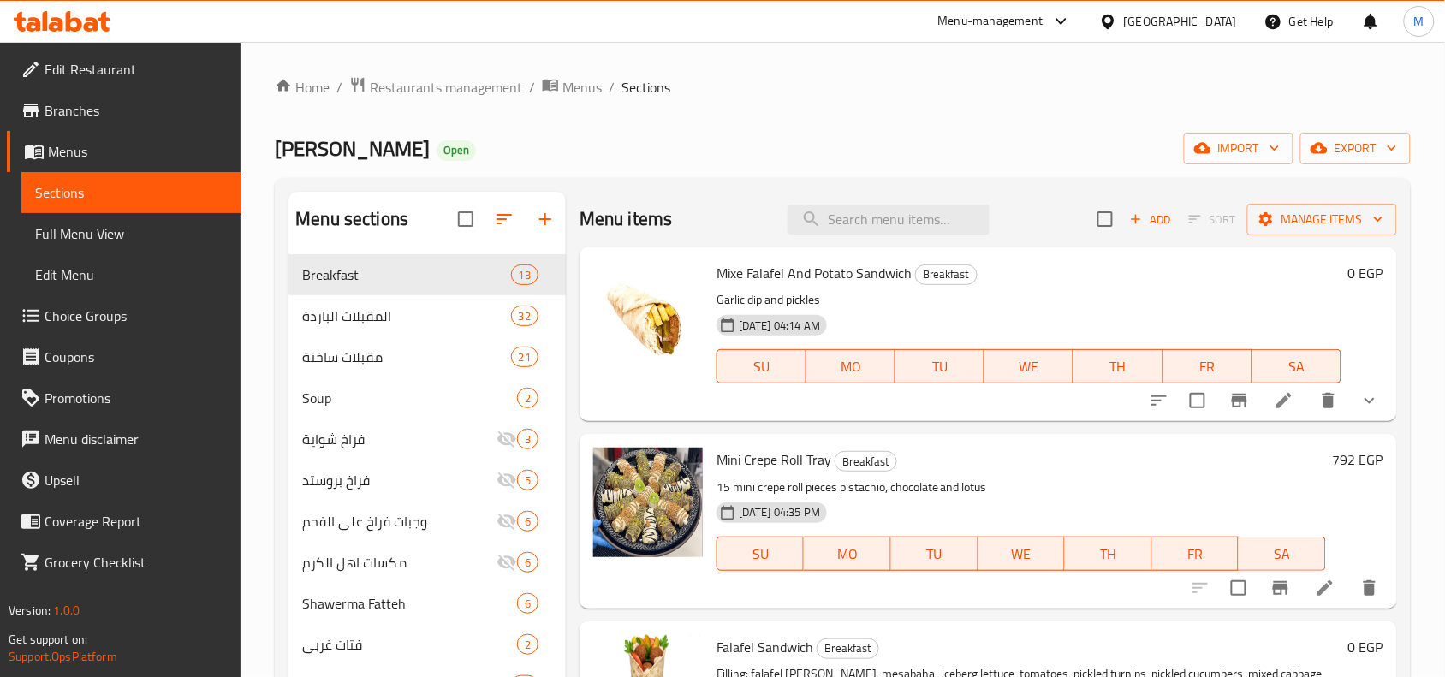
drag, startPoint x: 1323, startPoint y: 181, endPoint x: 1323, endPoint y: 191, distance: 10.3
click at [1324, 206] on button "Manage items" at bounding box center [1323, 220] width 150 height 32
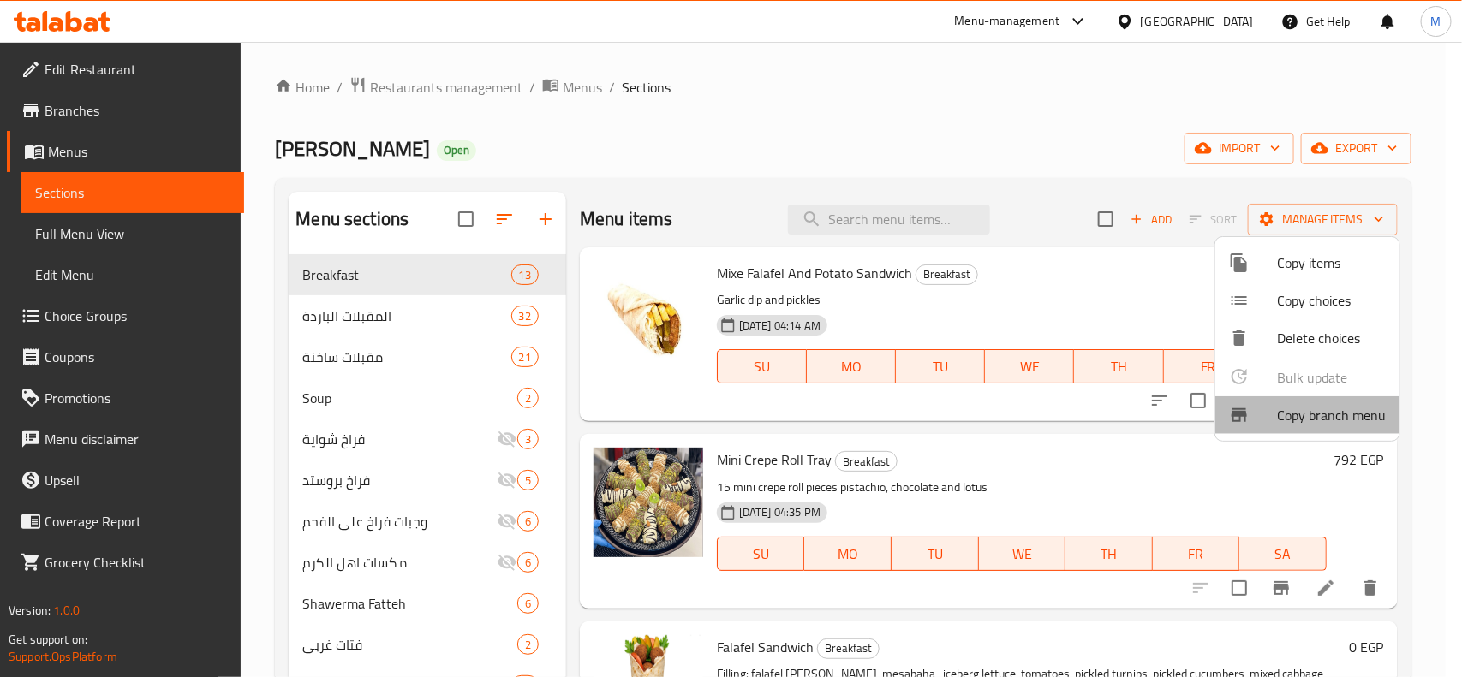
click at [1284, 411] on span "Copy branch menu" at bounding box center [1331, 415] width 109 height 21
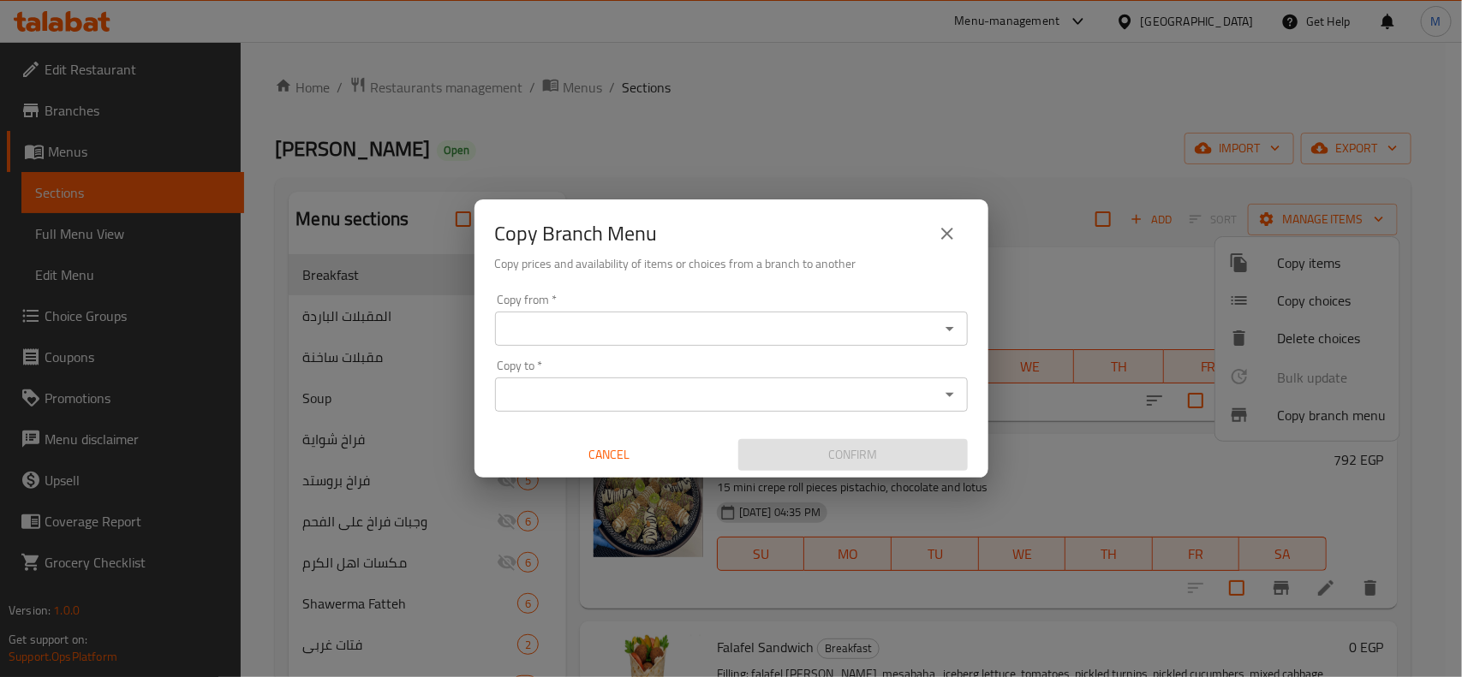
click at [798, 302] on div "Copy from   * Copy from *" at bounding box center [731, 320] width 473 height 52
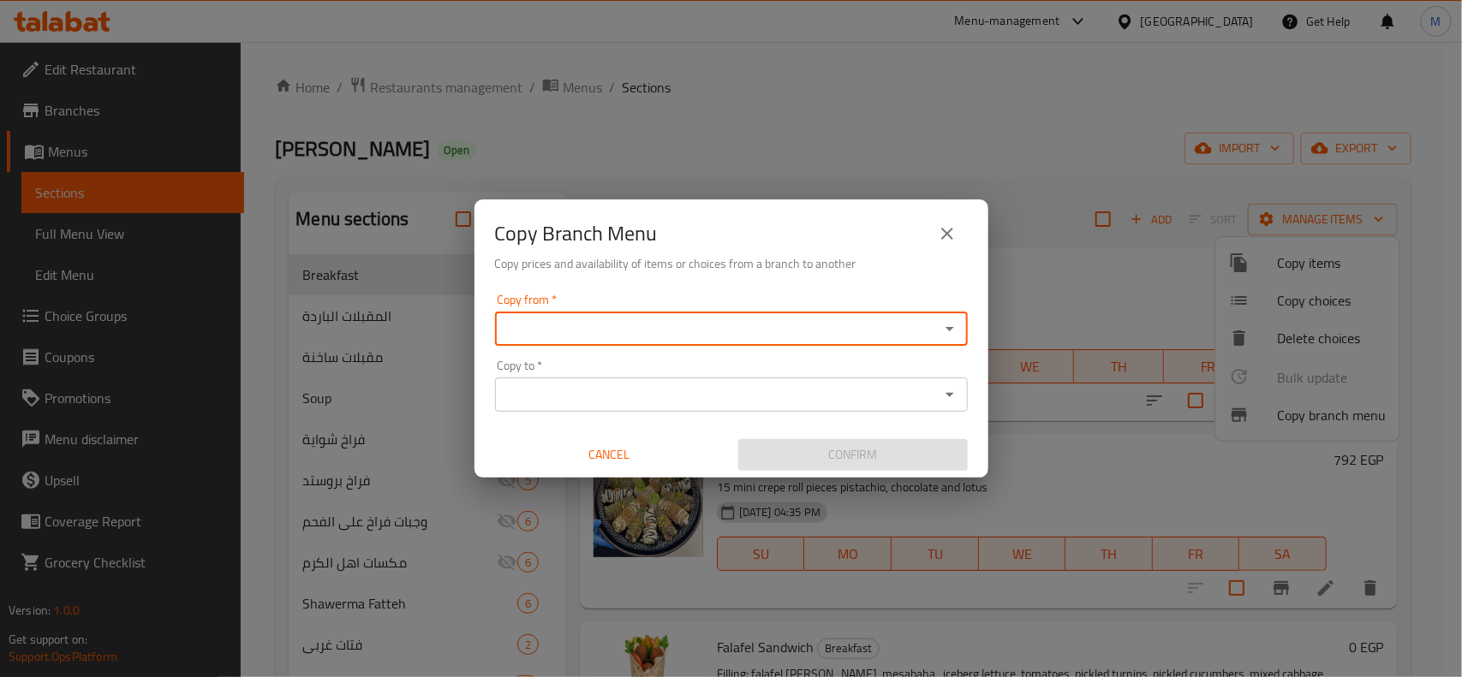
click at [796, 327] on input "Copy from   *" at bounding box center [717, 329] width 434 height 24
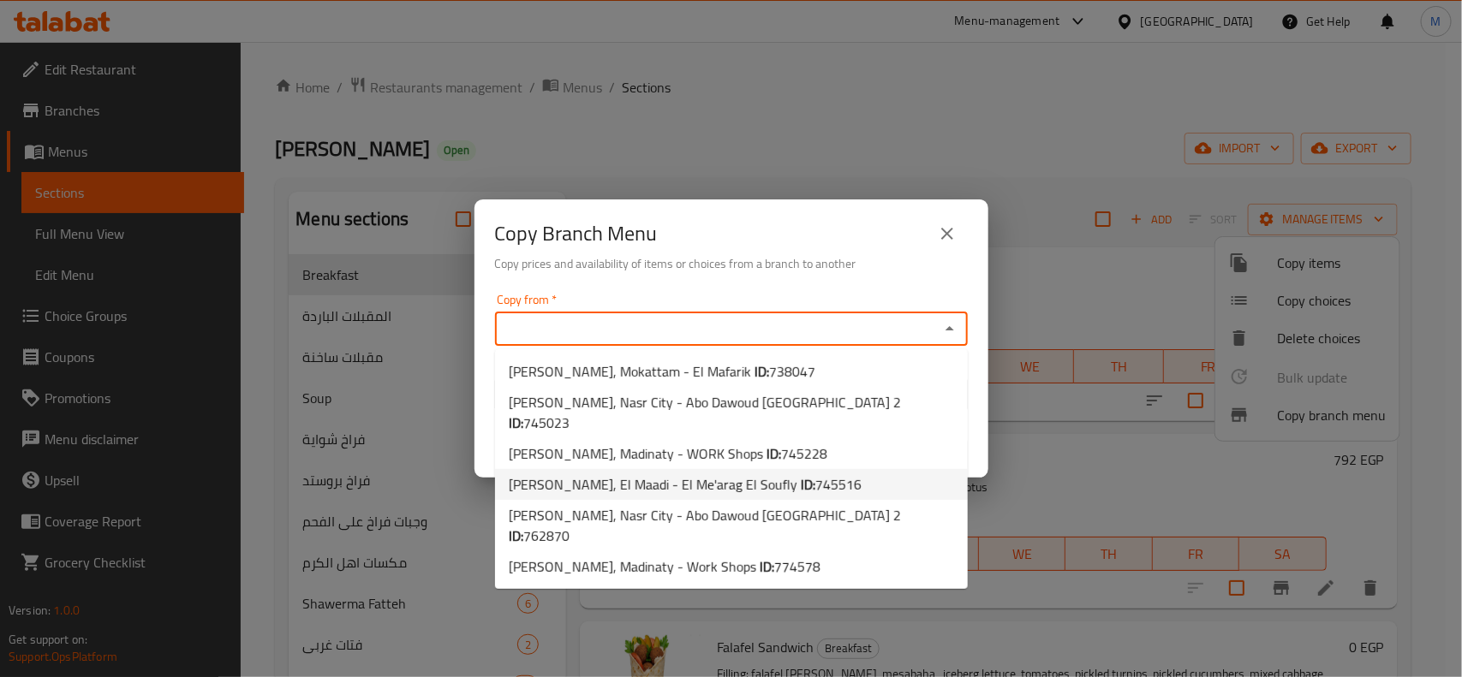
click at [730, 474] on span "Ahl Alkaram, El Maadi - El Me'arag El Soufly ID: 745516" at bounding box center [685, 484] width 353 height 21
type input "Ahl Alkaram, El Maadi - El Me'arag El Soufly"
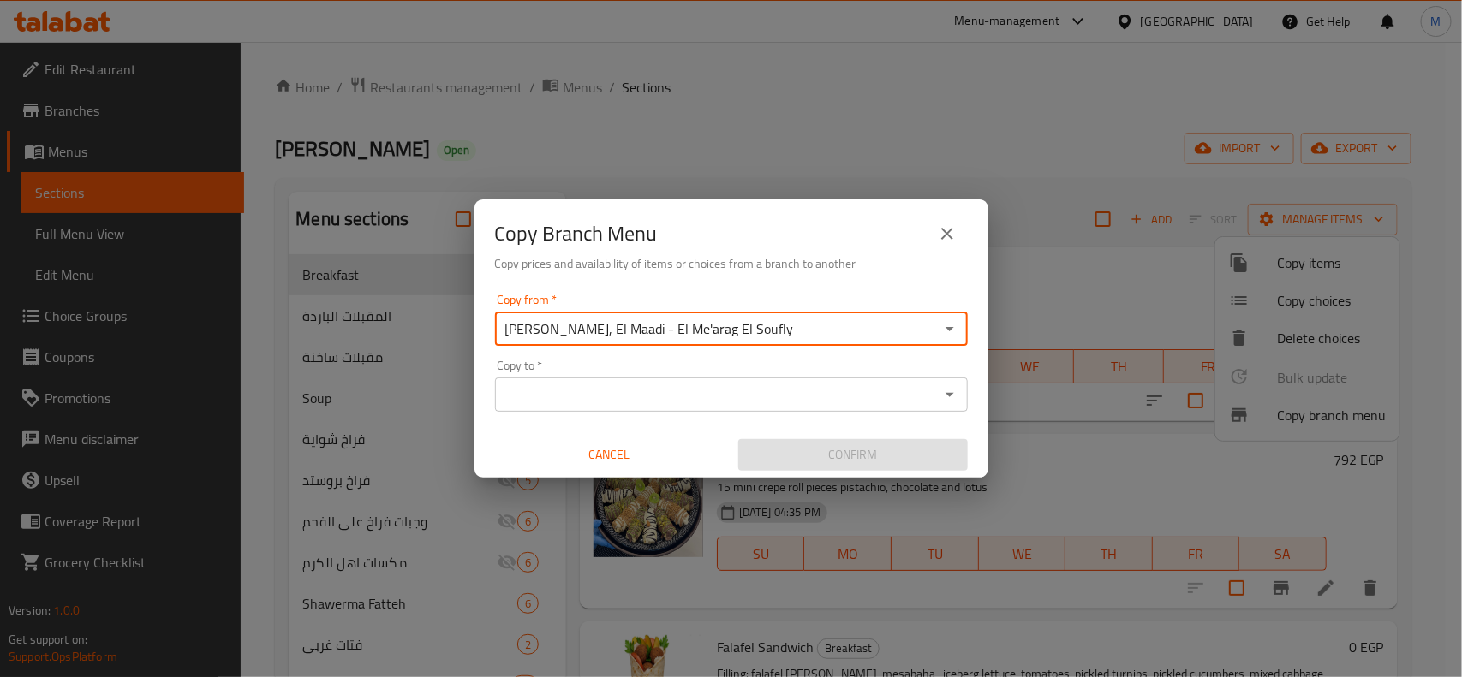
click at [765, 394] on input "Copy to   *" at bounding box center [717, 395] width 434 height 24
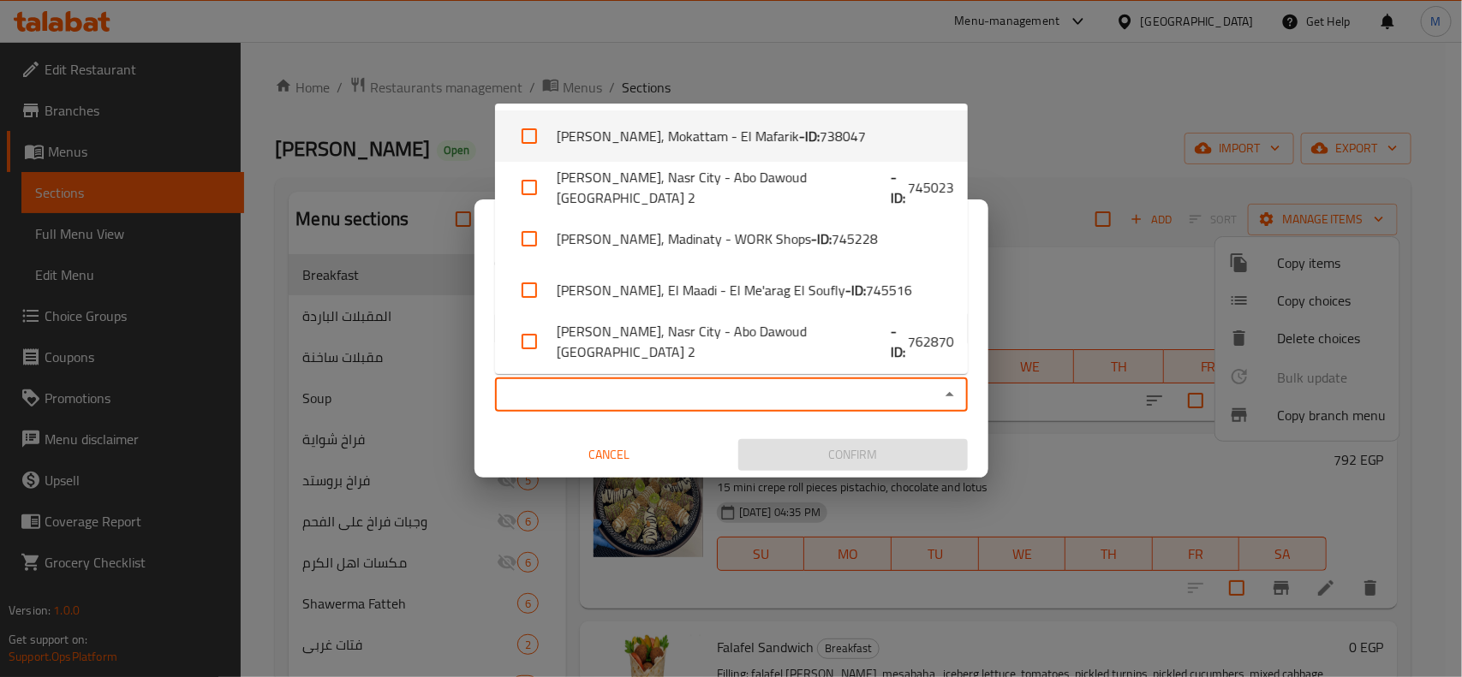
click at [524, 135] on input "checkbox" at bounding box center [529, 136] width 41 height 41
checkbox input "true"
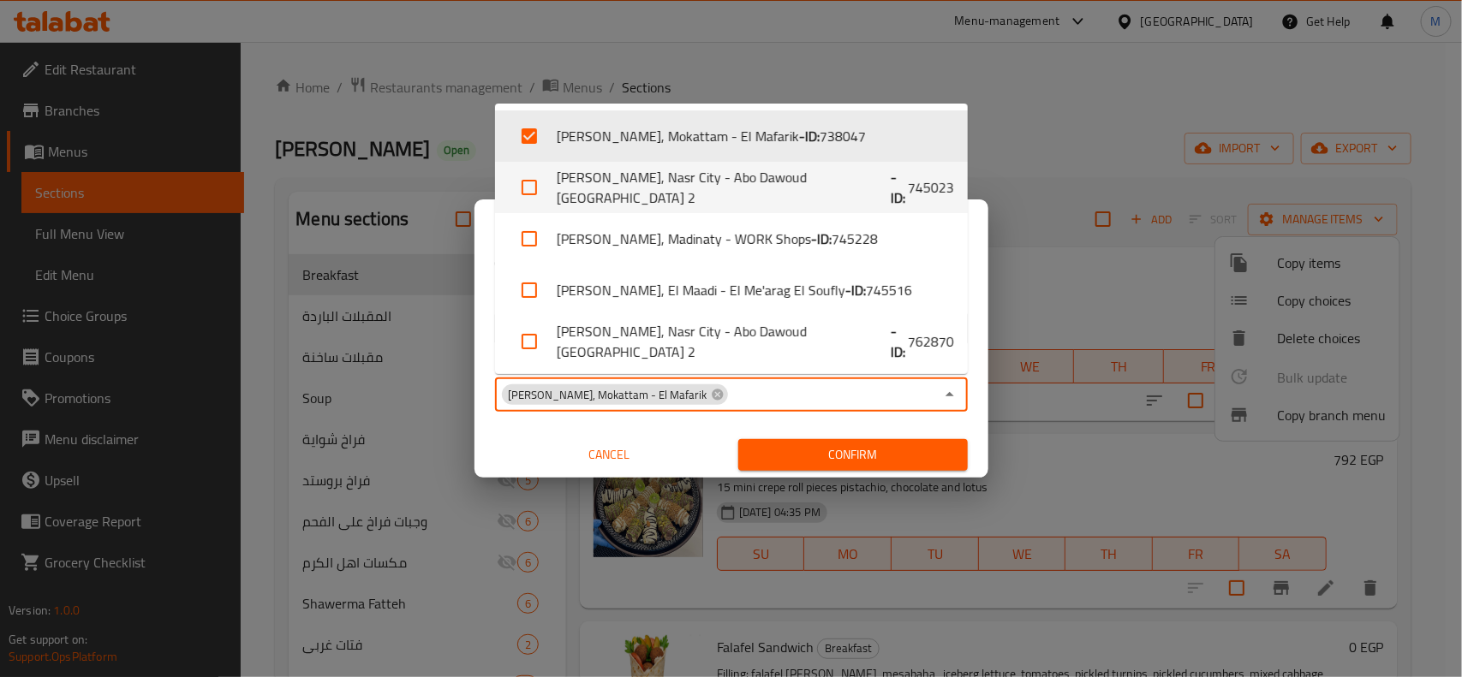
click at [533, 194] on input "checkbox" at bounding box center [529, 187] width 41 height 41
checkbox input "true"
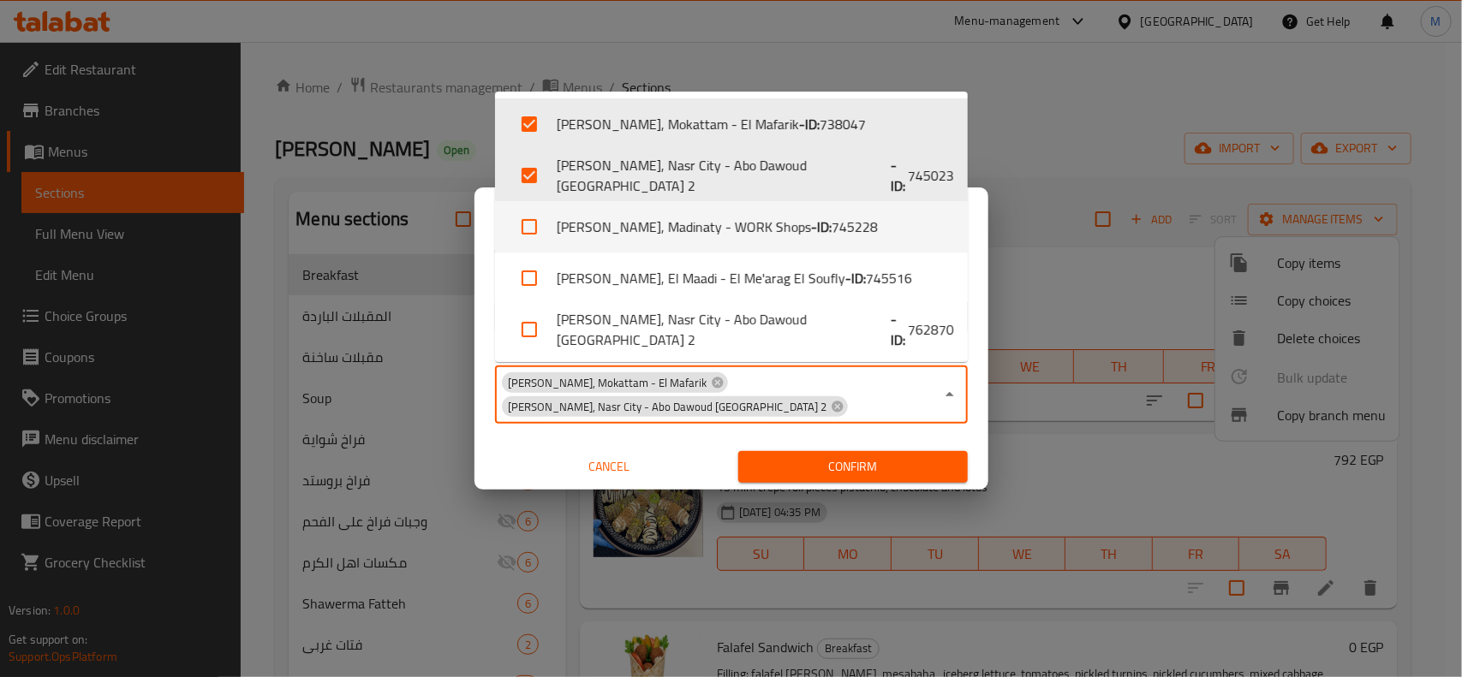
click at [527, 242] on input "checkbox" at bounding box center [529, 226] width 41 height 41
checkbox input "true"
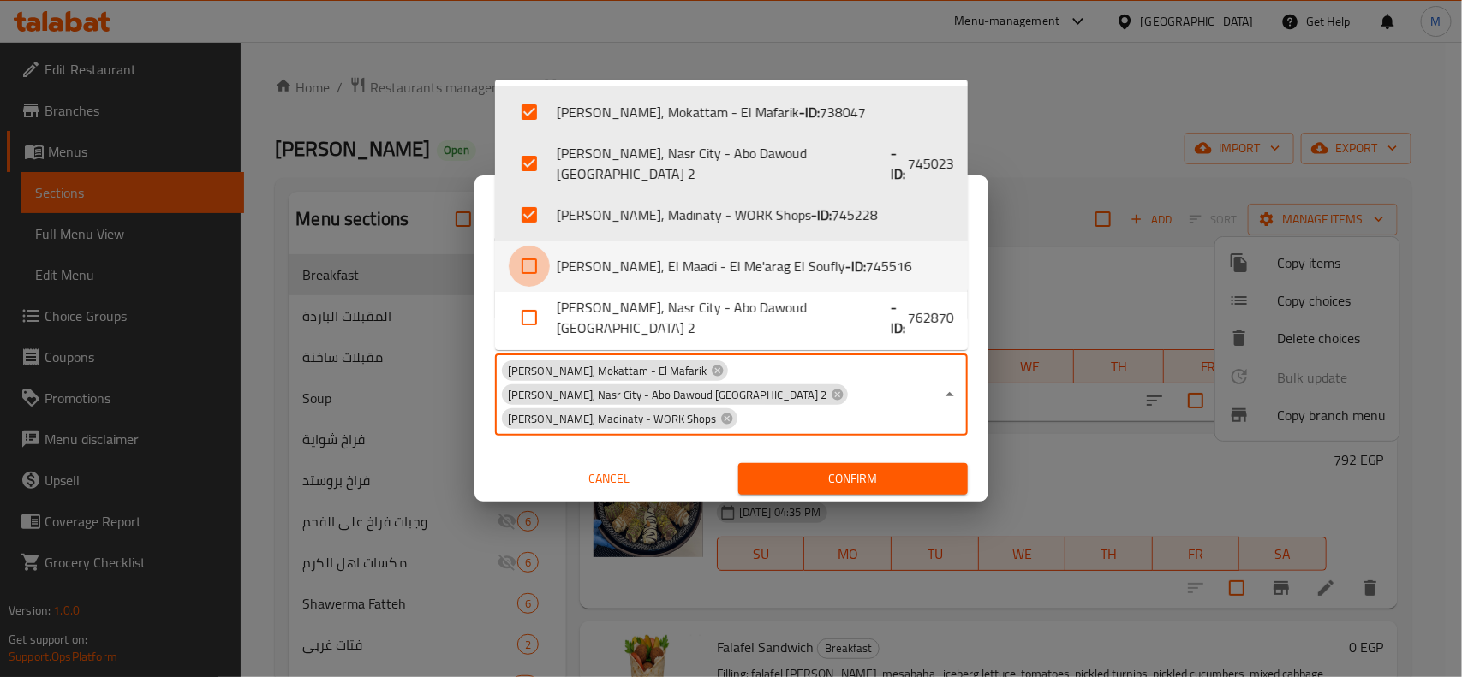
click at [535, 275] on input "checkbox" at bounding box center [529, 266] width 41 height 41
checkbox input "true"
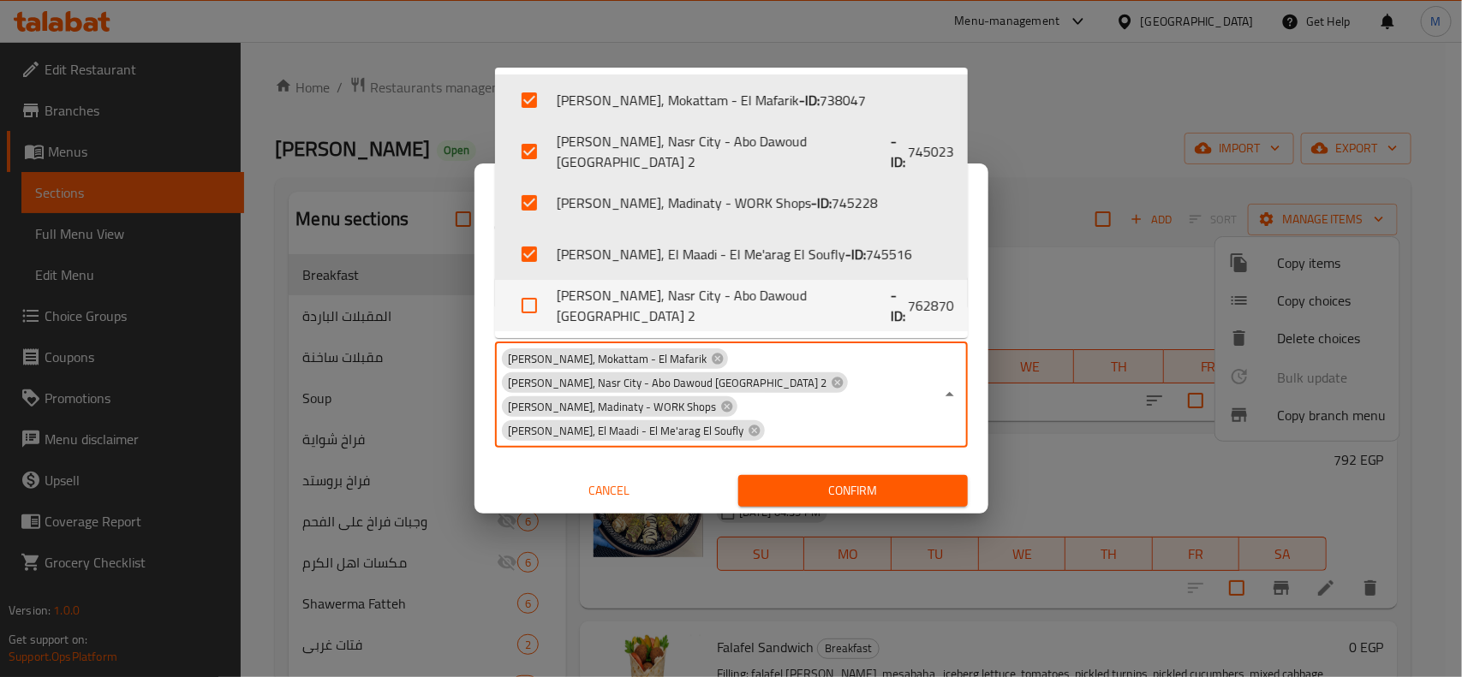
click at [521, 308] on input "checkbox" at bounding box center [529, 305] width 41 height 41
checkbox input "true"
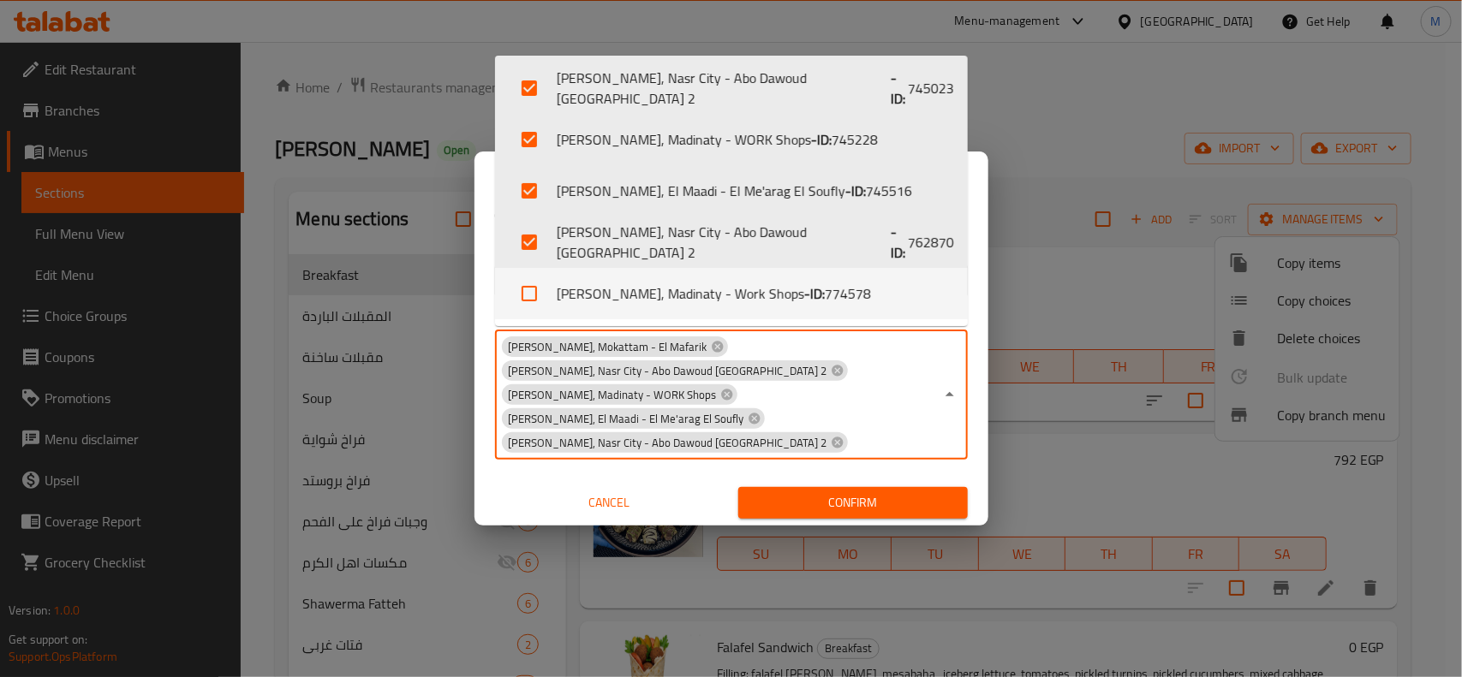
click at [551, 298] on li "Ahl Alkaram, Madinaty - Work Shops - ID: 774578" at bounding box center [731, 293] width 473 height 51
checkbox input "true"
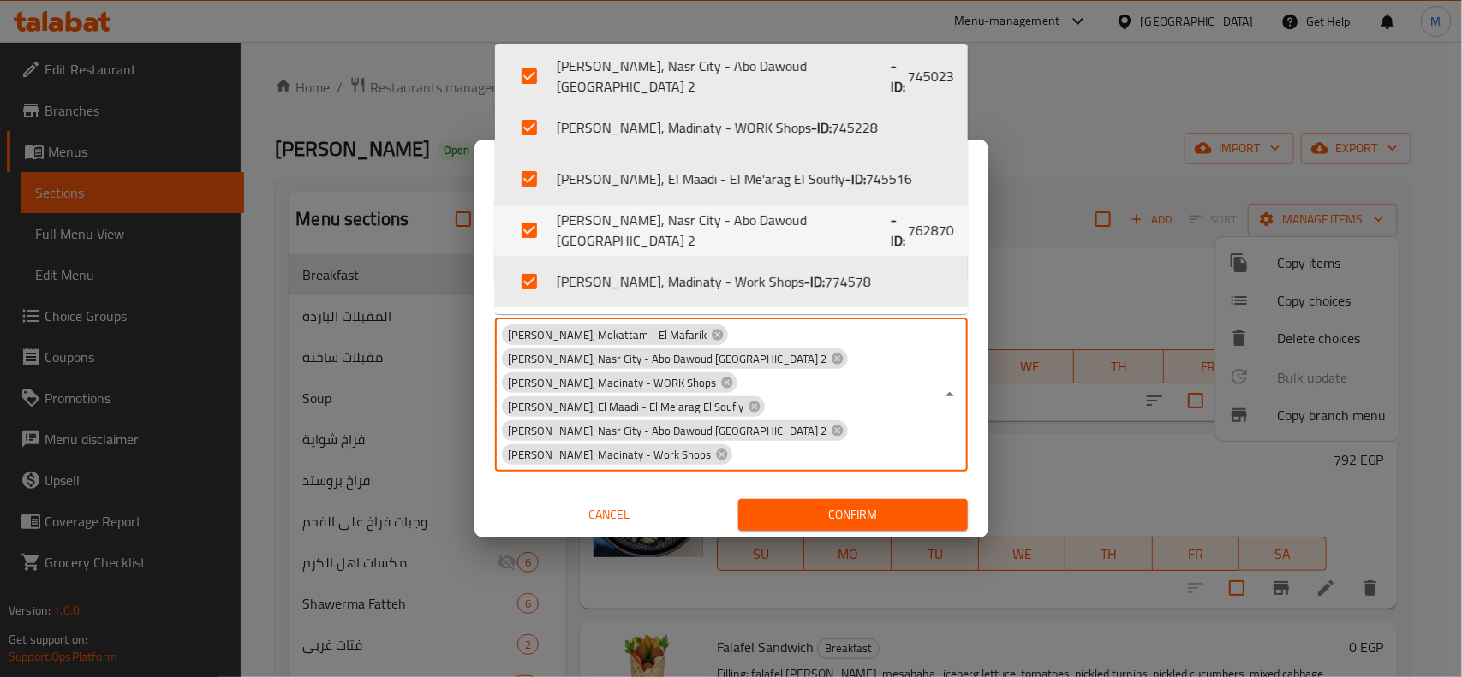
scroll to position [10, 0]
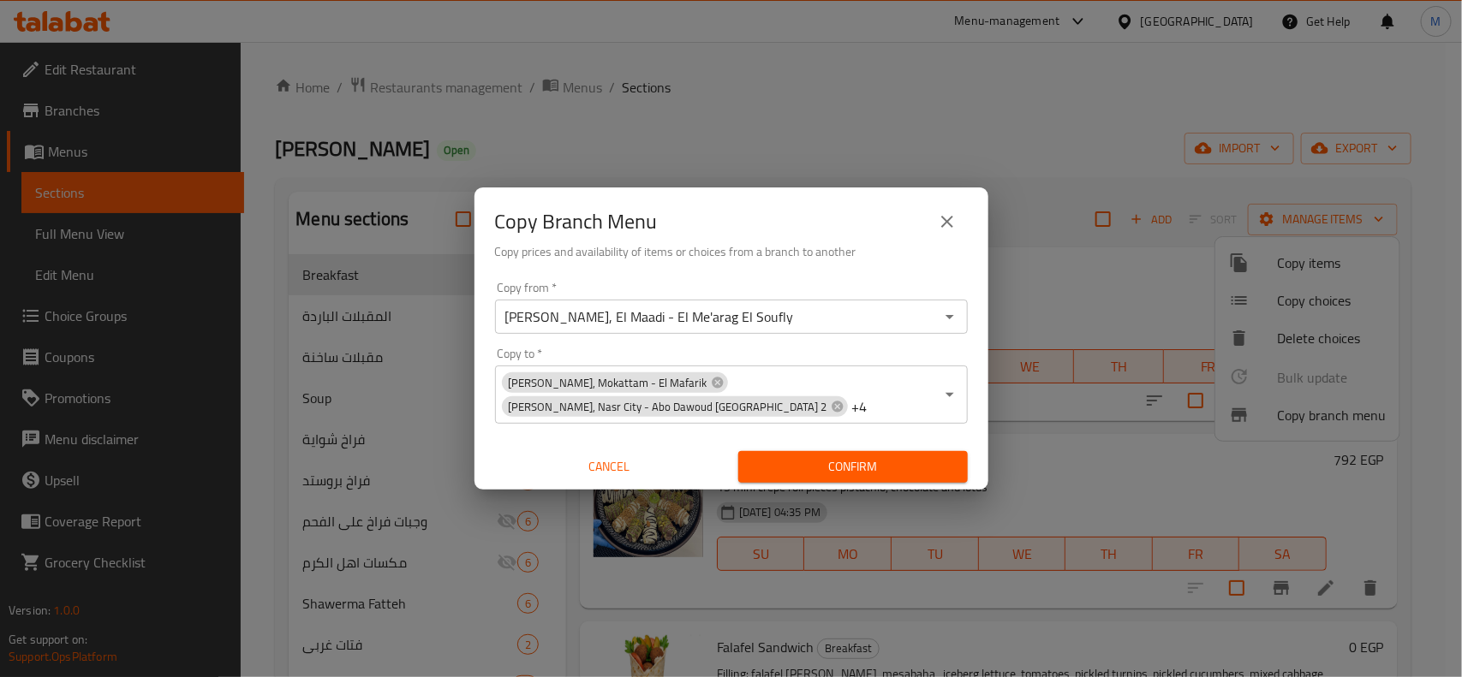
click at [611, 506] on div "Copy Branch Menu Copy prices and availability of items or choices from a branch…" at bounding box center [731, 338] width 1462 height 677
click at [593, 458] on span "Cancel" at bounding box center [610, 466] width 216 height 21
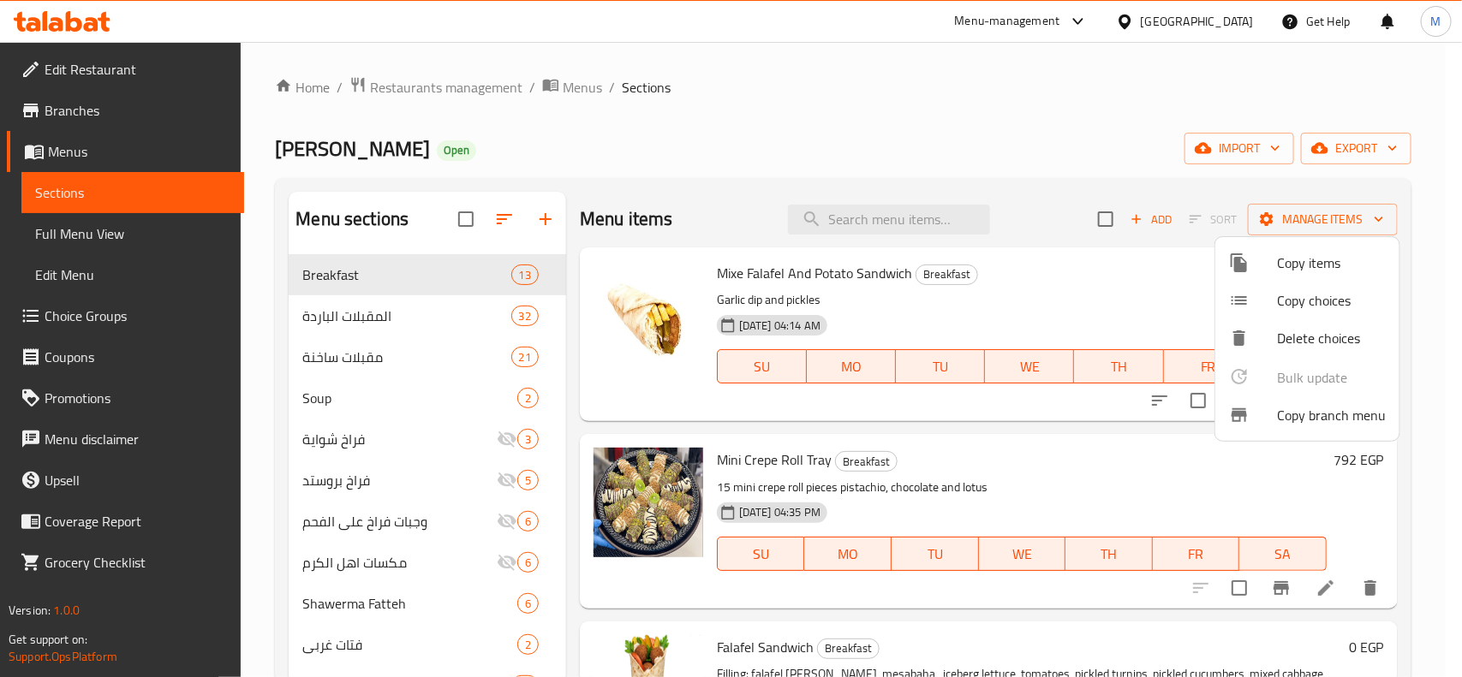
click at [827, 104] on div at bounding box center [731, 338] width 1462 height 677
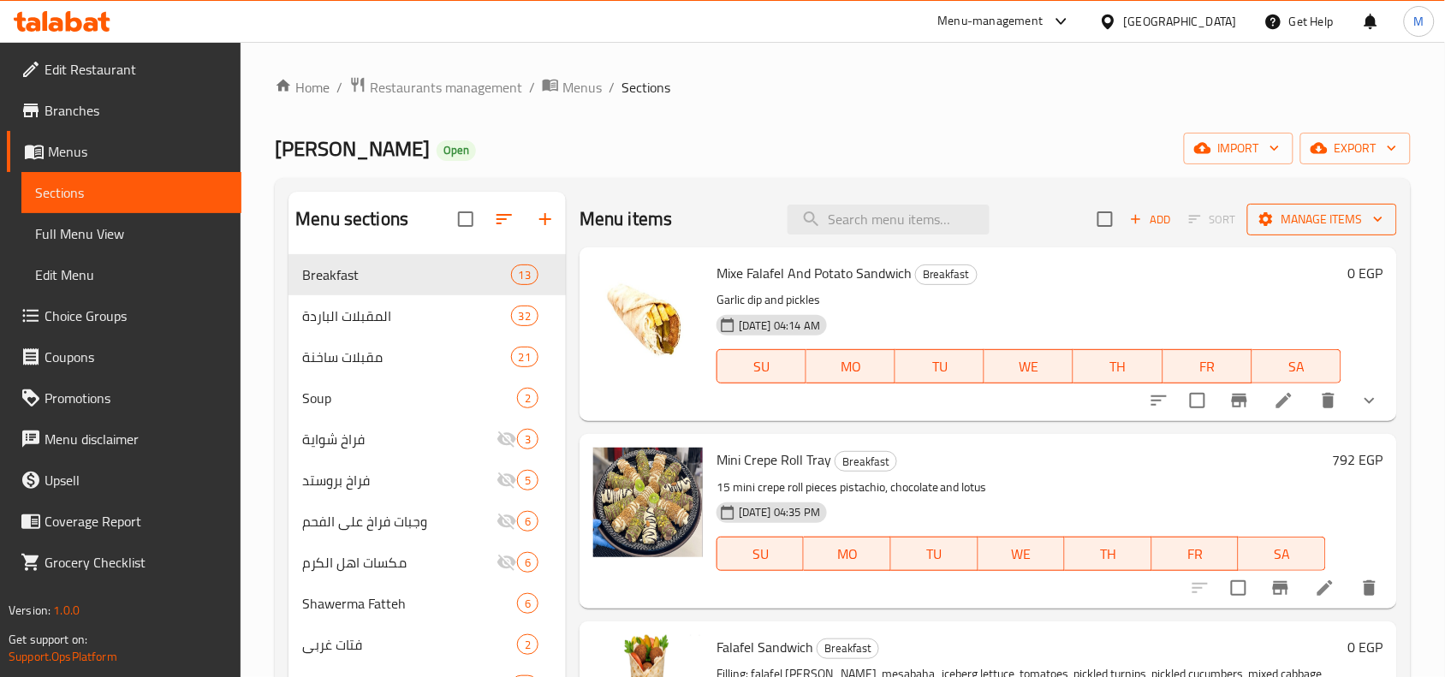
click at [1370, 215] on icon "button" at bounding box center [1378, 219] width 17 height 17
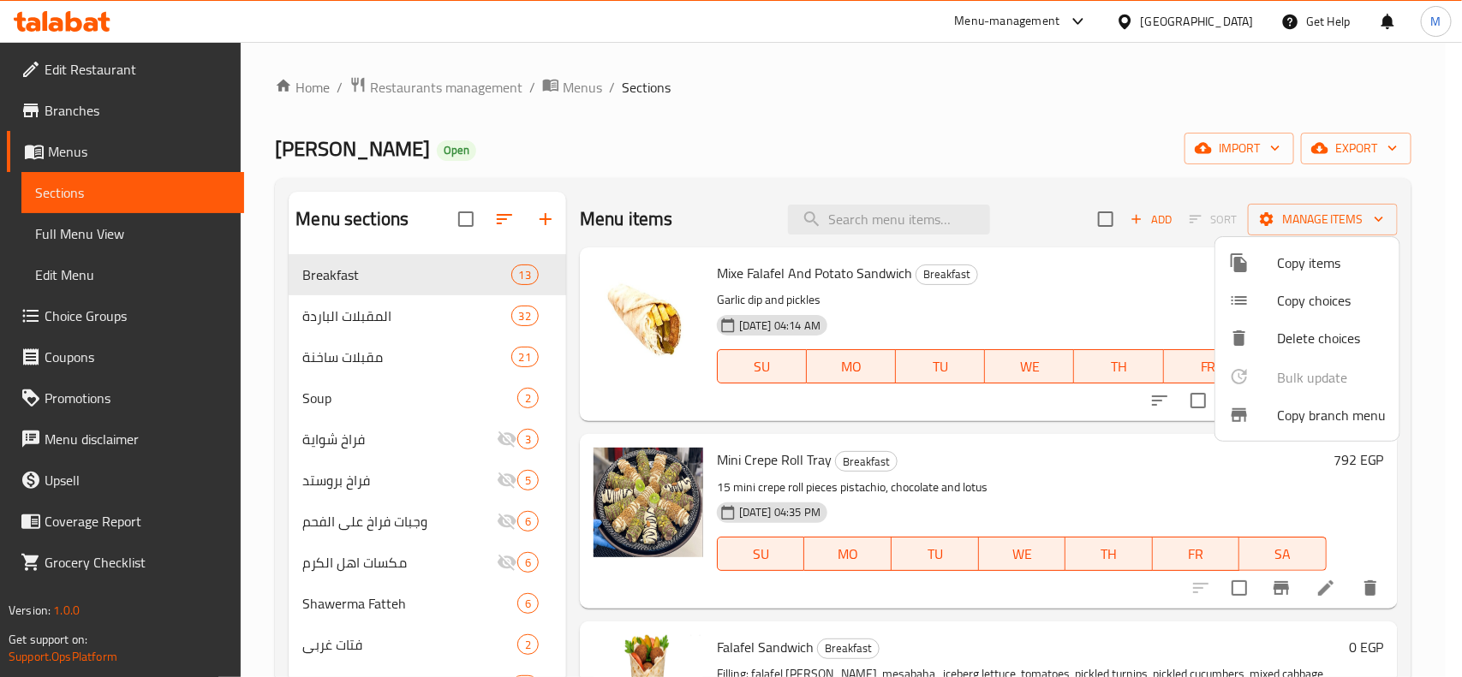
click at [1272, 409] on div at bounding box center [1253, 415] width 48 height 21
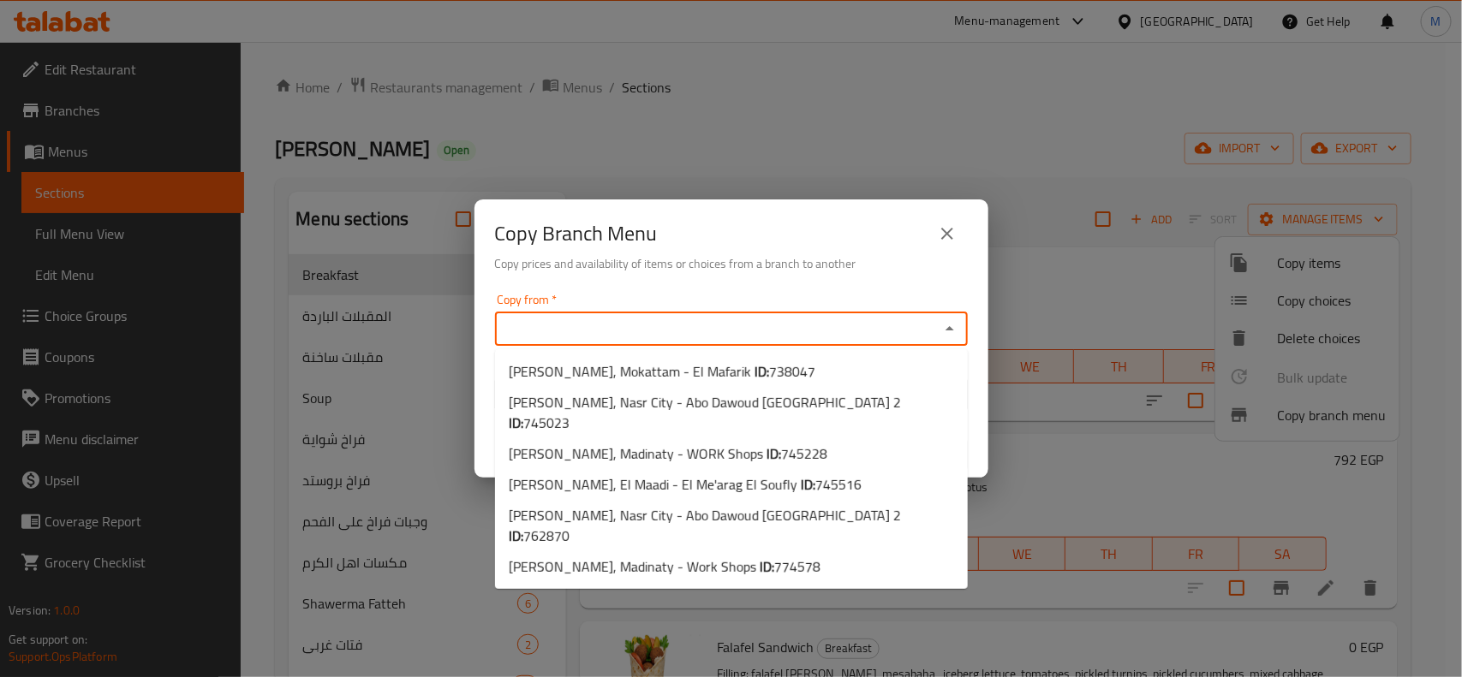
click at [626, 324] on input "Copy from   *" at bounding box center [717, 329] width 434 height 24
click at [747, 474] on span "Ahl Alkaram, El Maadi - El Me'arag El Soufly ID: 745516" at bounding box center [685, 484] width 353 height 21
type input "Ahl Alkaram, El Maadi - El Me'arag El Soufly"
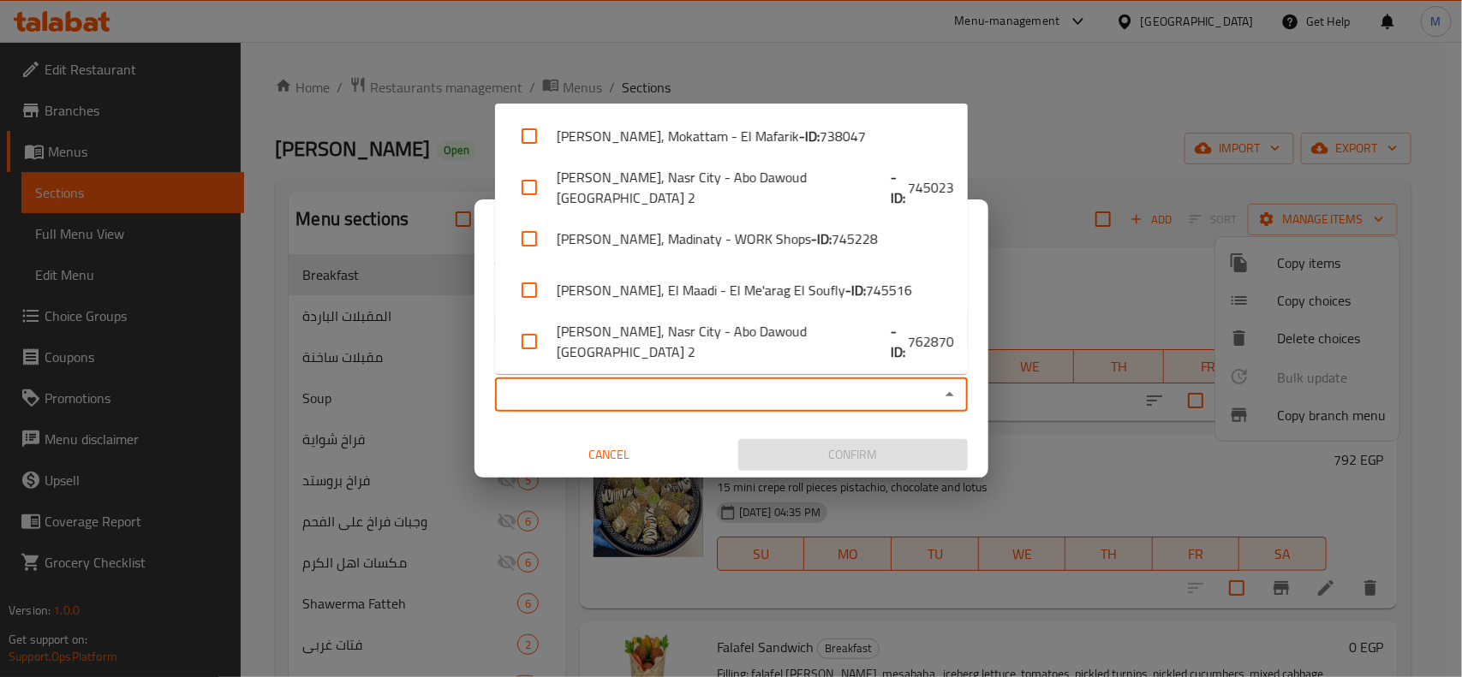
click at [775, 407] on input "Copy to   *" at bounding box center [717, 395] width 434 height 24
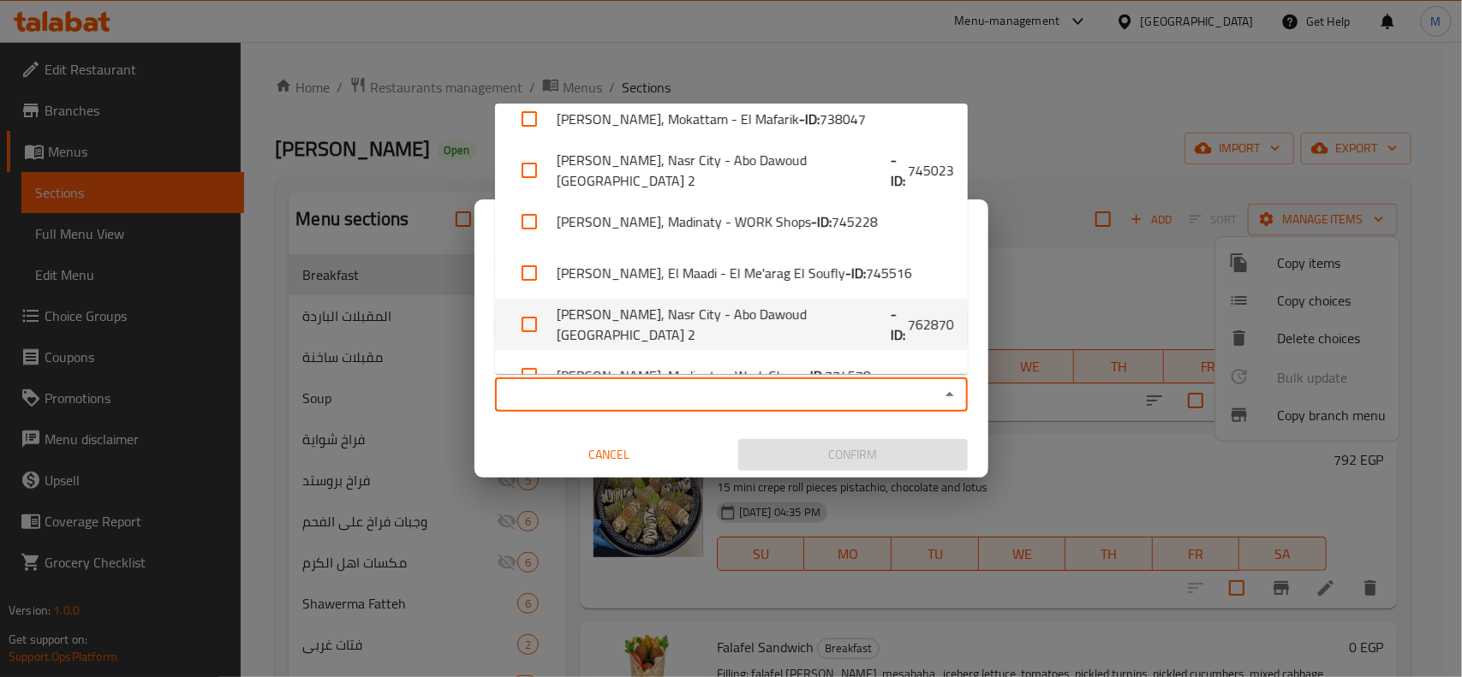
scroll to position [0, 0]
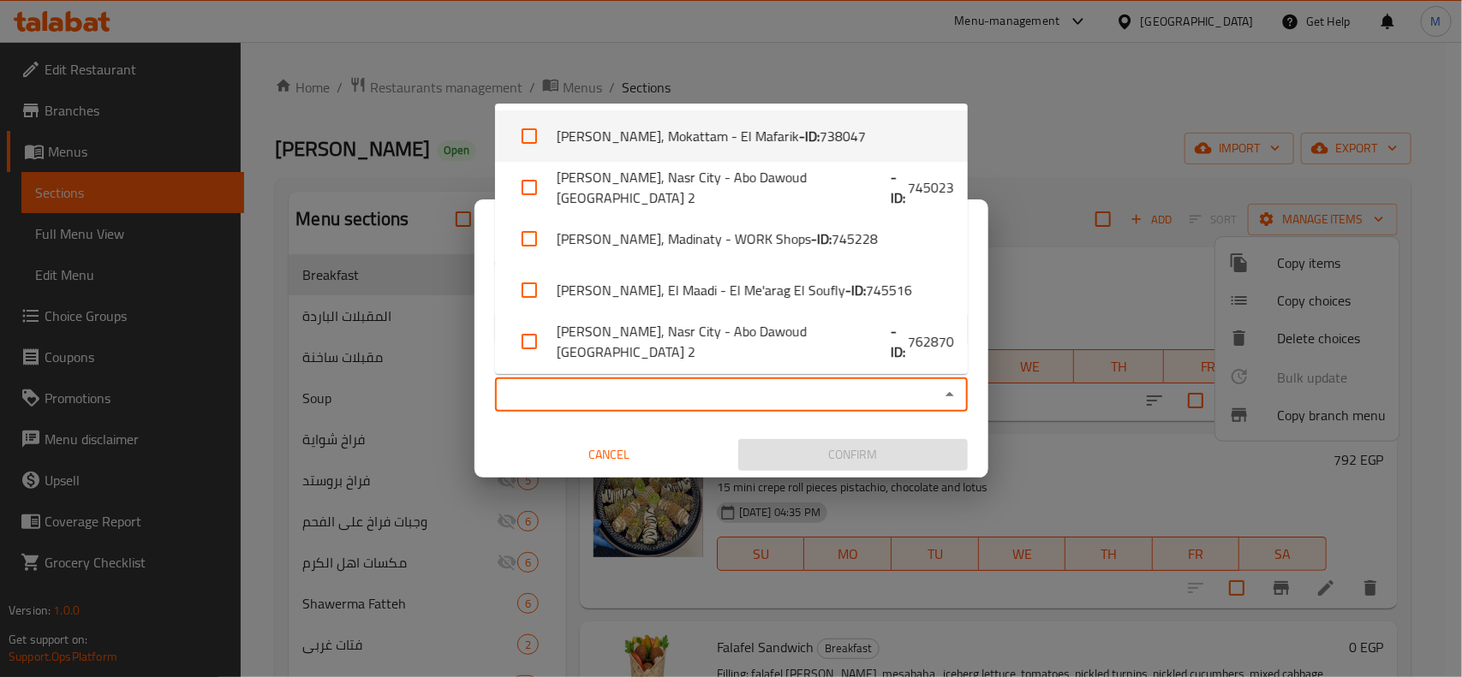
click at [520, 130] on input "checkbox" at bounding box center [529, 136] width 41 height 41
checkbox input "true"
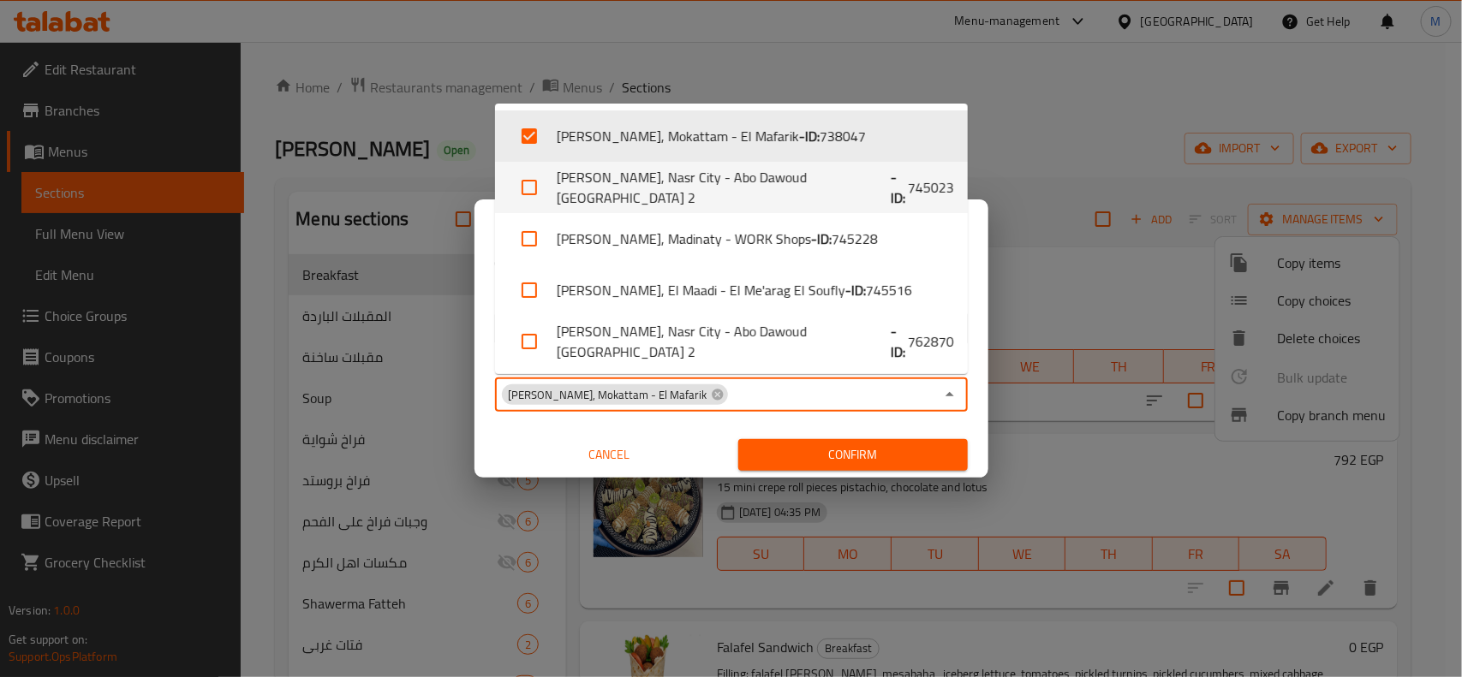
click at [533, 181] on input "checkbox" at bounding box center [529, 187] width 41 height 41
checkbox input "true"
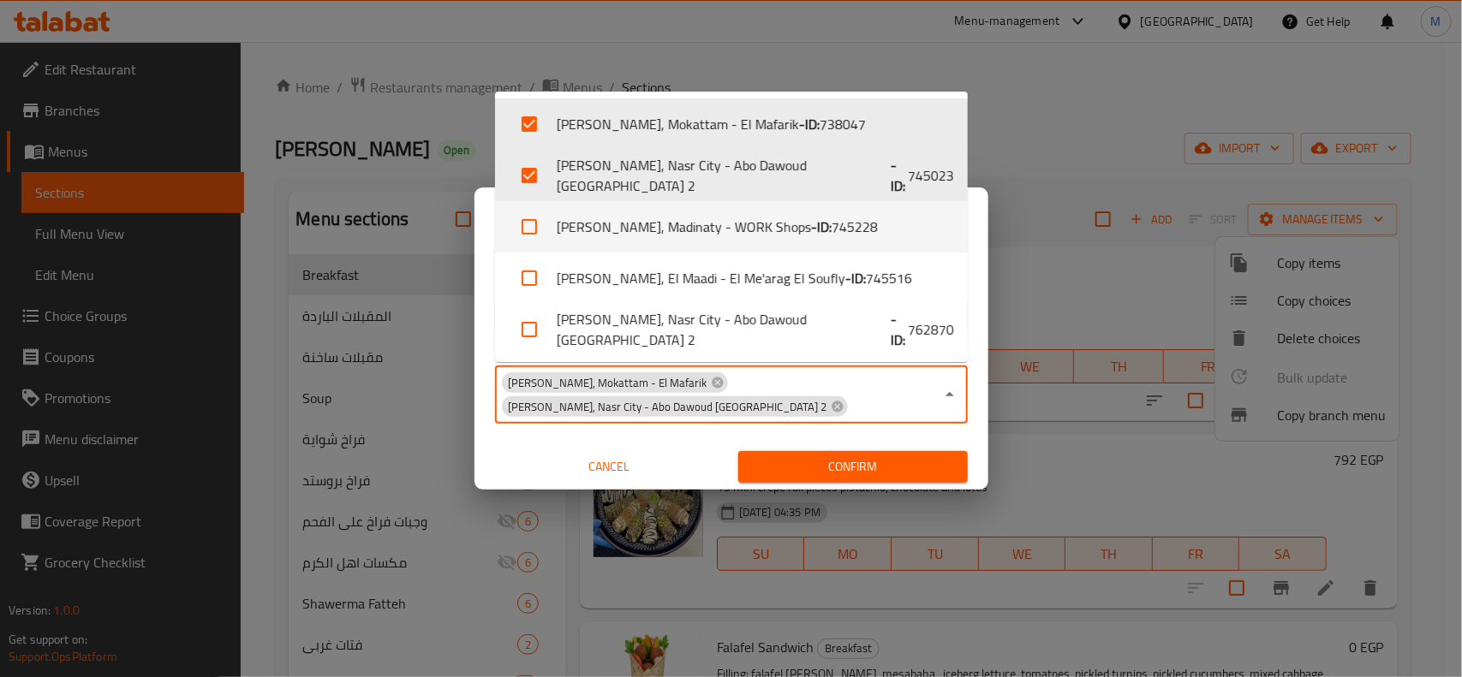
click at [528, 237] on input "checkbox" at bounding box center [529, 226] width 41 height 41
checkbox input "true"
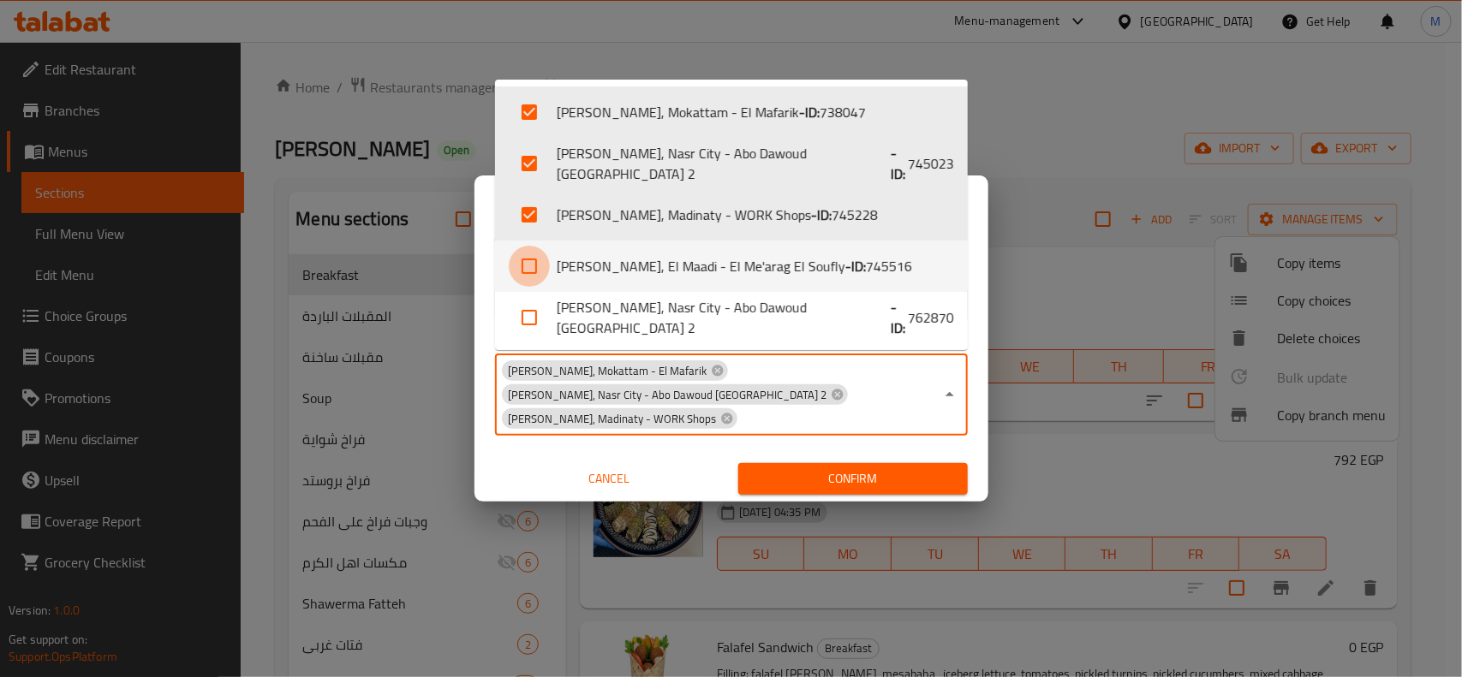
click at [531, 265] on input "checkbox" at bounding box center [529, 266] width 41 height 41
checkbox input "true"
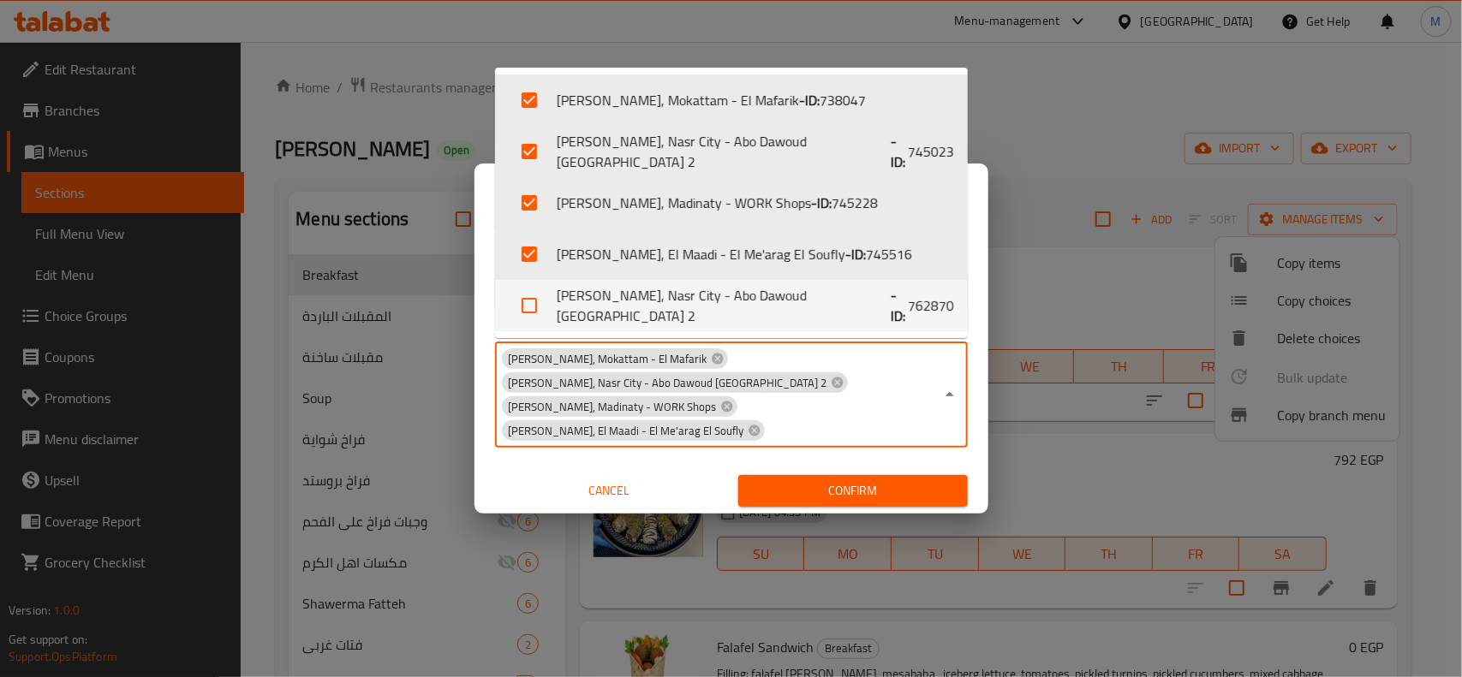
click at [529, 319] on input "checkbox" at bounding box center [529, 305] width 41 height 41
checkbox input "true"
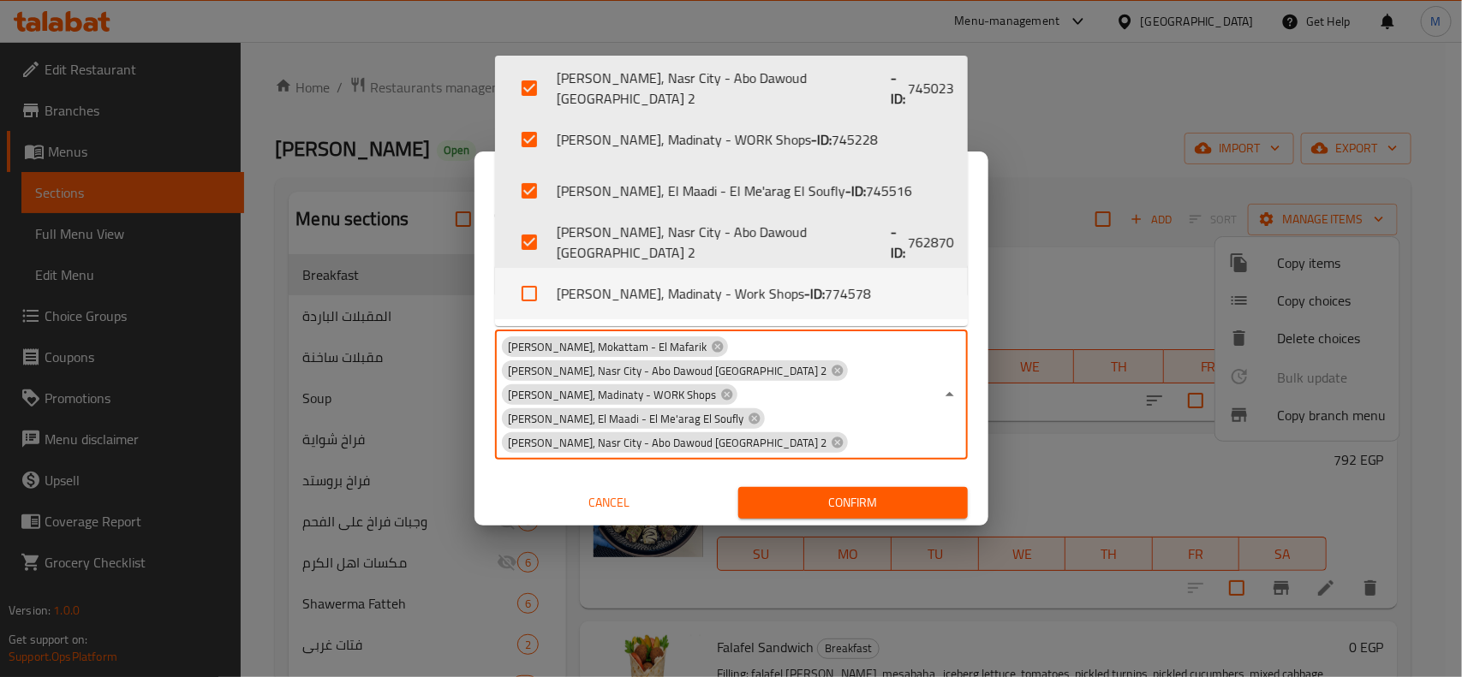
click at [529, 289] on input "checkbox" at bounding box center [529, 293] width 41 height 41
checkbox input "true"
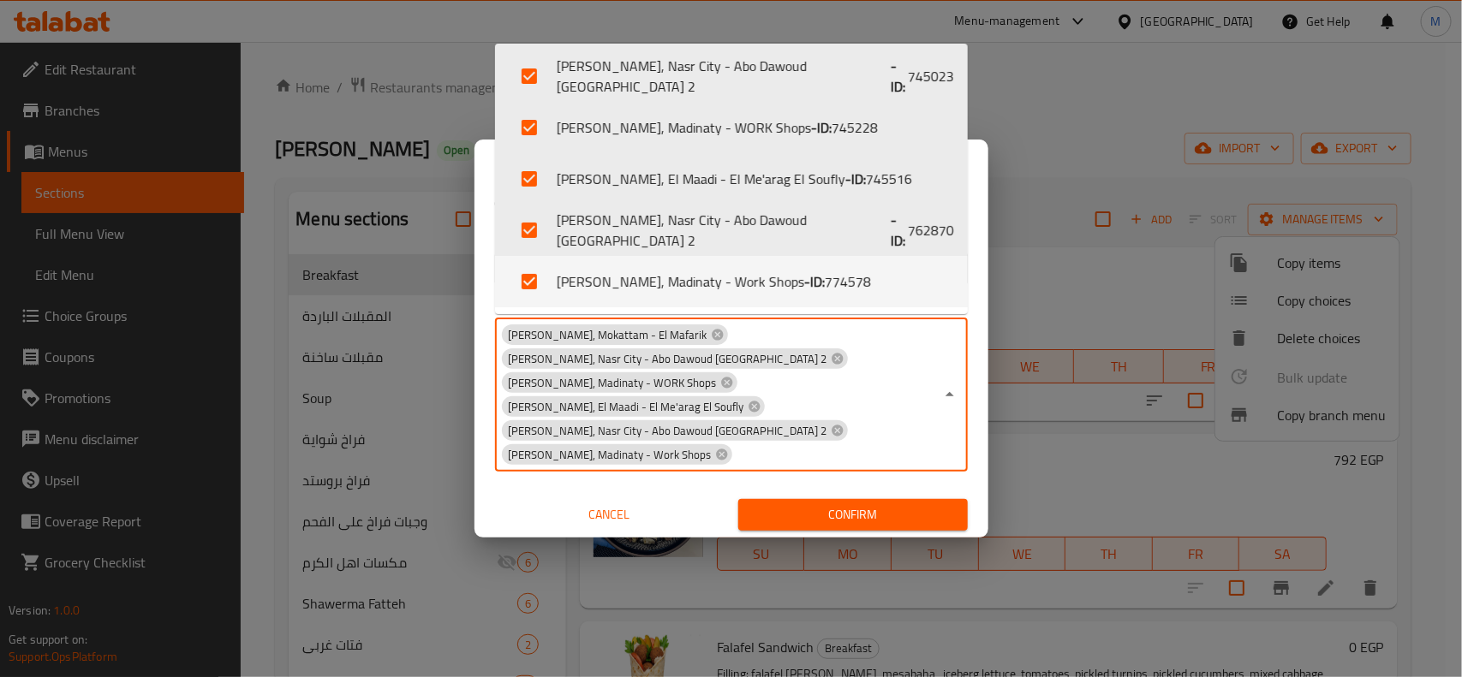
scroll to position [10, 0]
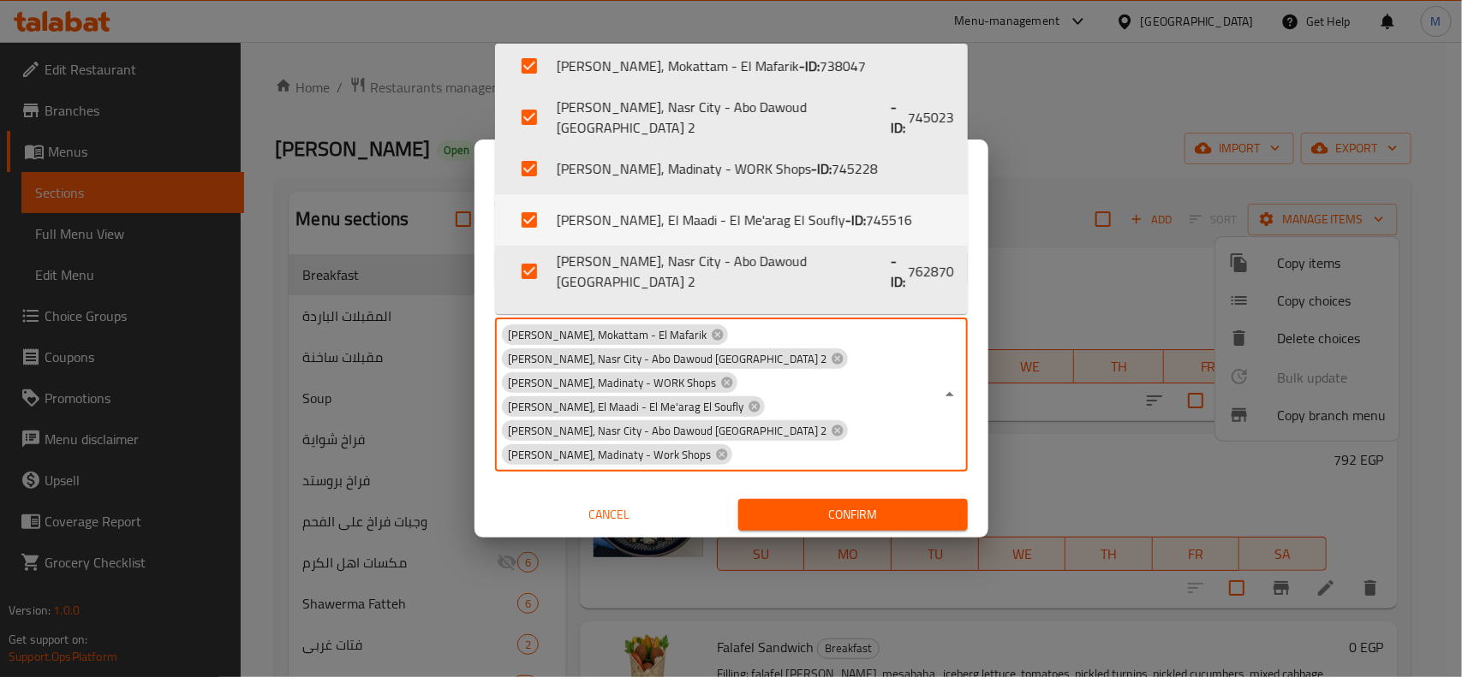
click at [525, 217] on input "checkbox" at bounding box center [529, 220] width 41 height 41
checkbox input "false"
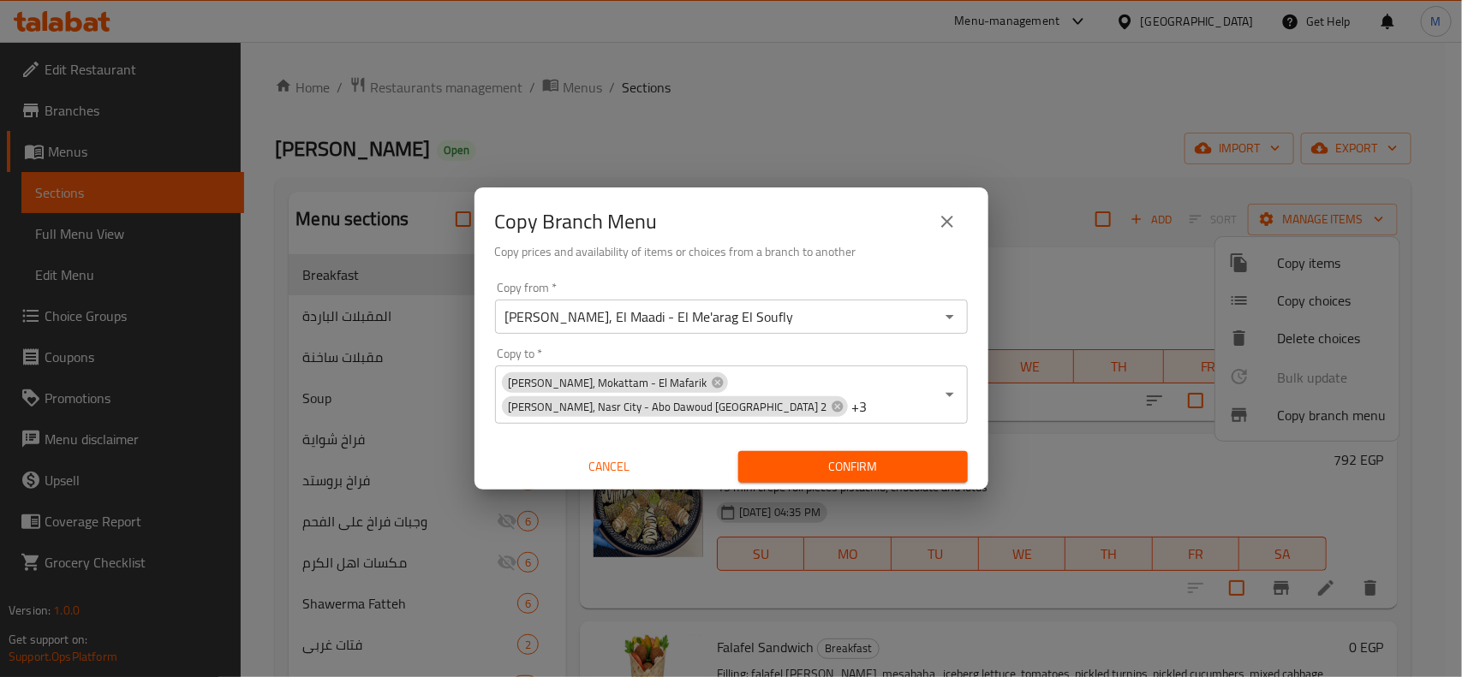
click at [495, 495] on div "Copy Branch Menu Copy prices and availability of items or choices from a branch…" at bounding box center [731, 338] width 1462 height 677
click at [956, 395] on icon "Open" at bounding box center [949, 394] width 21 height 21
click at [982, 302] on div "Copy from   * Ahl Alkaram, El Maadi - El Me'arag El Soufly Copy from * Copy to …" at bounding box center [731, 382] width 514 height 215
click at [955, 317] on icon "Open" at bounding box center [949, 317] width 21 height 21
click at [846, 236] on div "Copy Branch Menu" at bounding box center [731, 221] width 473 height 41
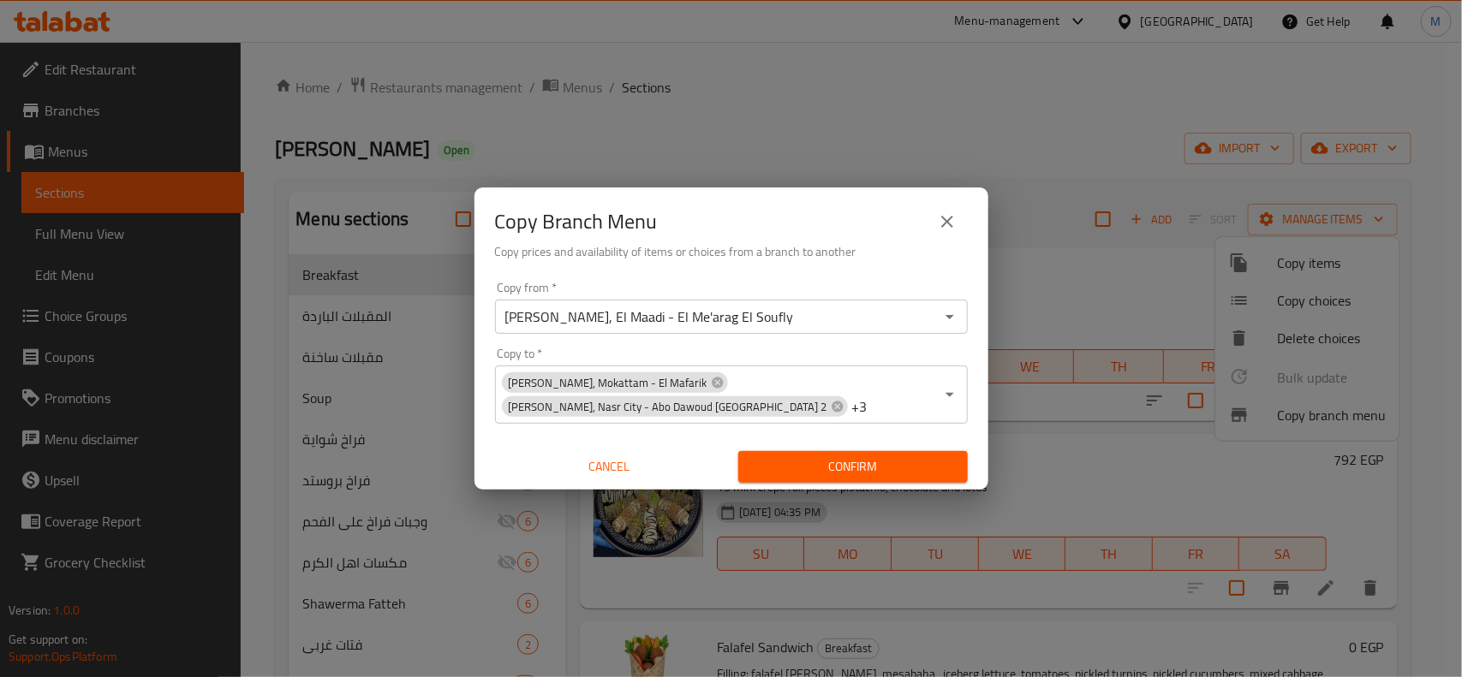
click at [951, 392] on icon "Open" at bounding box center [949, 394] width 21 height 21
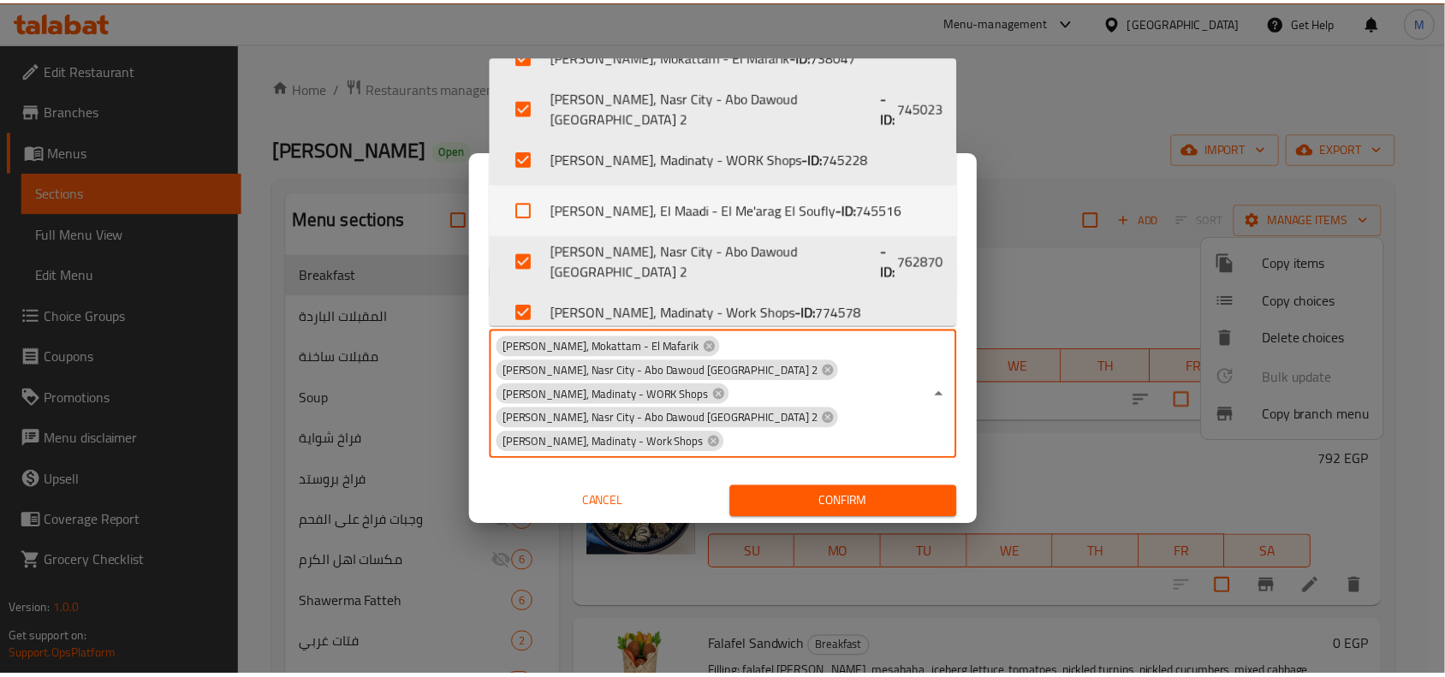
scroll to position [51, 0]
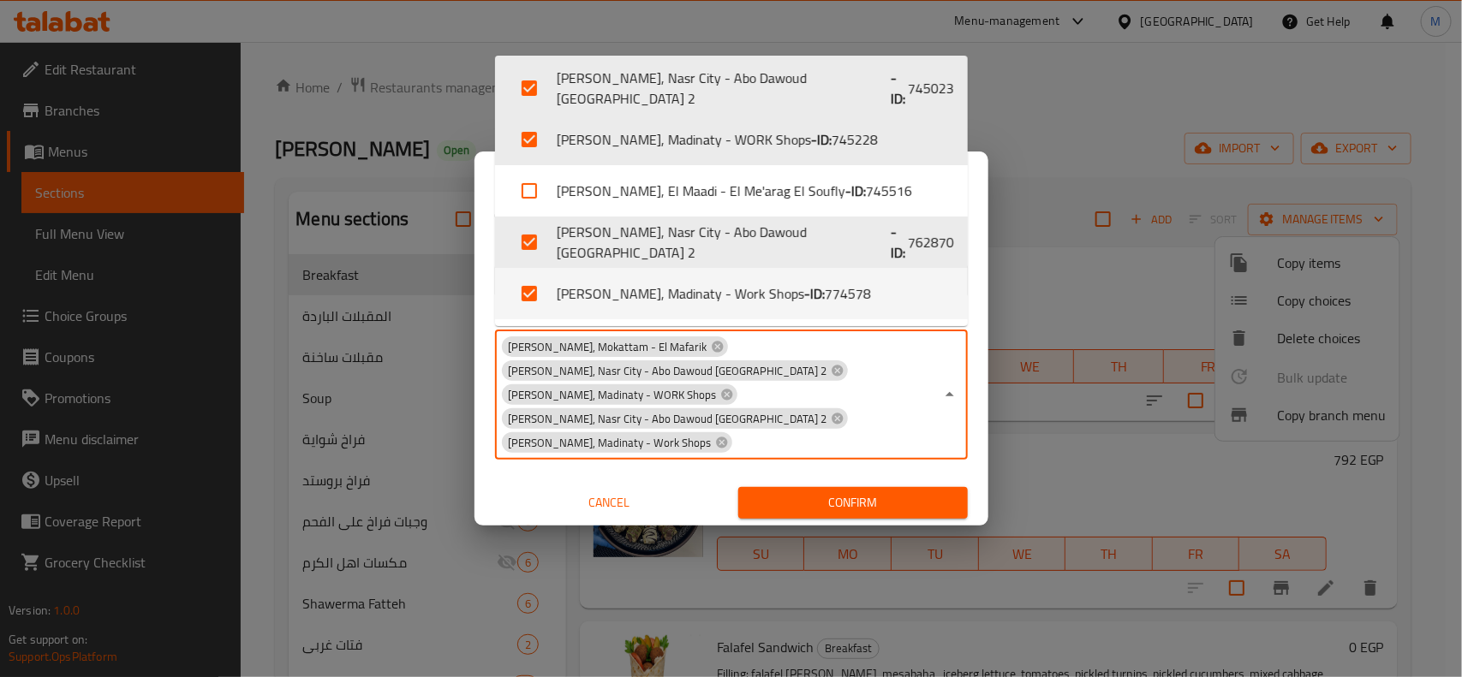
click at [982, 279] on div "Copy from   * Ahl Alkaram, El Maadi - El Me'arag El Soufly Copy from * Copy to …" at bounding box center [731, 382] width 514 height 287
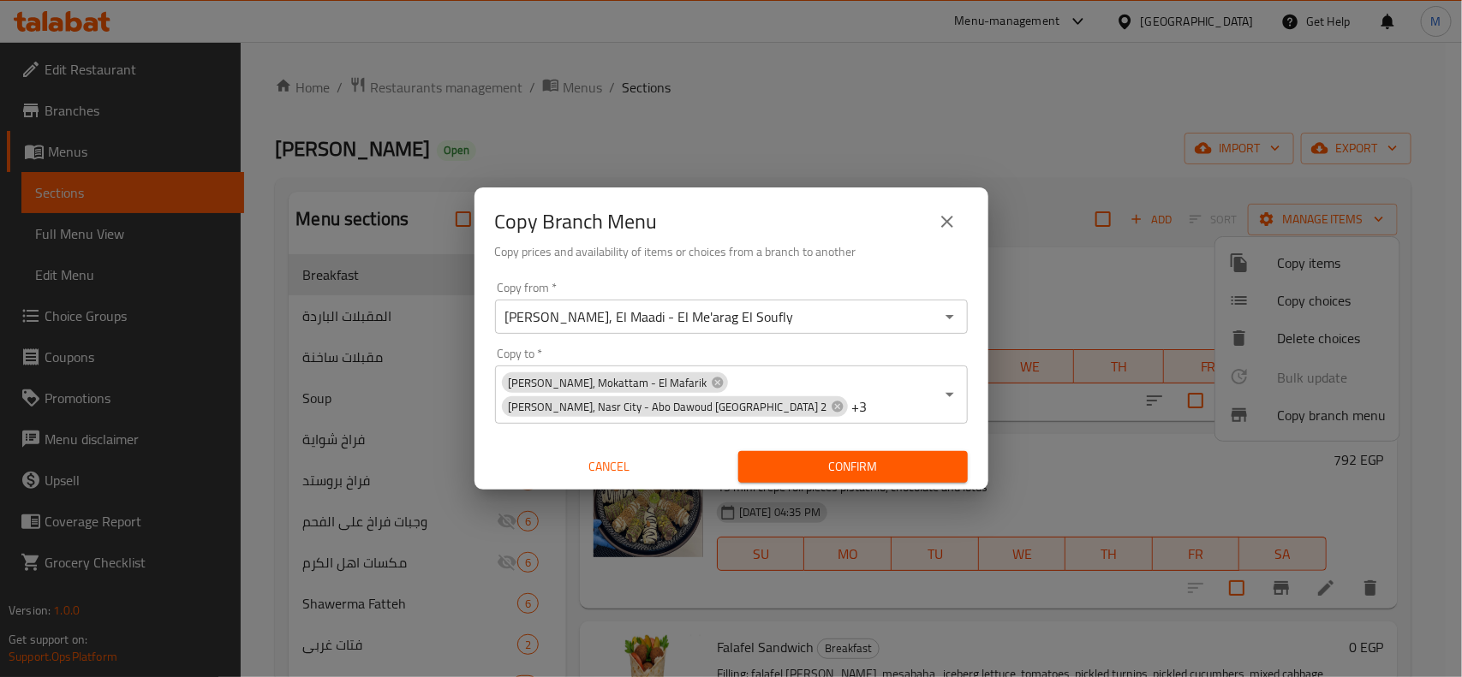
click at [843, 464] on span "Confirm" at bounding box center [853, 466] width 202 height 21
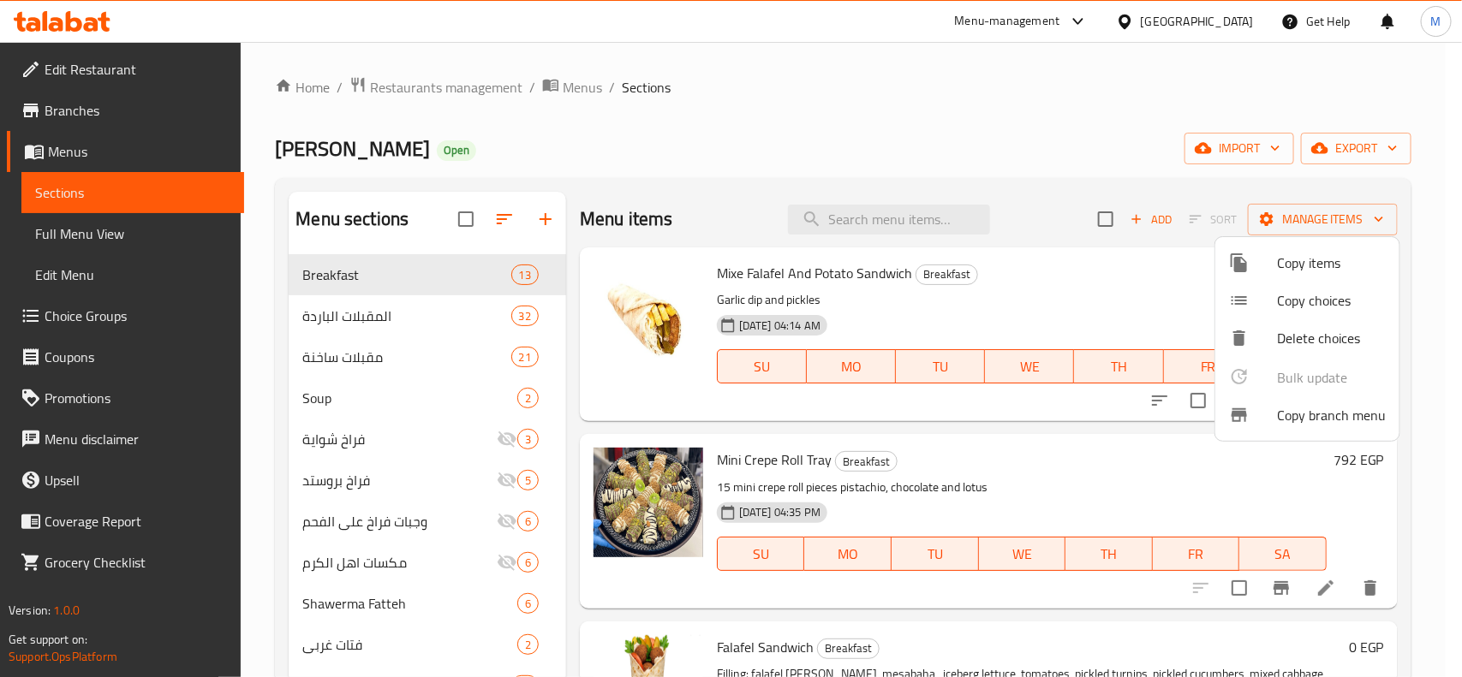
click at [938, 120] on div at bounding box center [731, 338] width 1462 height 677
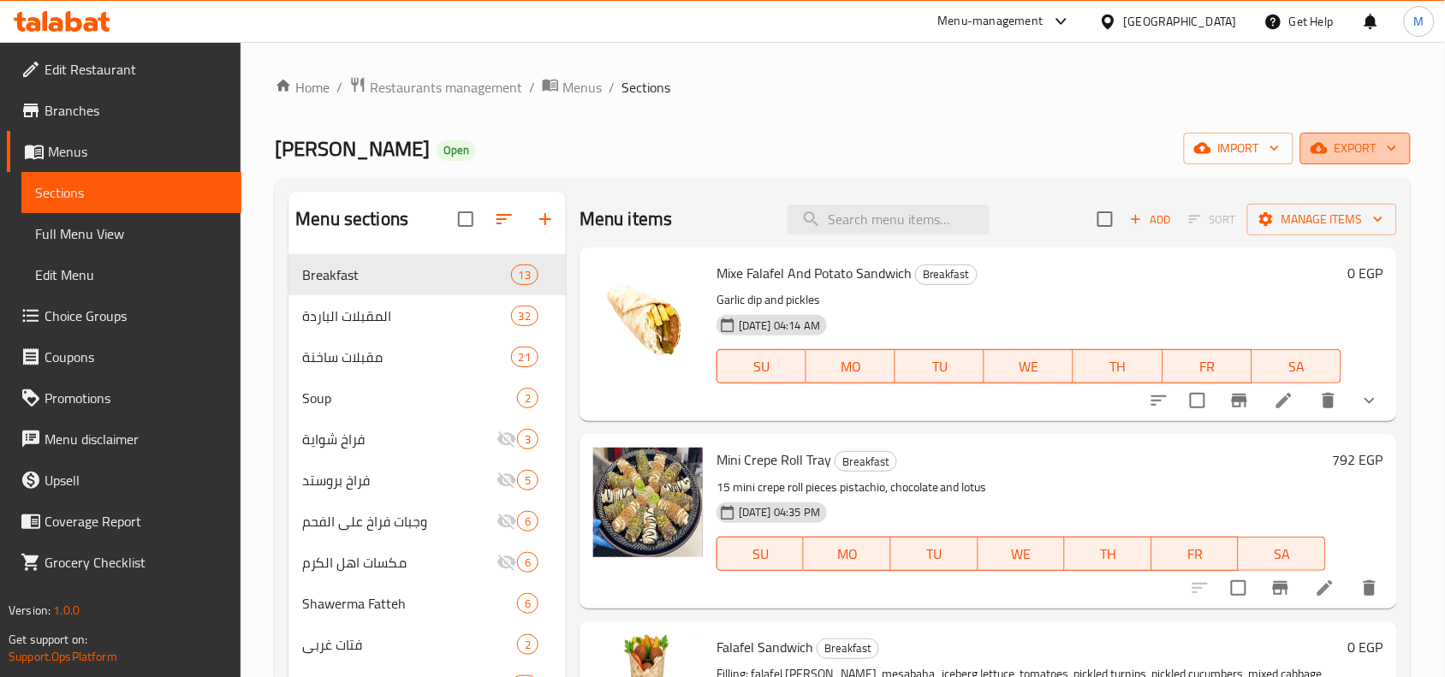
click at [1397, 151] on icon "button" at bounding box center [1392, 148] width 17 height 17
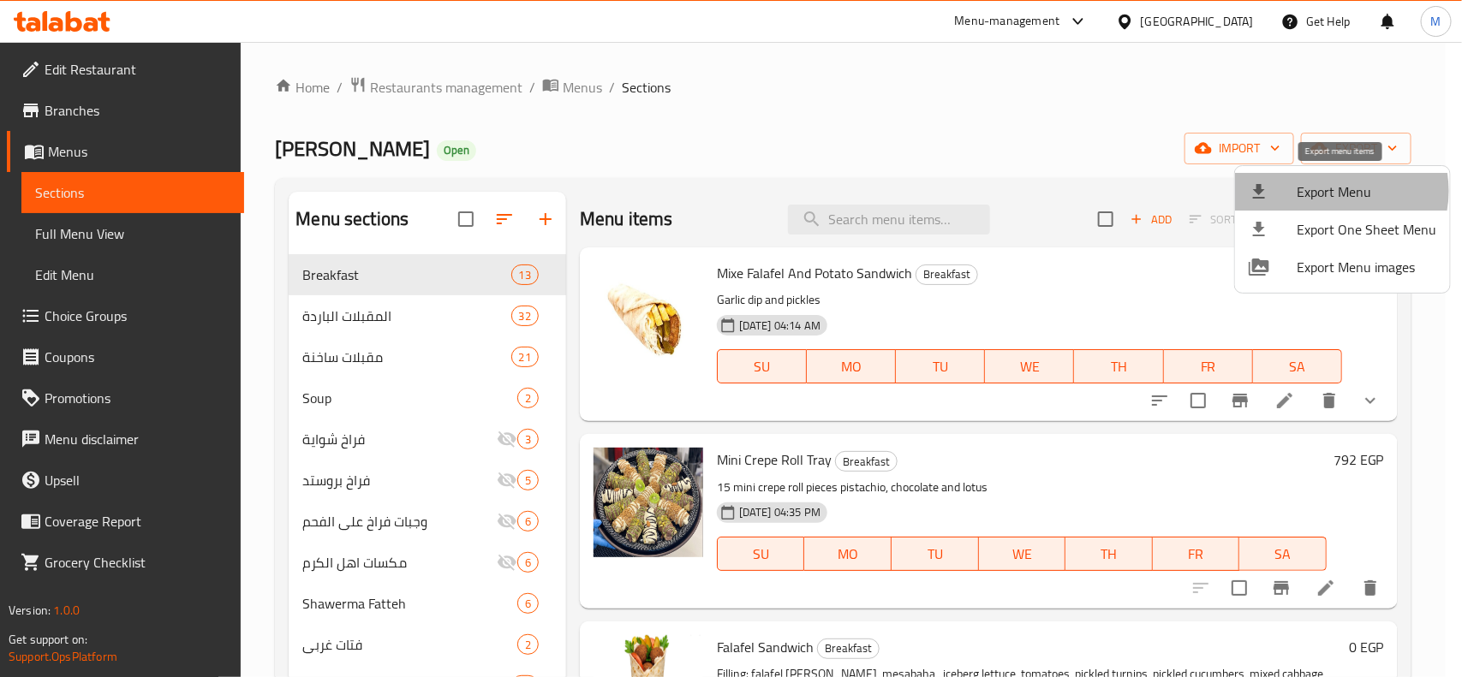
click at [1332, 191] on span "Export Menu" at bounding box center [1366, 192] width 140 height 21
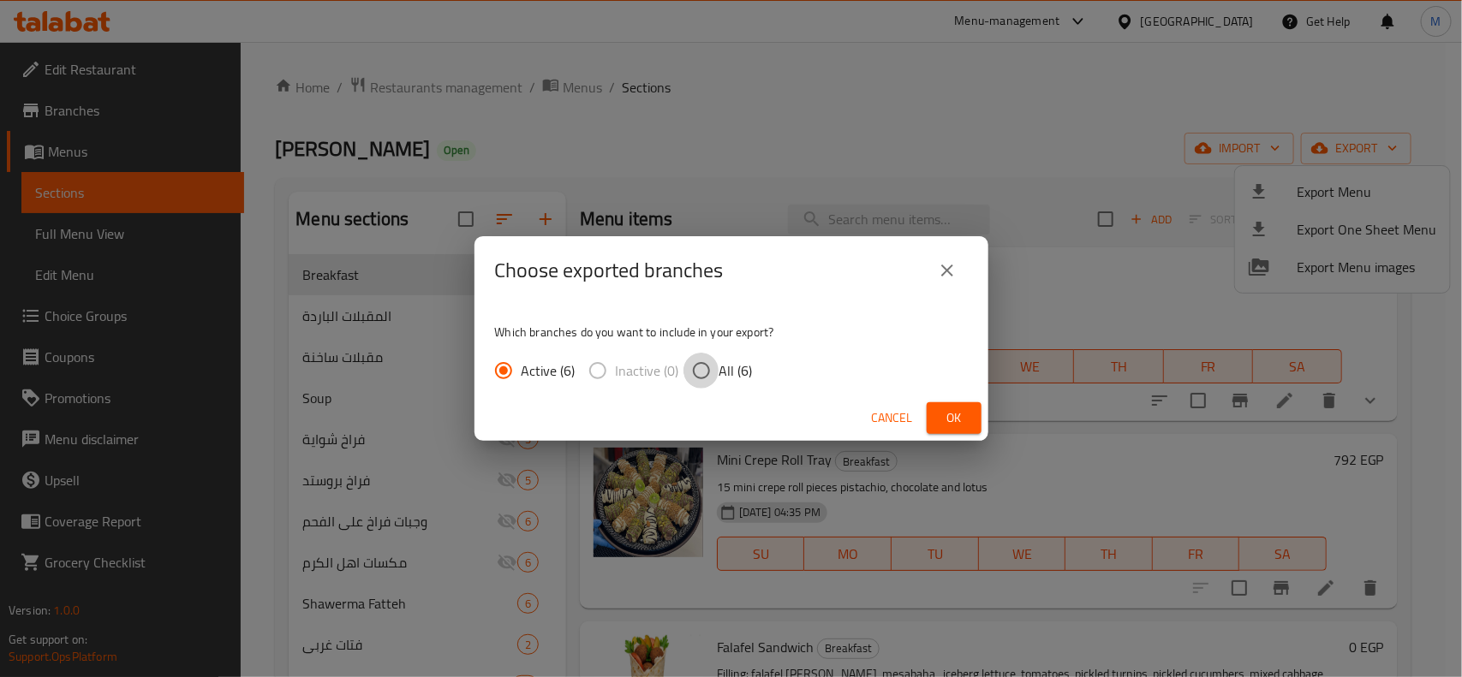
click at [706, 369] on input "All (6)" at bounding box center [701, 371] width 36 height 36
radio input "true"
click at [950, 421] on span "Ok" at bounding box center [953, 418] width 27 height 21
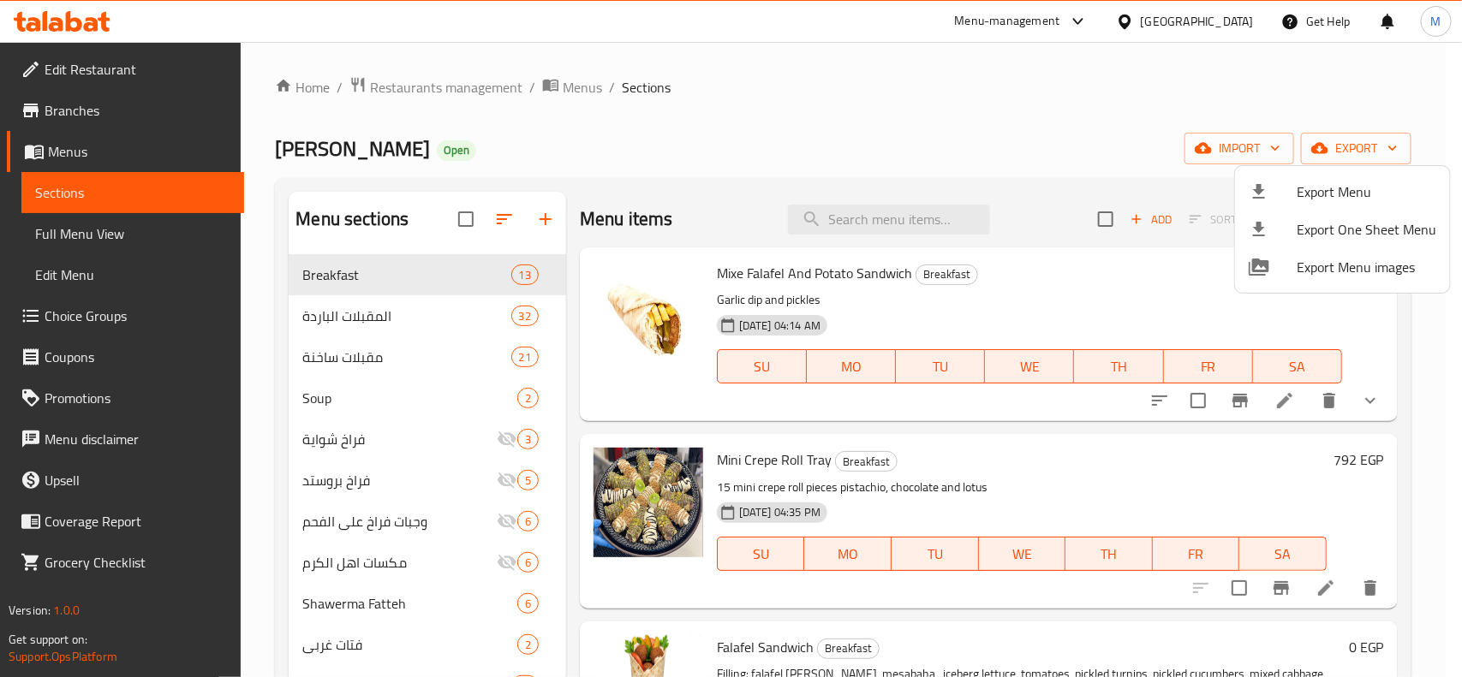
click at [105, 103] on div at bounding box center [731, 338] width 1462 height 677
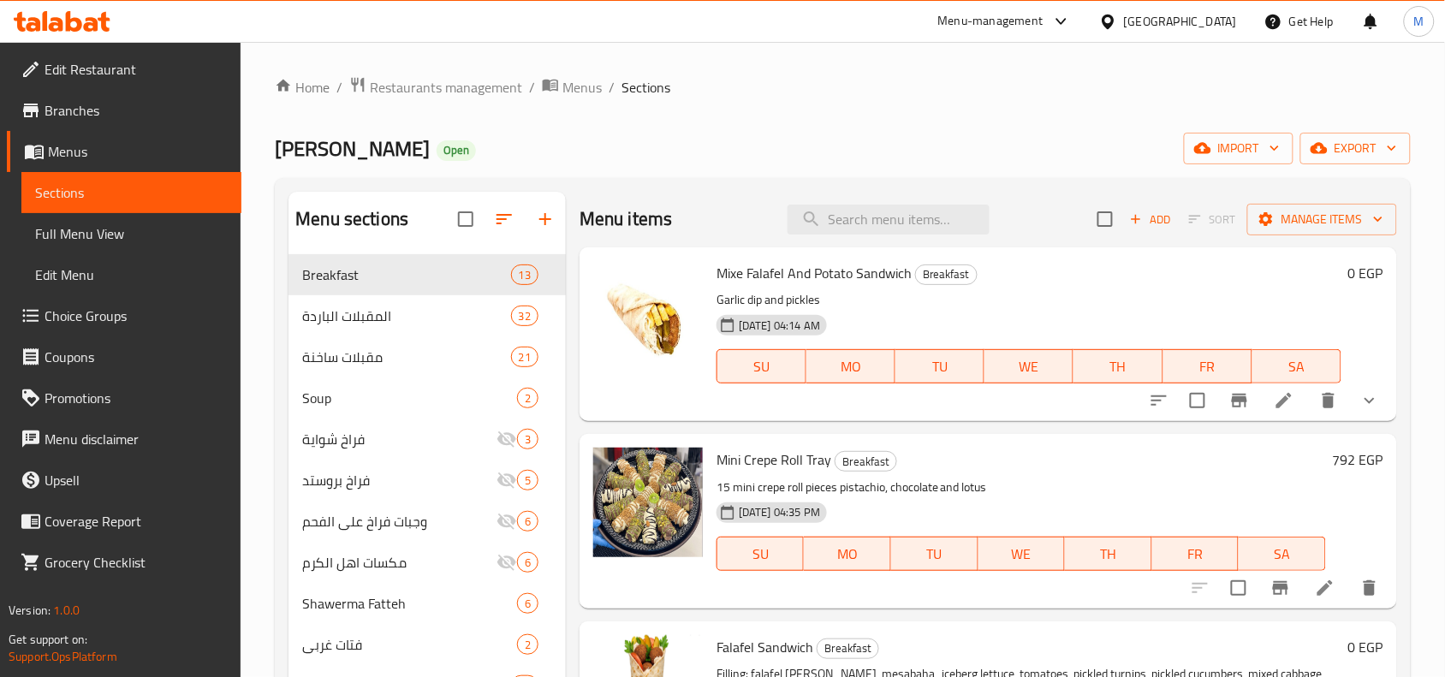
click at [105, 103] on span "Branches" at bounding box center [136, 110] width 183 height 21
